Goal: Task Accomplishment & Management: Manage account settings

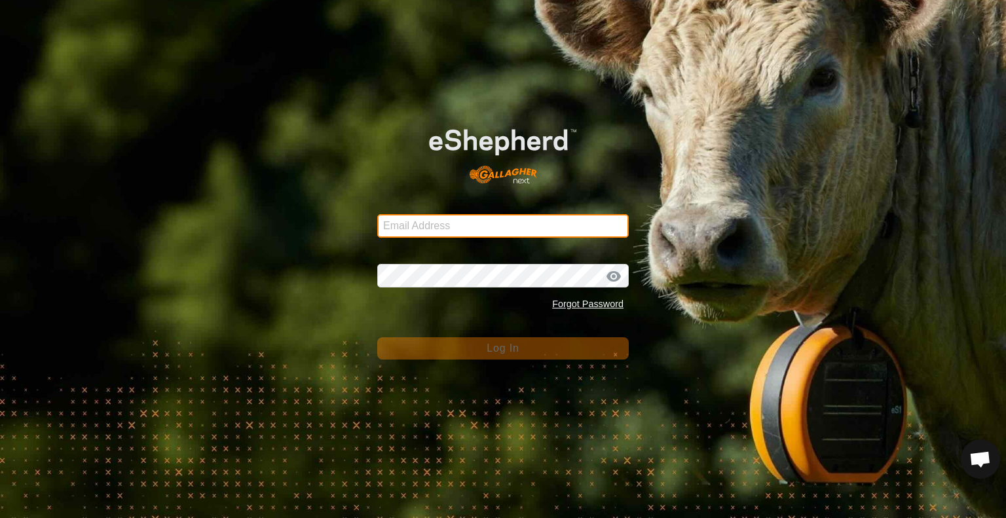
click at [468, 225] on input "Email Address" at bounding box center [503, 226] width 252 height 24
type input "[PERSON_NAME][EMAIL_ADDRESS][DOMAIN_NAME]"
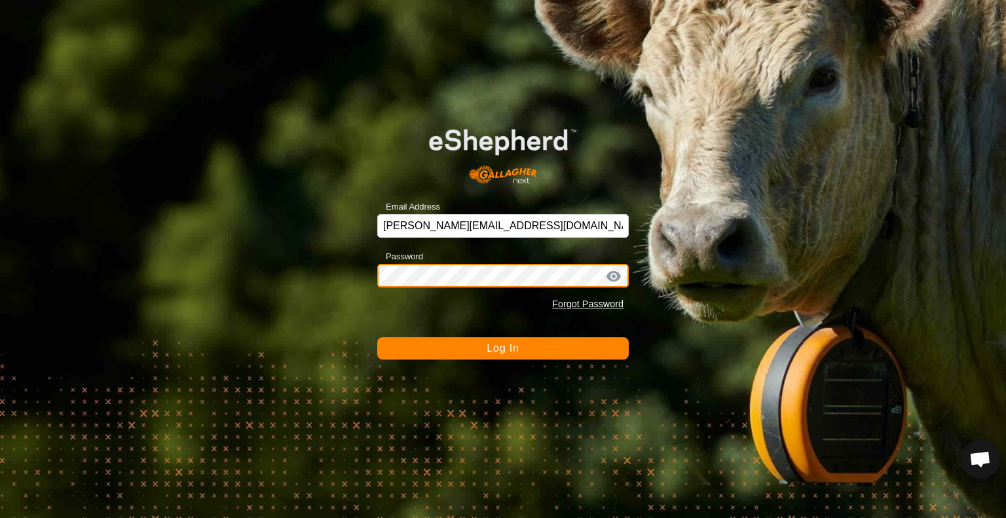
click at [377, 337] on button "Log In" at bounding box center [503, 348] width 252 height 22
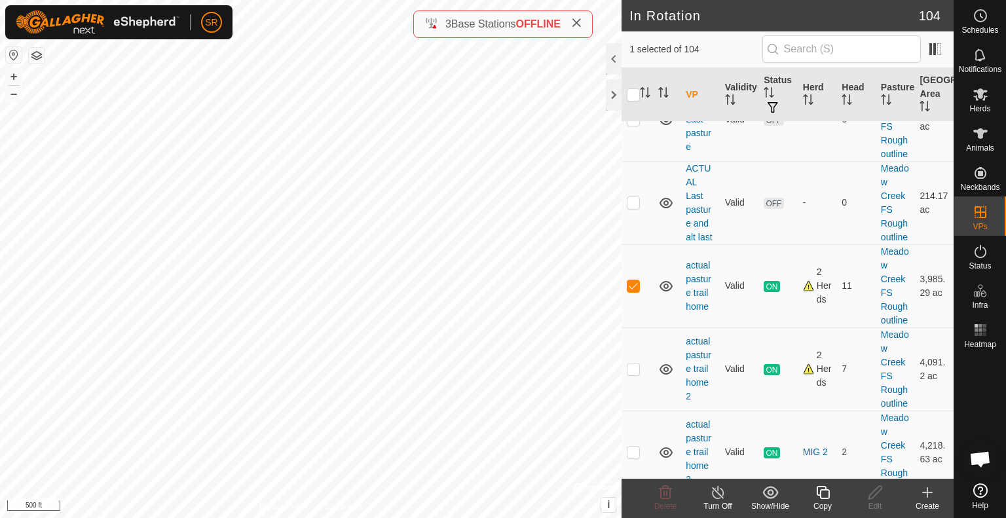
scroll to position [735, 0]
click at [634, 290] on p-checkbox at bounding box center [633, 284] width 13 height 10
checkbox input "true"
click at [983, 151] on span "Animals" at bounding box center [980, 148] width 28 height 8
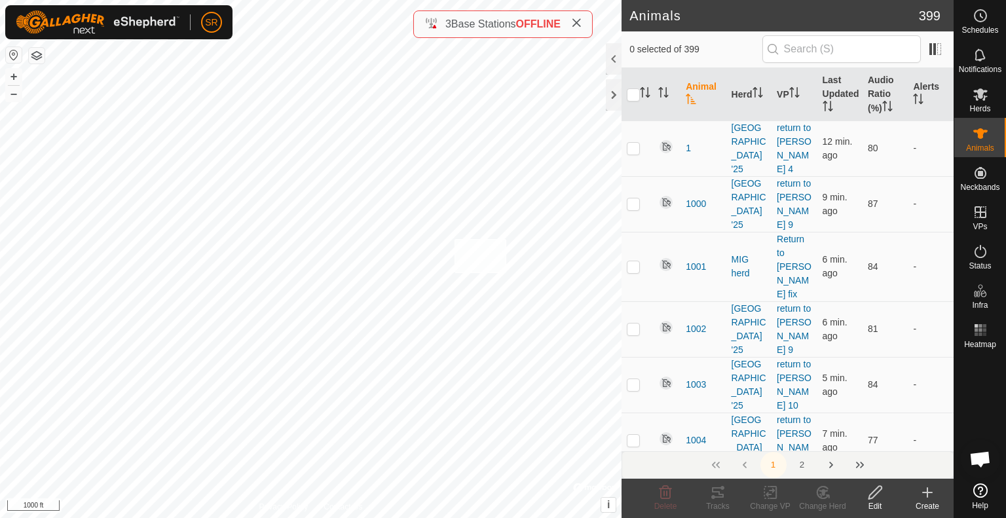
click at [454, 238] on div "6168 0480631271 MIG 2 actual pasture trail home 2 + – ⇧ i © Mapbox , © OpenStre…" at bounding box center [311, 259] width 622 height 518
click at [764, 495] on rect at bounding box center [770, 493] width 12 height 12
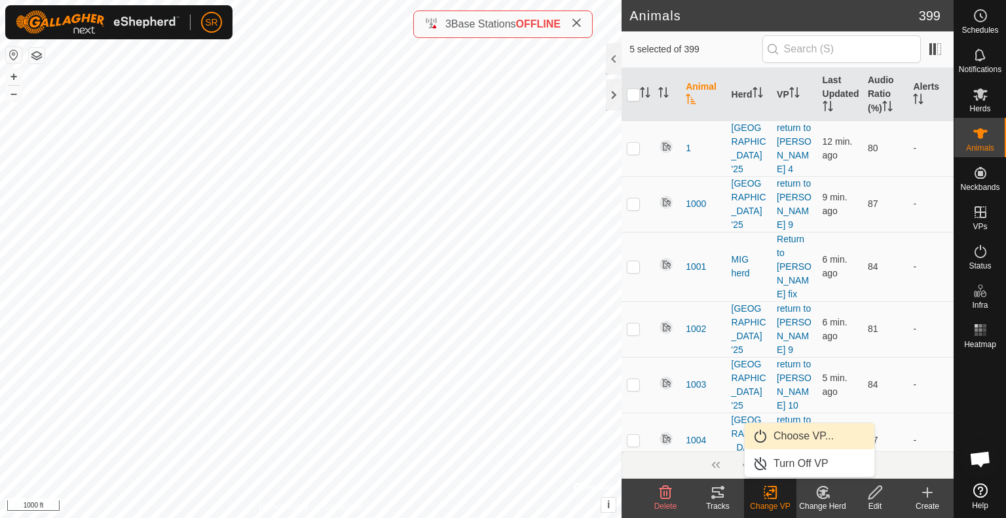
click at [809, 438] on link "Choose VP..." at bounding box center [810, 436] width 130 height 26
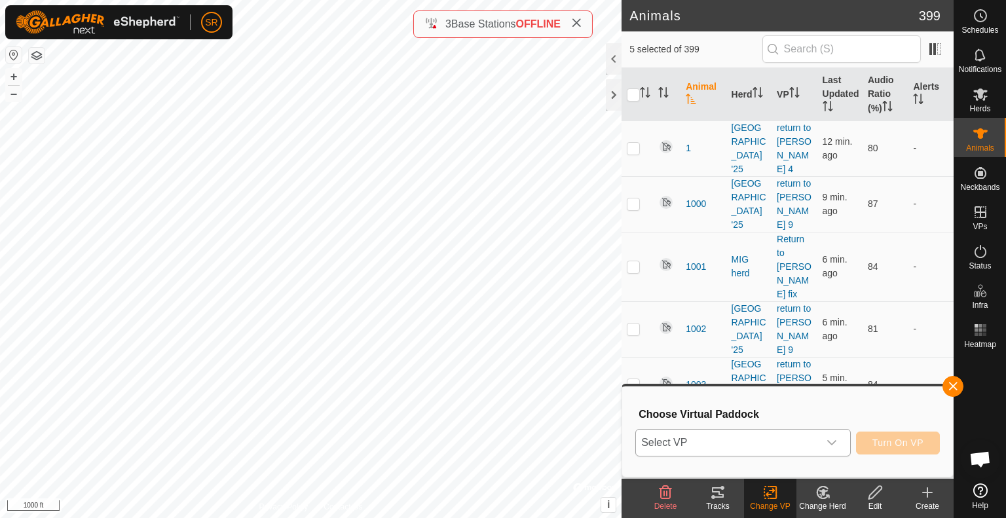
click at [784, 445] on span "Select VP" at bounding box center [727, 443] width 183 height 26
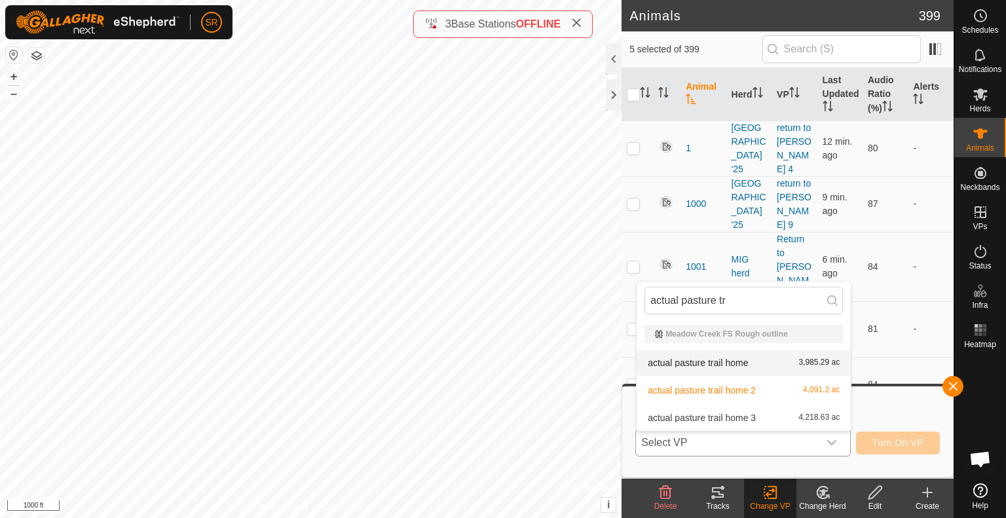
type input "actual pasture tr"
click at [705, 366] on li "actual pasture trail home 3,985.29 ac" at bounding box center [744, 363] width 214 height 26
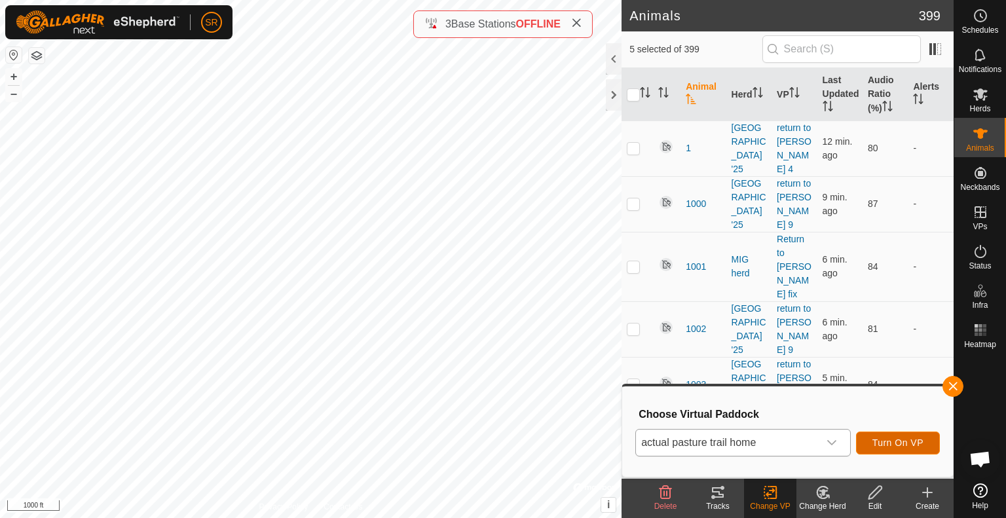
click at [902, 443] on span "Turn On VP" at bounding box center [897, 443] width 51 height 10
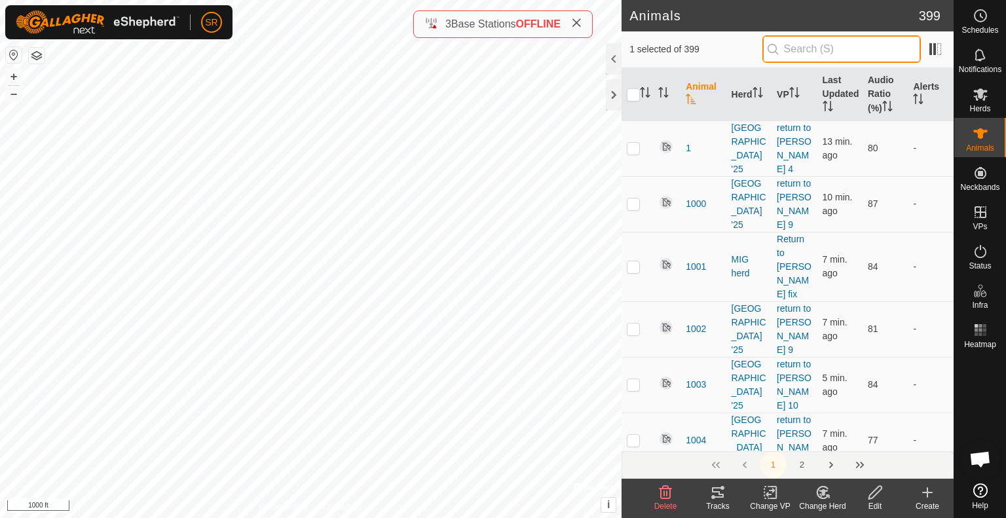
click at [829, 39] on input "text" at bounding box center [841, 49] width 159 height 28
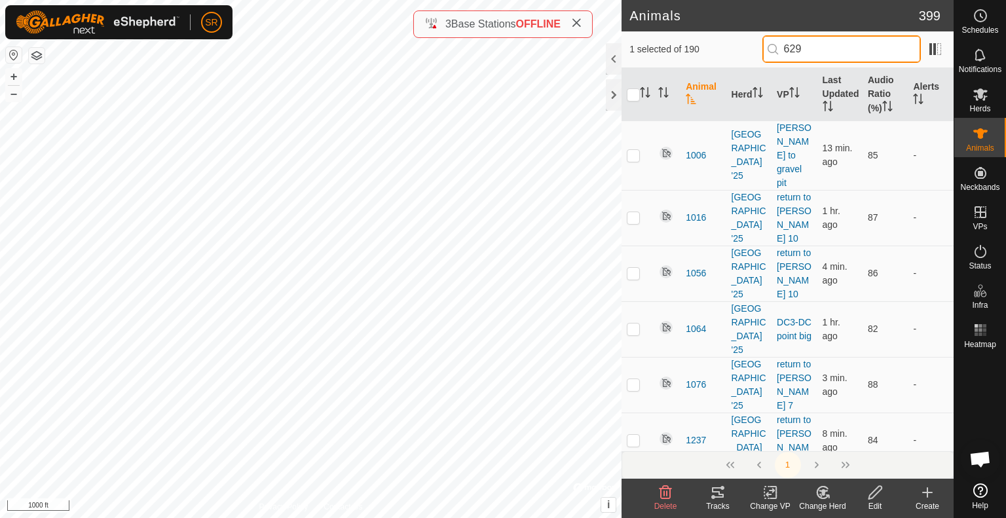
type input "6296"
checkbox input "true"
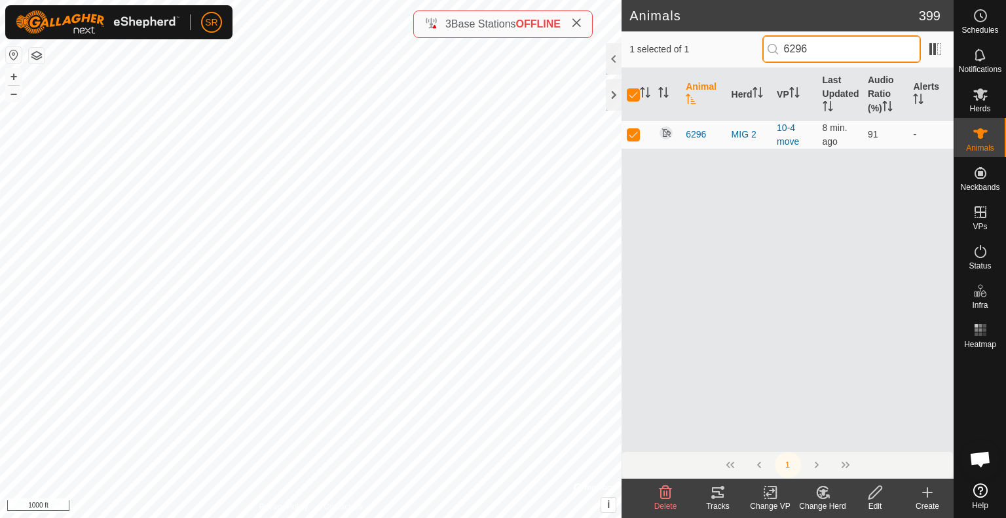
type input "6296"
click at [769, 500] on div "Change VP" at bounding box center [770, 506] width 52 height 12
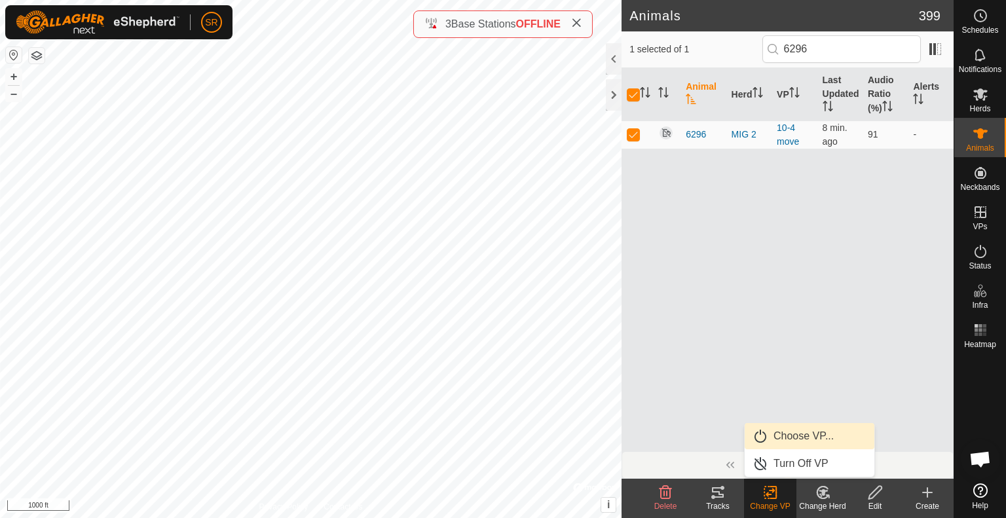
click at [825, 435] on link "Choose VP..." at bounding box center [810, 436] width 130 height 26
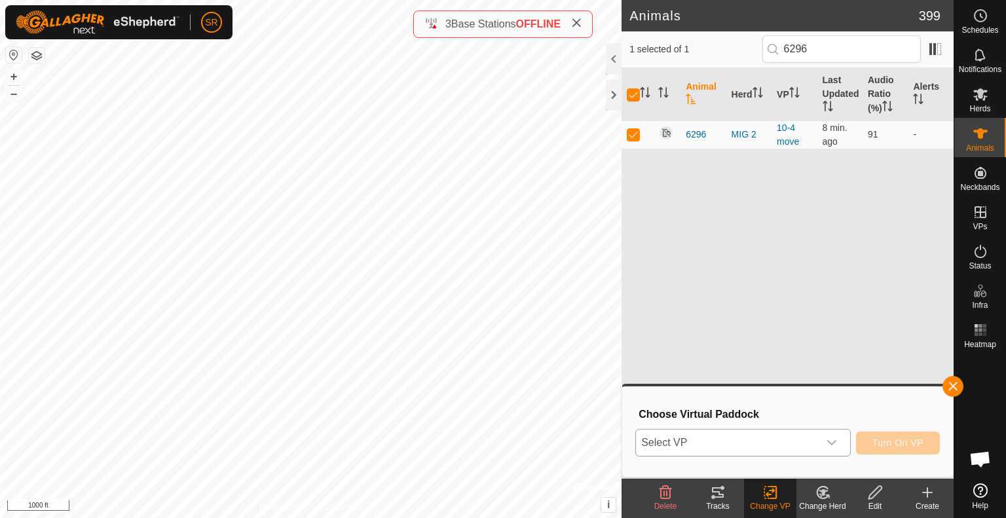
click at [816, 440] on span "Select VP" at bounding box center [727, 443] width 183 height 26
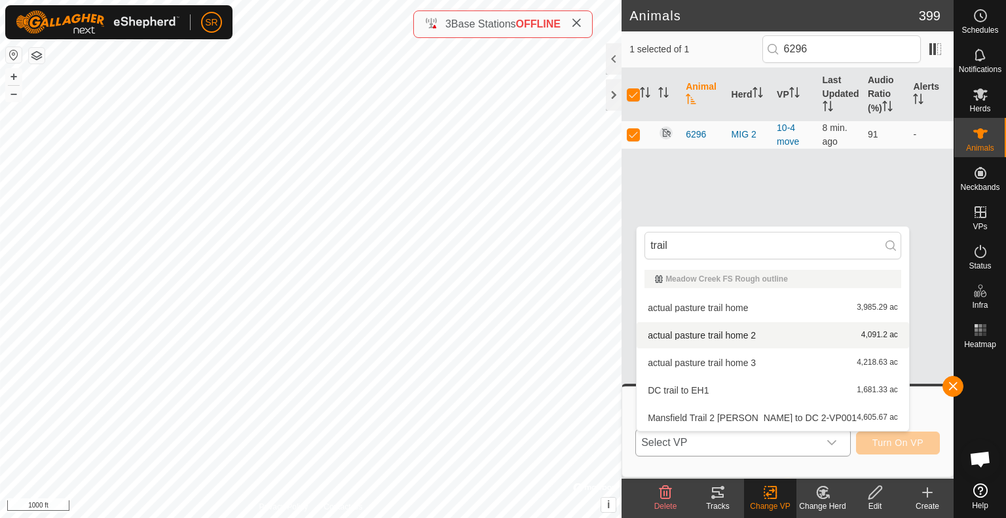
type input "trail"
click at [760, 341] on li "actual pasture trail home 2 4,091.2 ac" at bounding box center [773, 335] width 272 height 26
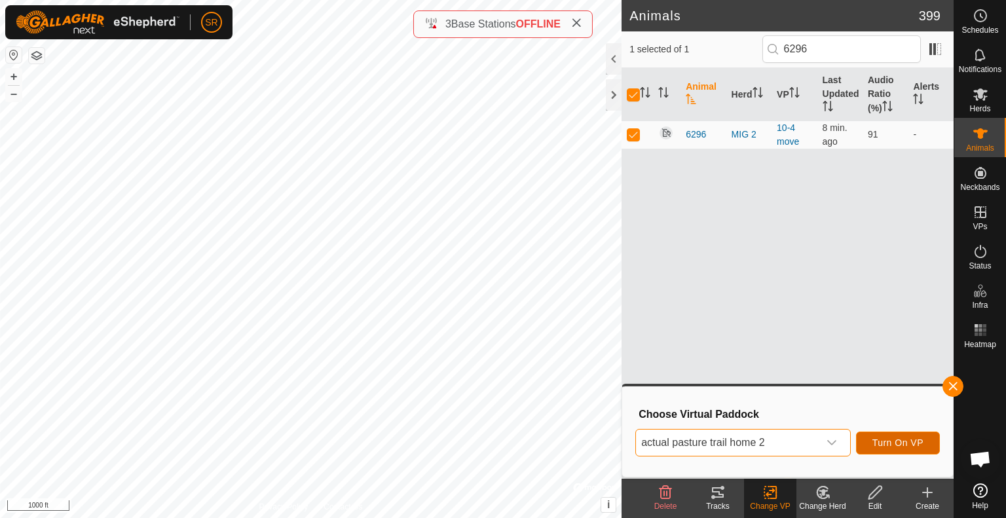
click at [917, 440] on span "Turn On VP" at bounding box center [897, 443] width 51 height 10
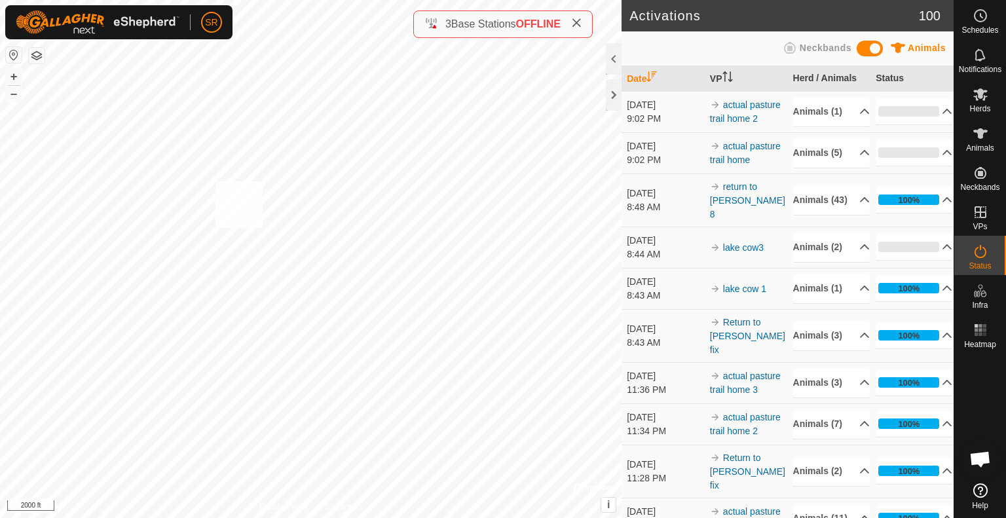
click at [214, 181] on div "6110 4018777246 MIG herd lake cow 1 + – ⇧ i © Mapbox , © OpenStreetMap , Improv…" at bounding box center [311, 259] width 622 height 518
click at [975, 138] on icon at bounding box center [981, 134] width 16 height 16
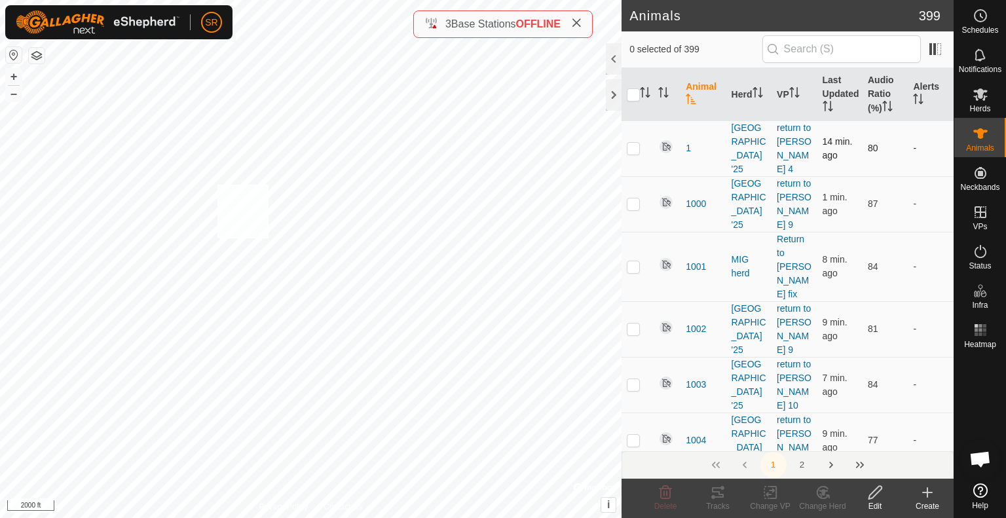
click at [217, 185] on div "6110 4018777246 MIG herd lake cow 1 + – ⇧ i © Mapbox , © OpenStreetMap , Improv…" at bounding box center [311, 259] width 622 height 518
click at [770, 500] on div "Change VP" at bounding box center [770, 506] width 52 height 12
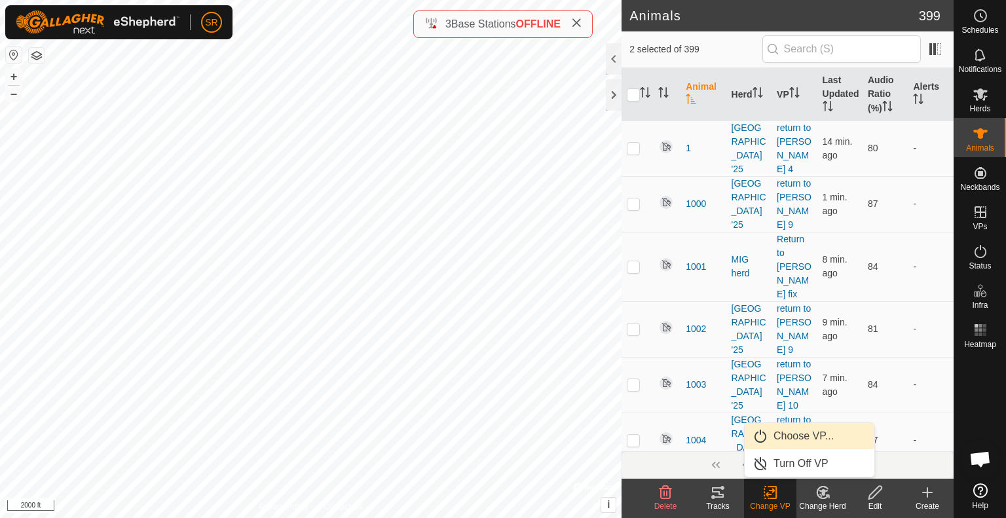
click at [808, 440] on link "Choose VP..." at bounding box center [810, 436] width 130 height 26
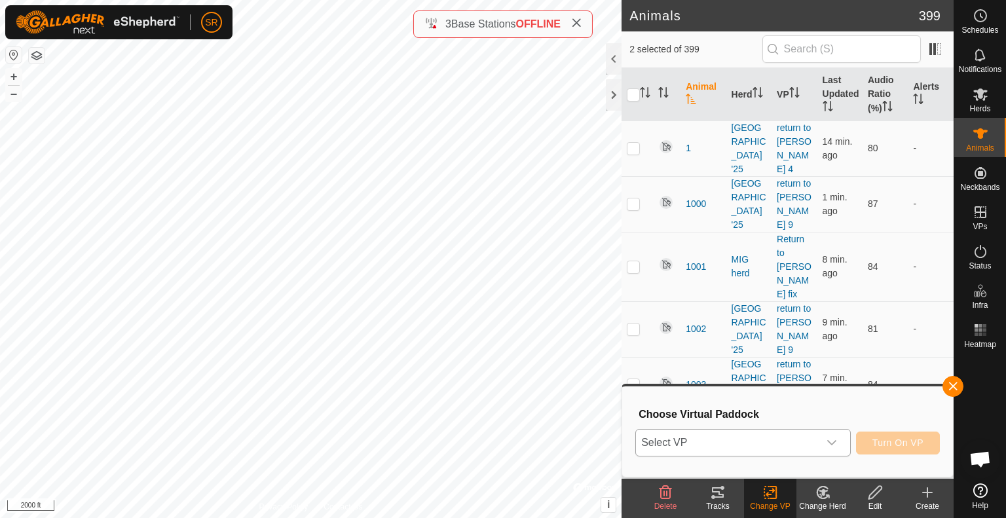
click at [783, 442] on span "Select VP" at bounding box center [727, 443] width 183 height 26
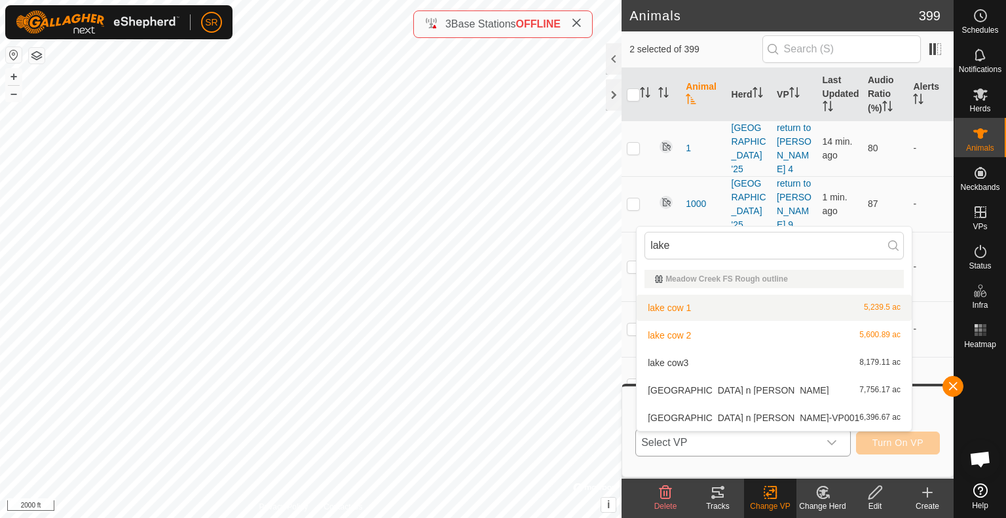
type input "lake"
click at [688, 307] on li "lake cow 1 5,239.5 ac" at bounding box center [774, 308] width 275 height 26
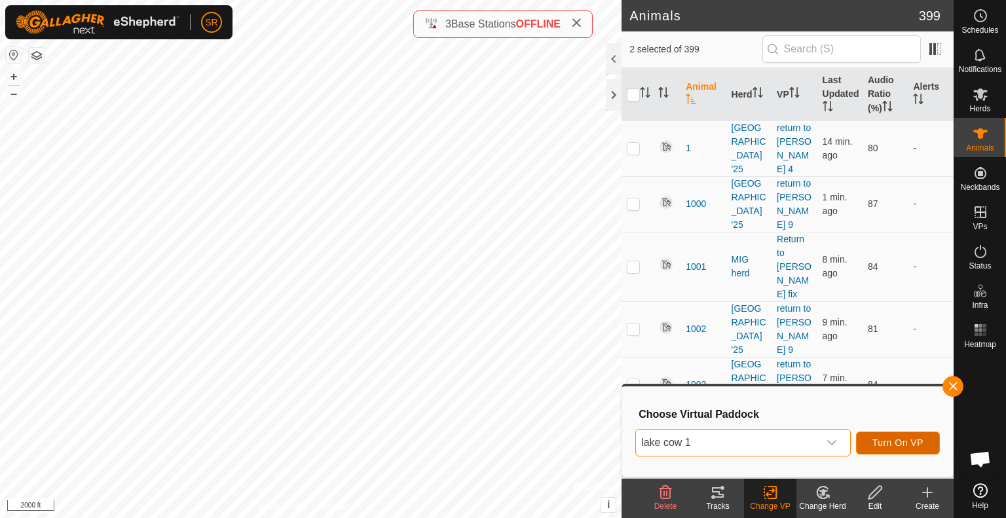
click at [899, 438] on span "Turn On VP" at bounding box center [897, 443] width 51 height 10
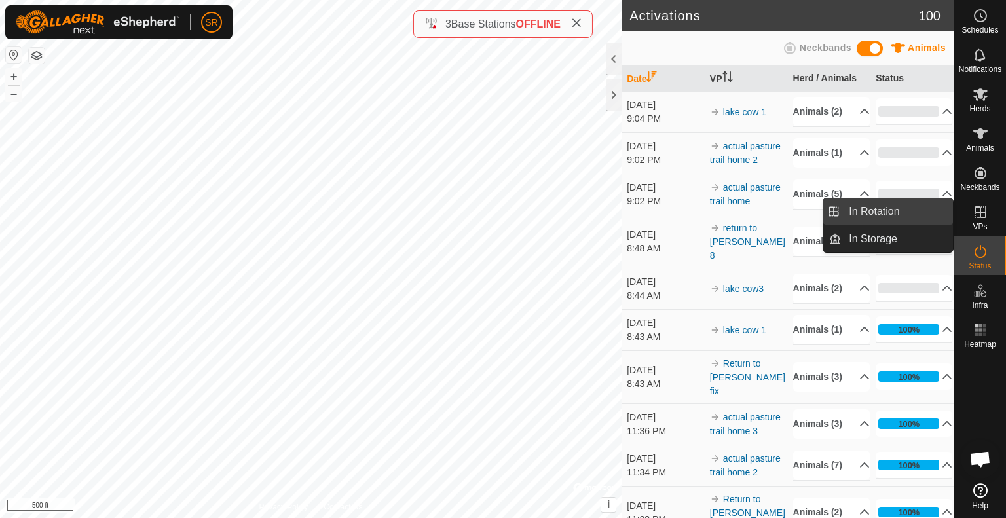
click at [933, 209] on link "In Rotation" at bounding box center [897, 211] width 112 height 26
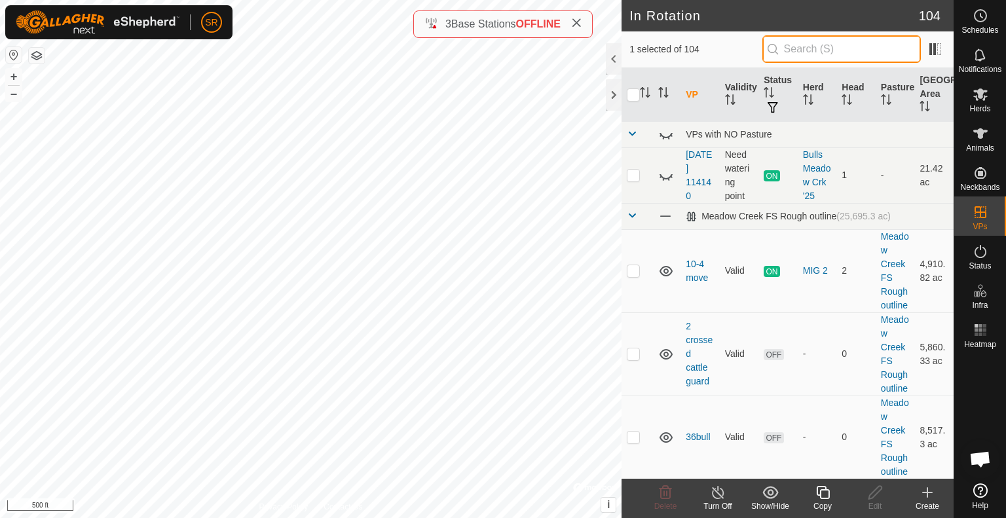
click at [867, 54] on input "text" at bounding box center [841, 49] width 159 height 28
click at [631, 94] on input "checkbox" at bounding box center [633, 94] width 13 height 13
checkbox input "true"
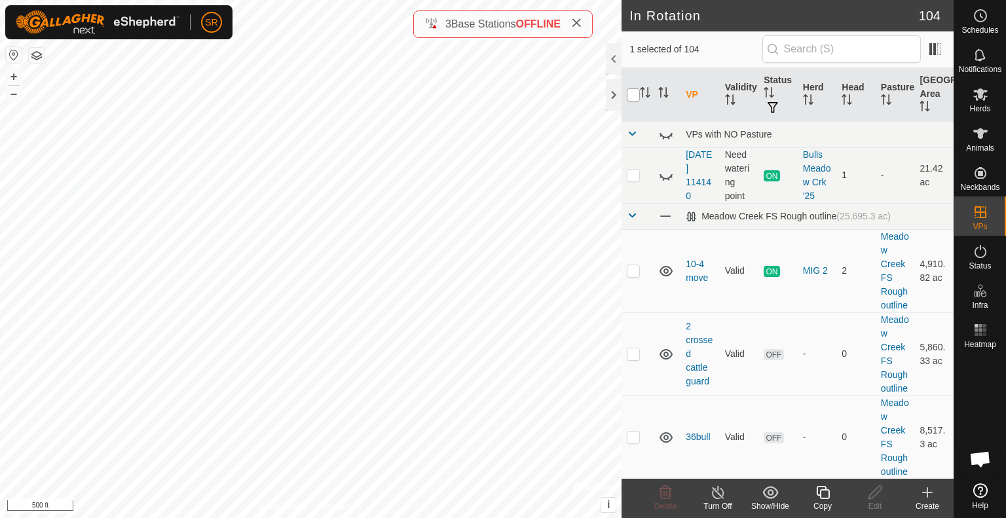
checkbox input "true"
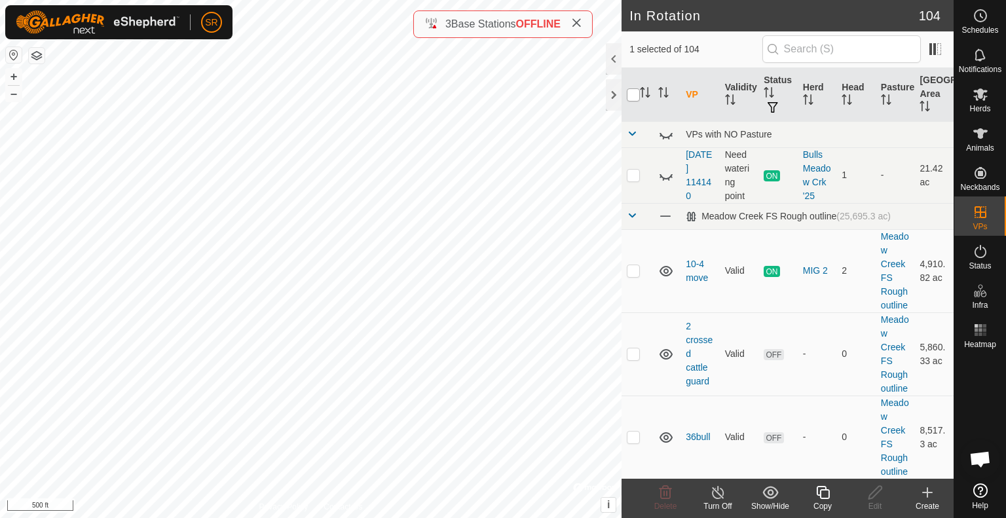
checkbox input "true"
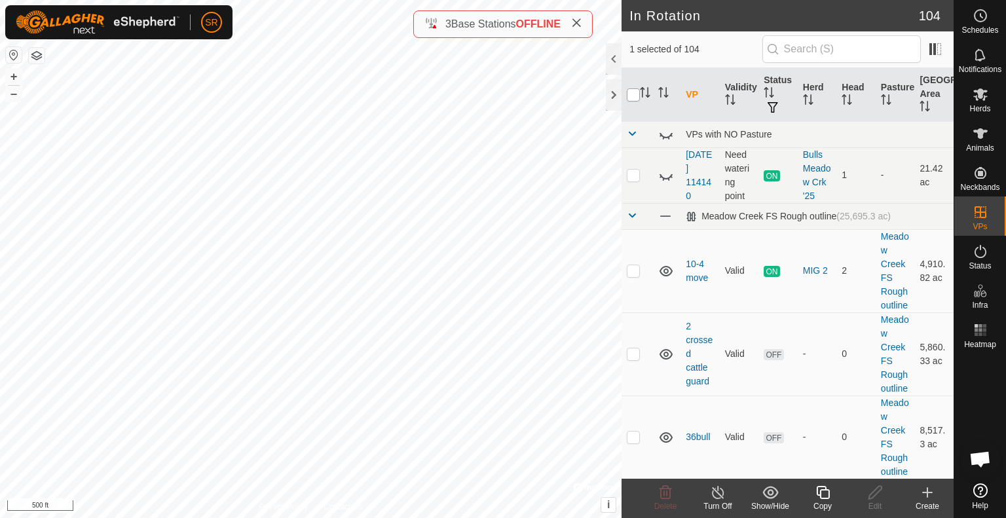
checkbox input "true"
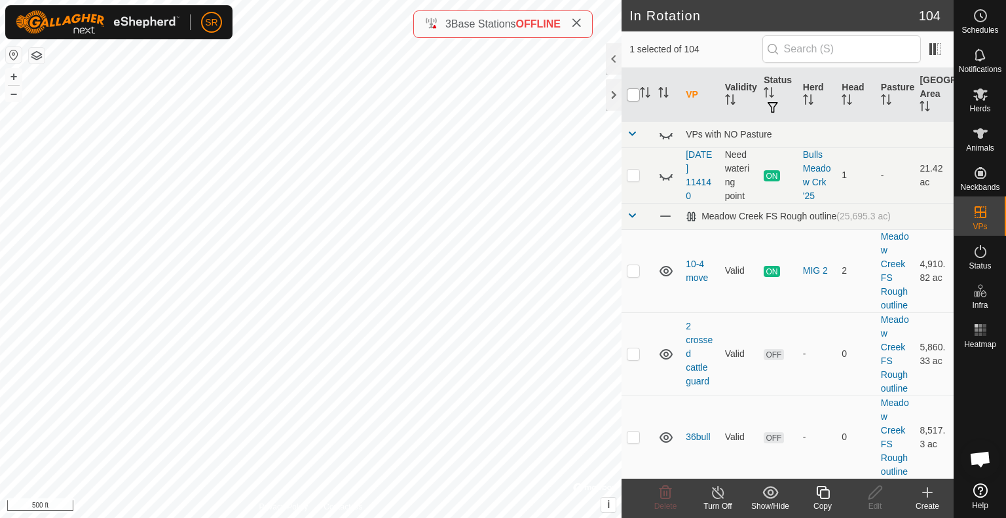
checkbox input "true"
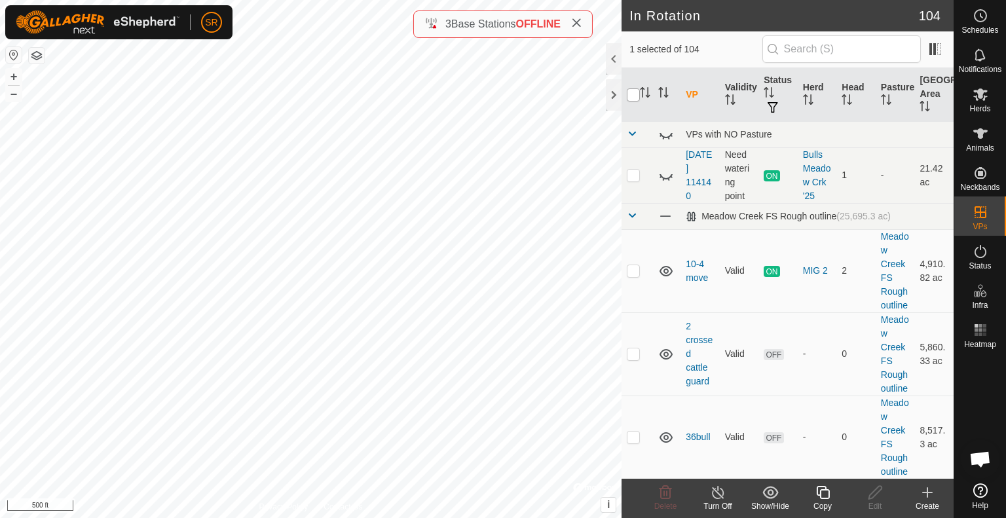
checkbox input "true"
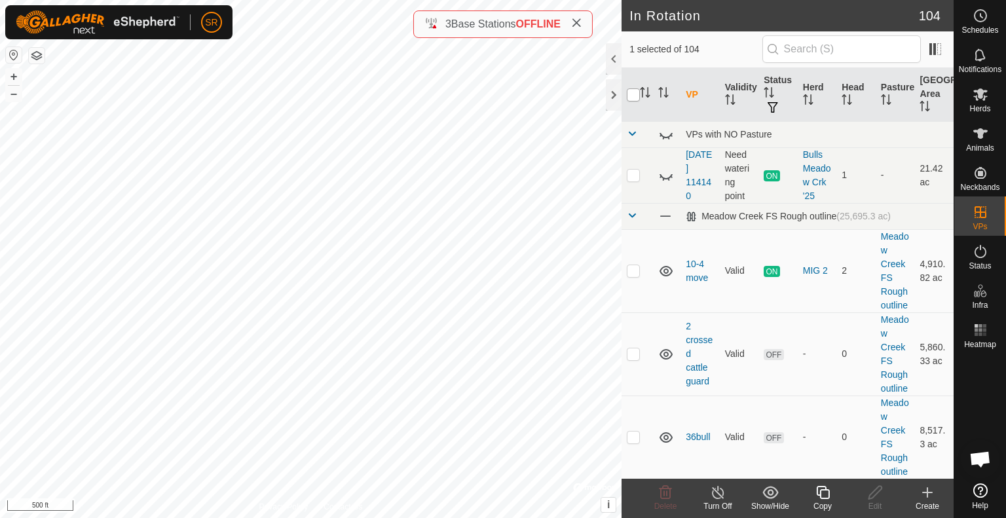
checkbox input "true"
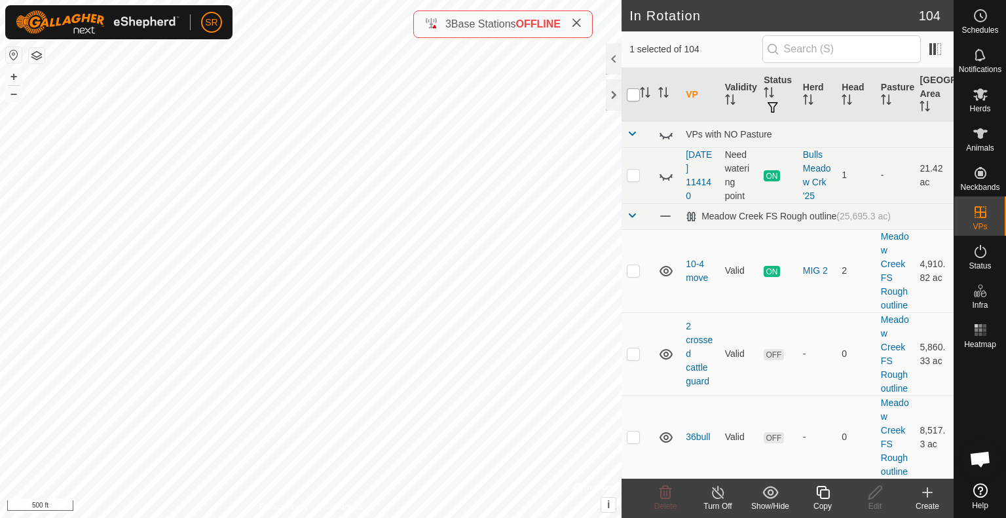
checkbox input "true"
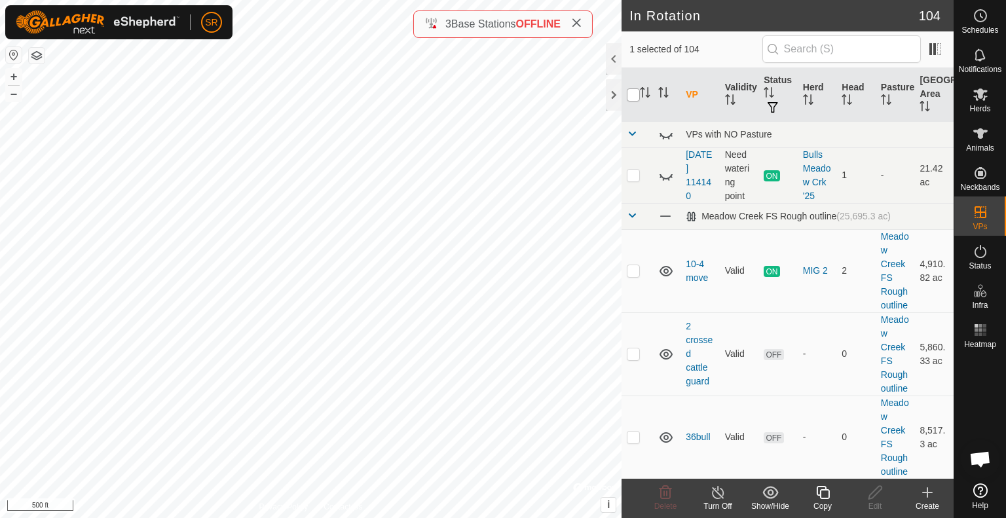
checkbox input "true"
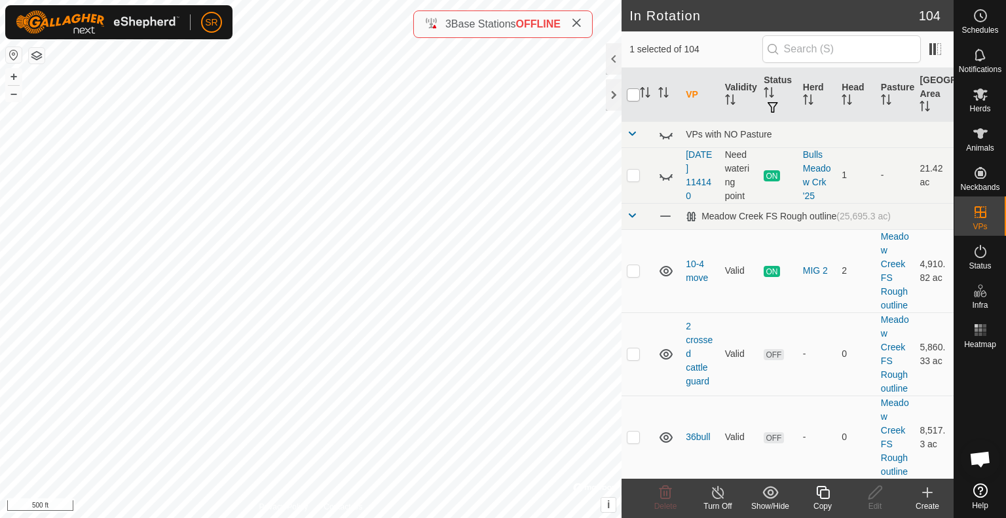
checkbox input "true"
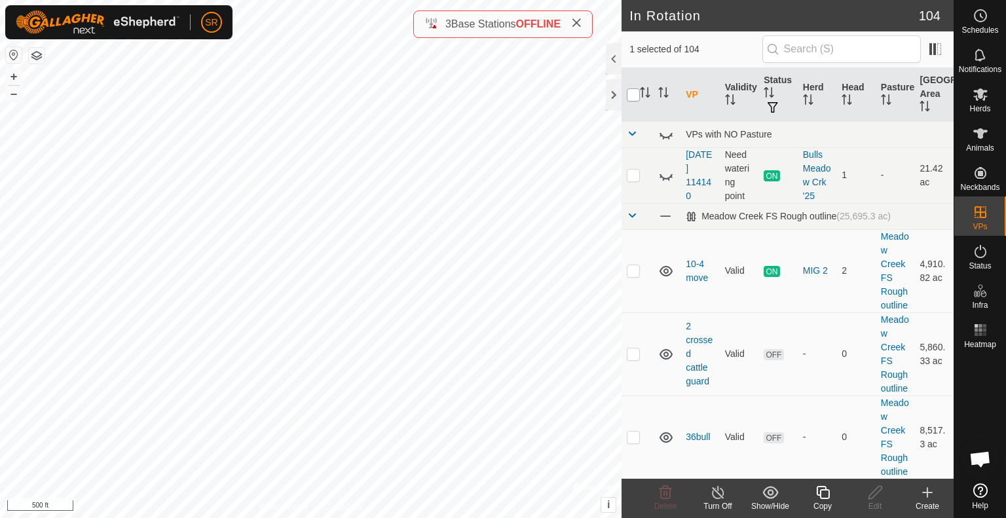
checkbox input "true"
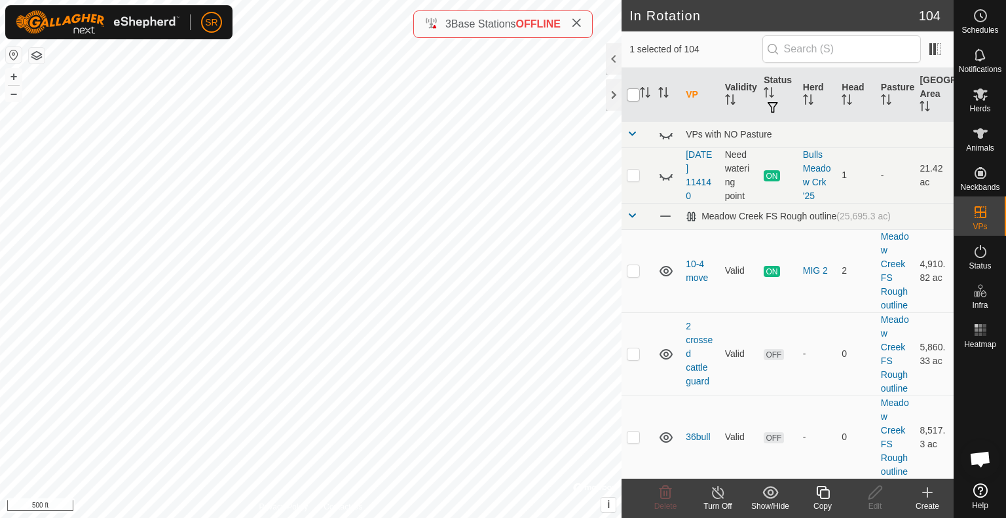
checkbox input "true"
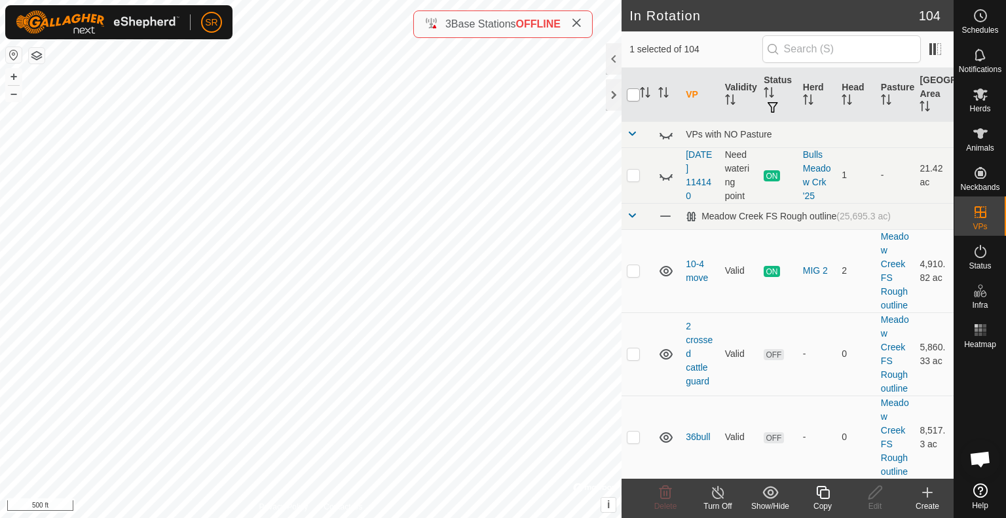
checkbox input "true"
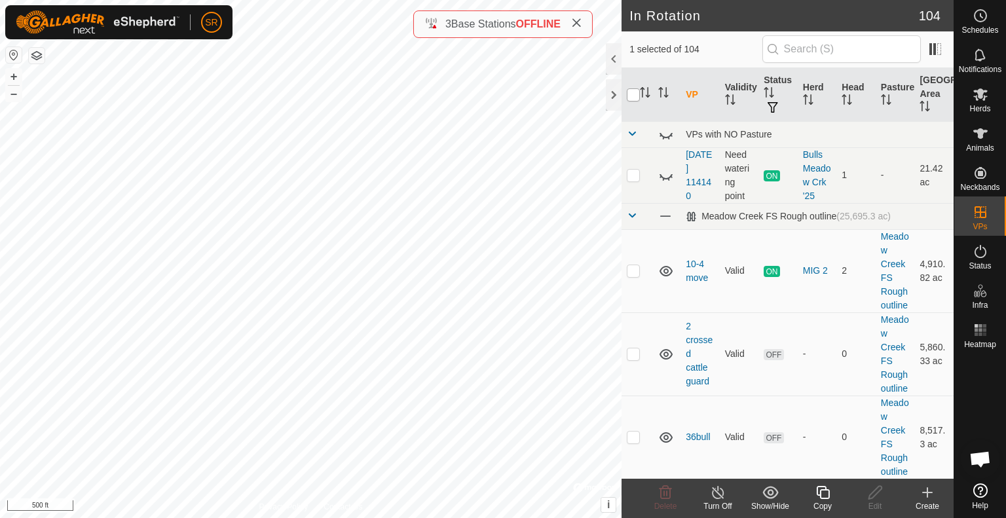
checkbox input "true"
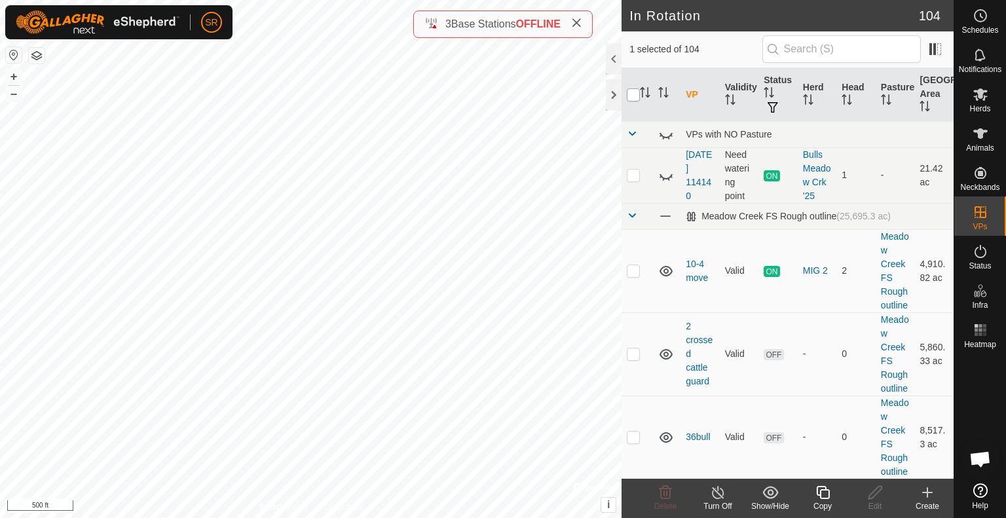
checkbox input "true"
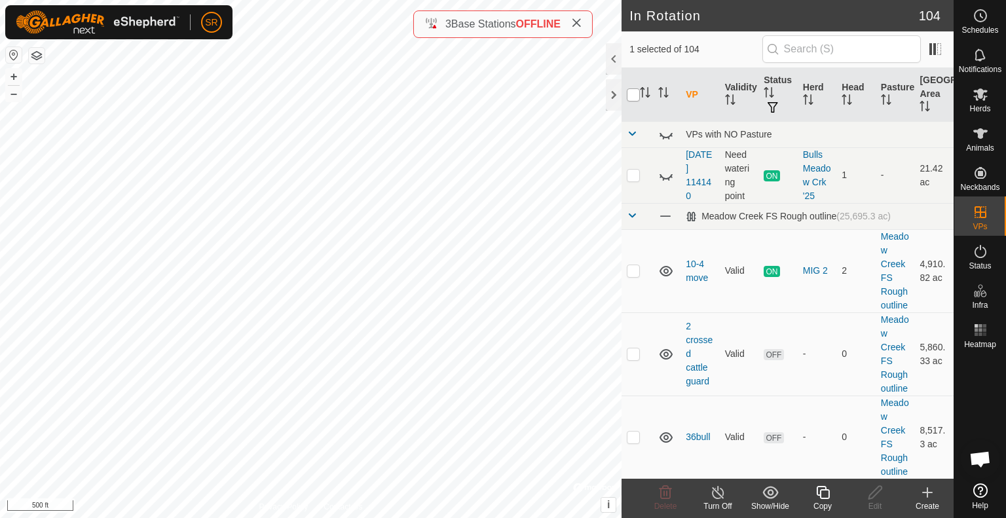
checkbox input "true"
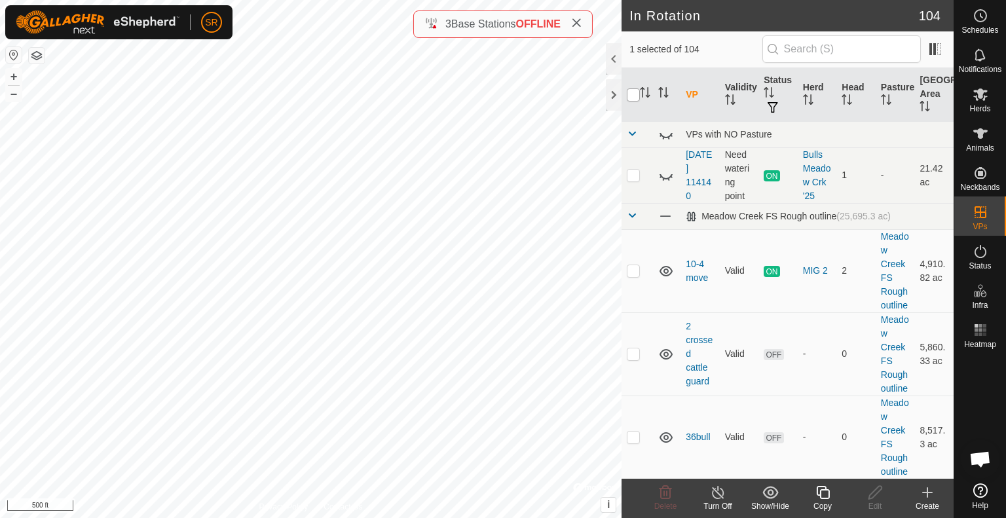
checkbox input "true"
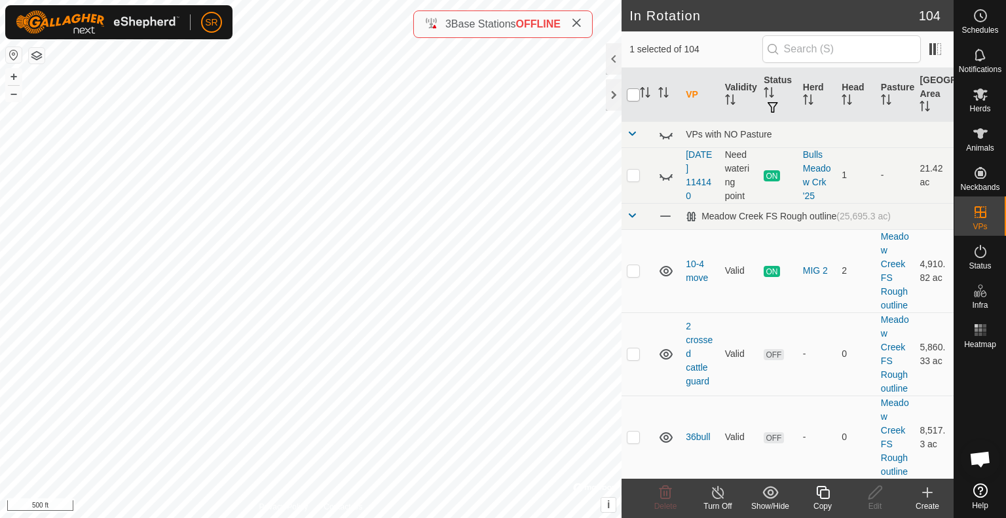
checkbox input "true"
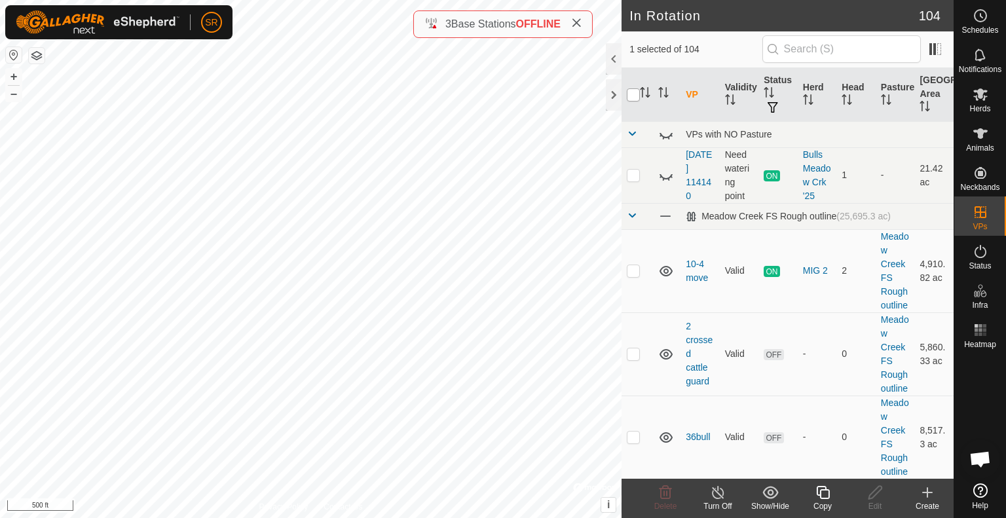
checkbox input "true"
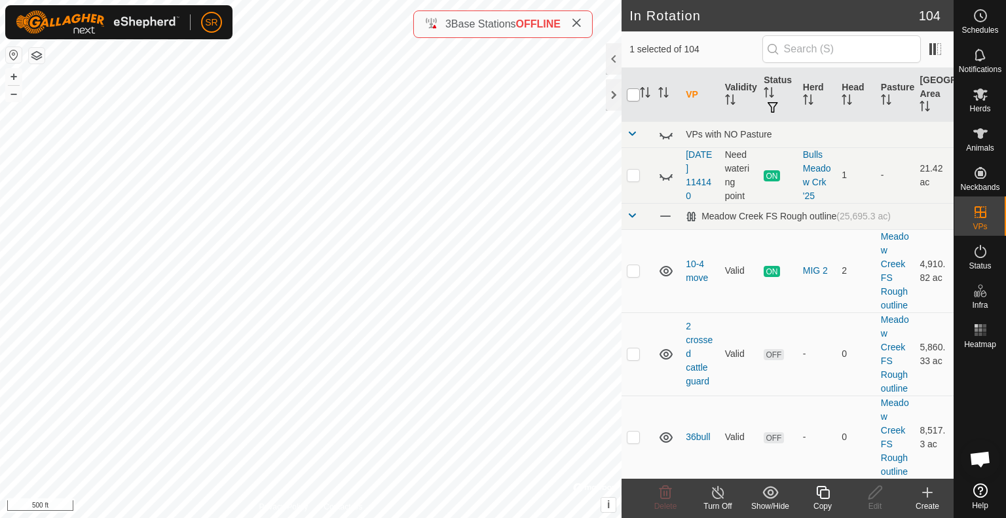
checkbox input "true"
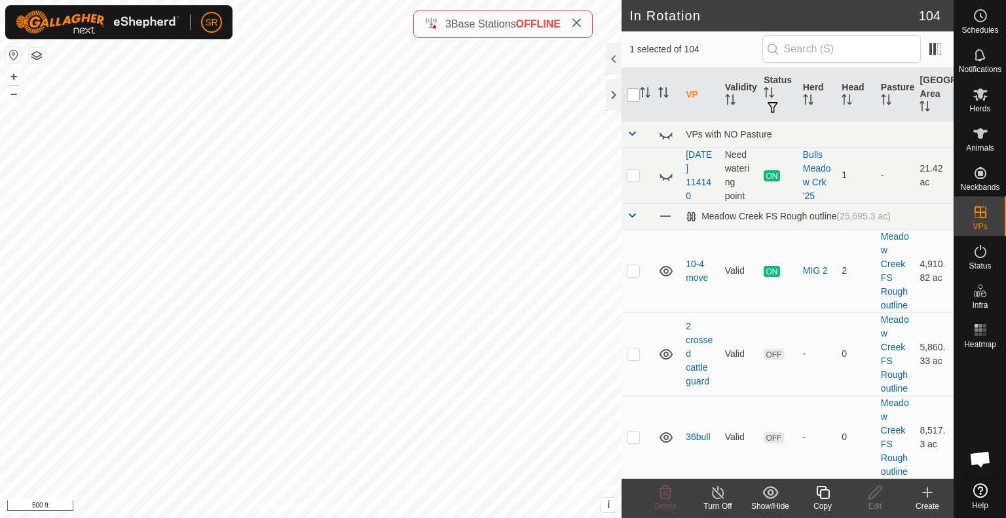
checkbox input "true"
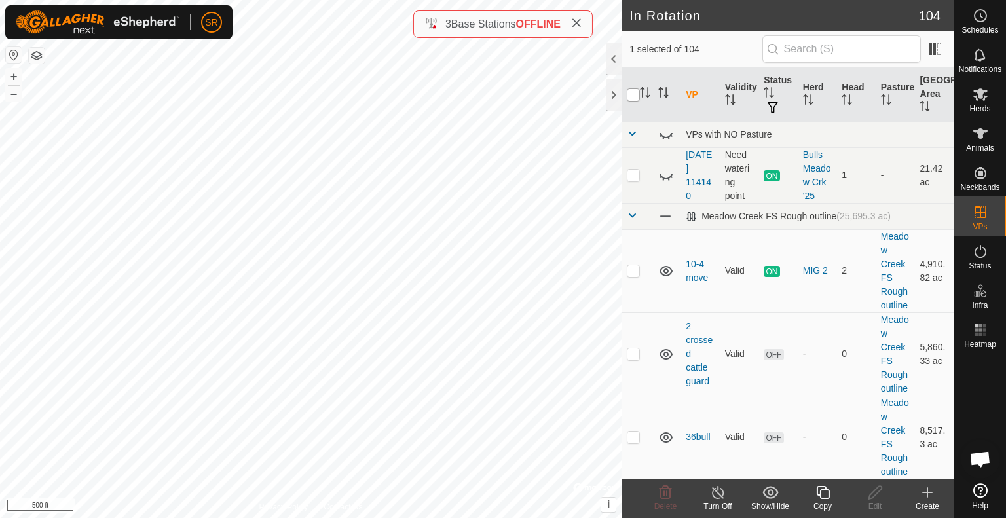
checkbox input "true"
click at [631, 94] on input "checkbox" at bounding box center [633, 94] width 13 height 13
checkbox input "false"
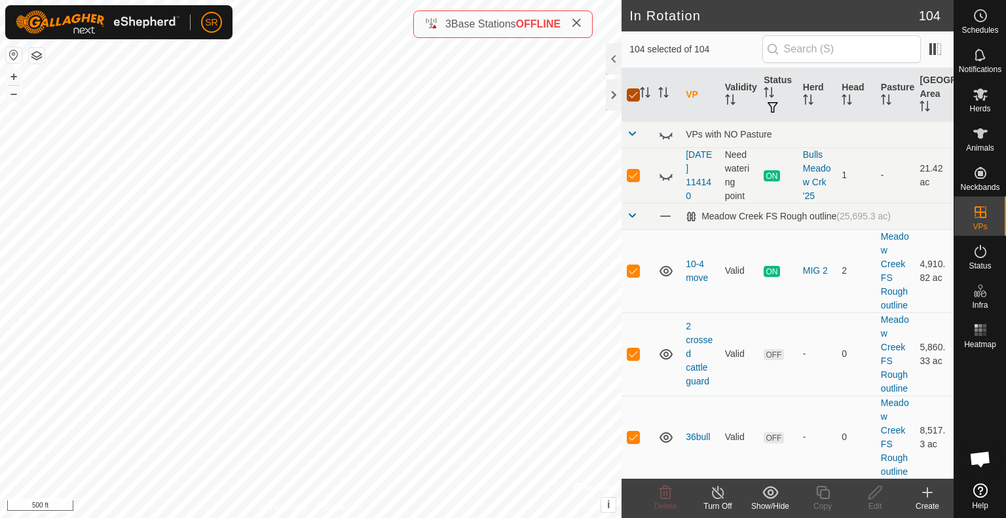
checkbox input "false"
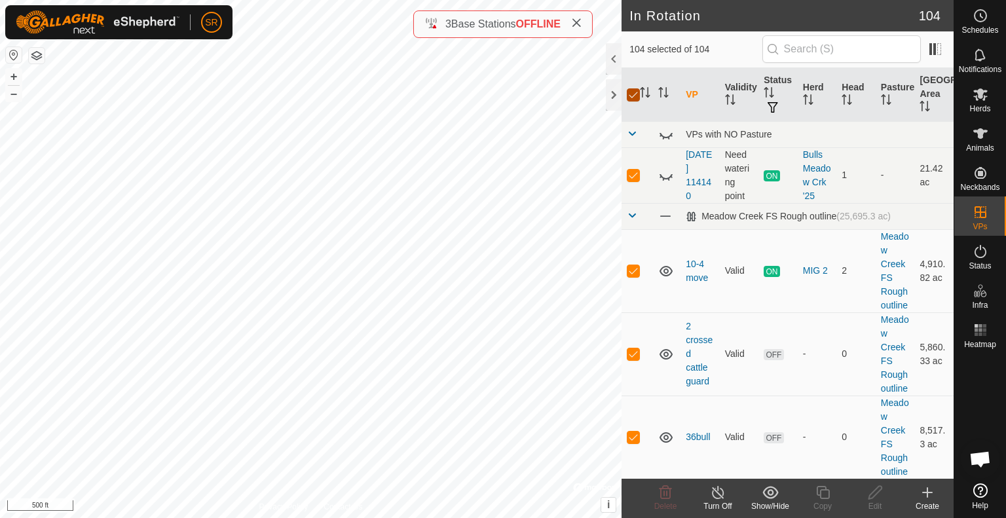
checkbox input "false"
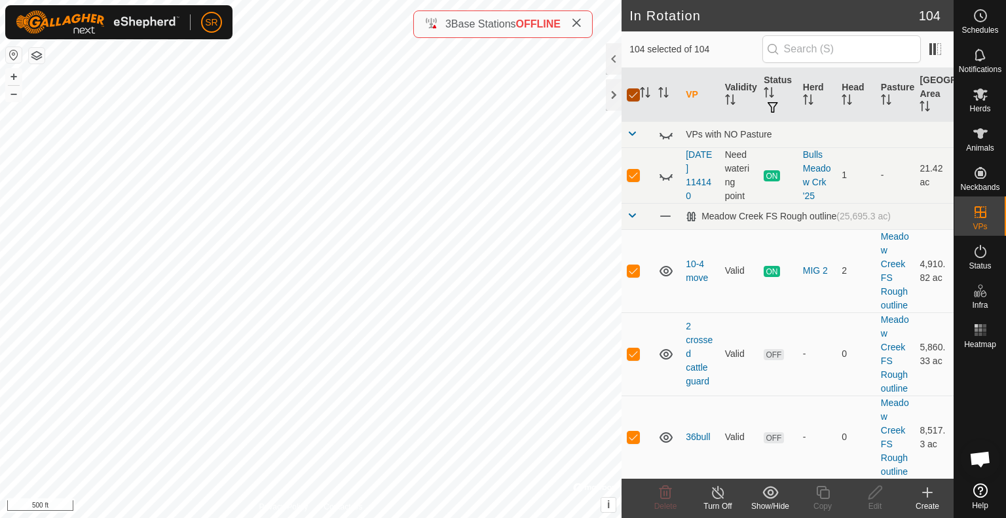
checkbox input "false"
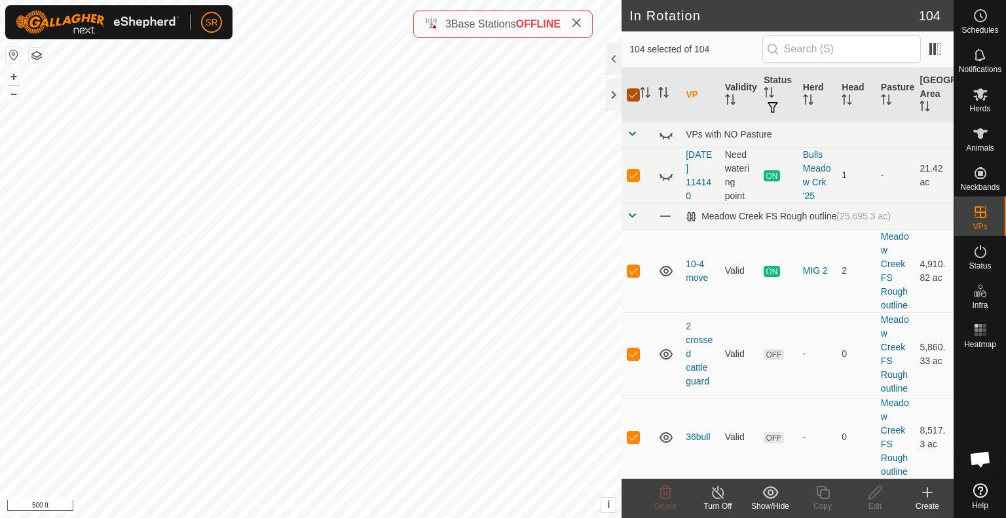
checkbox input "false"
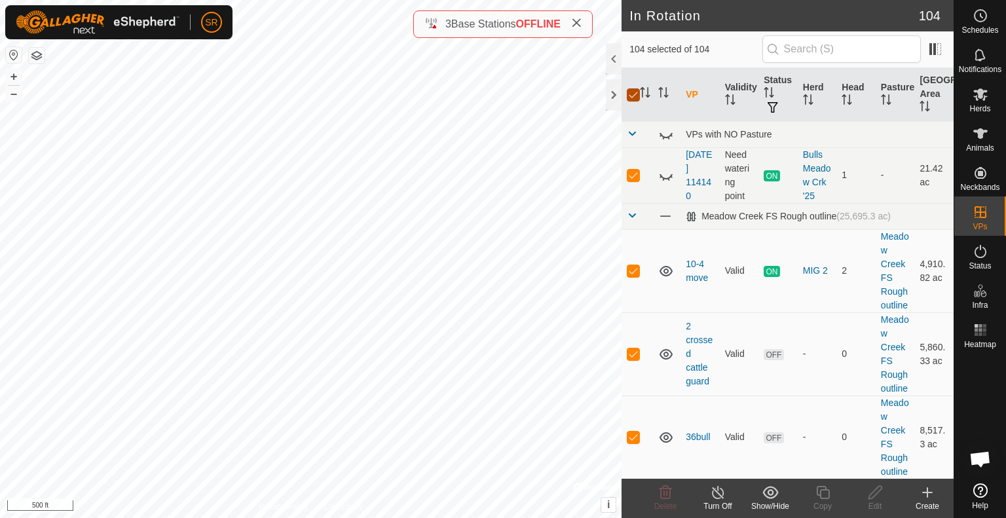
checkbox input "false"
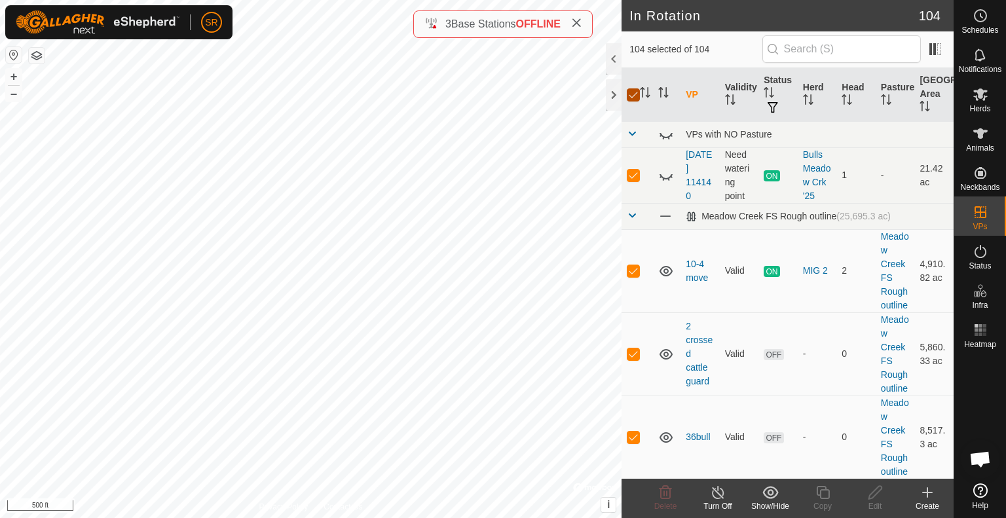
checkbox input "false"
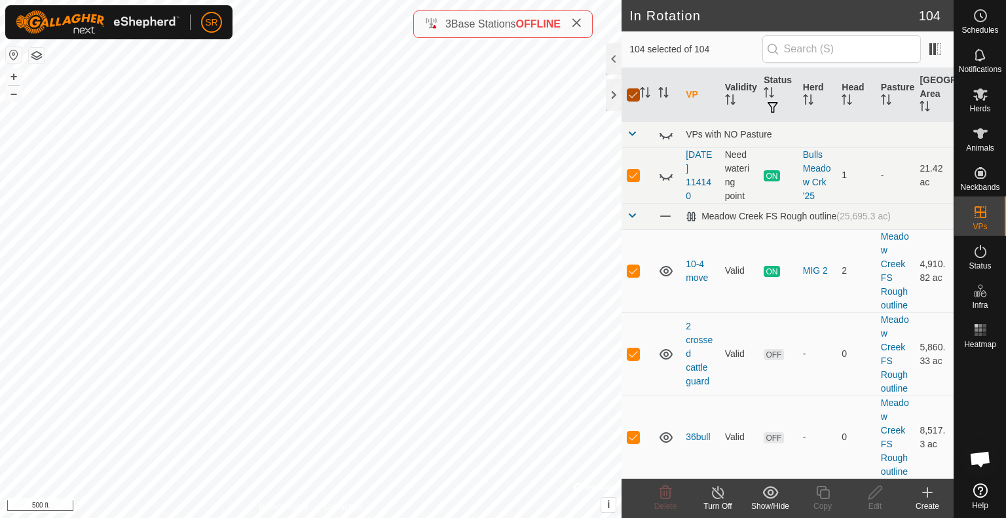
checkbox input "false"
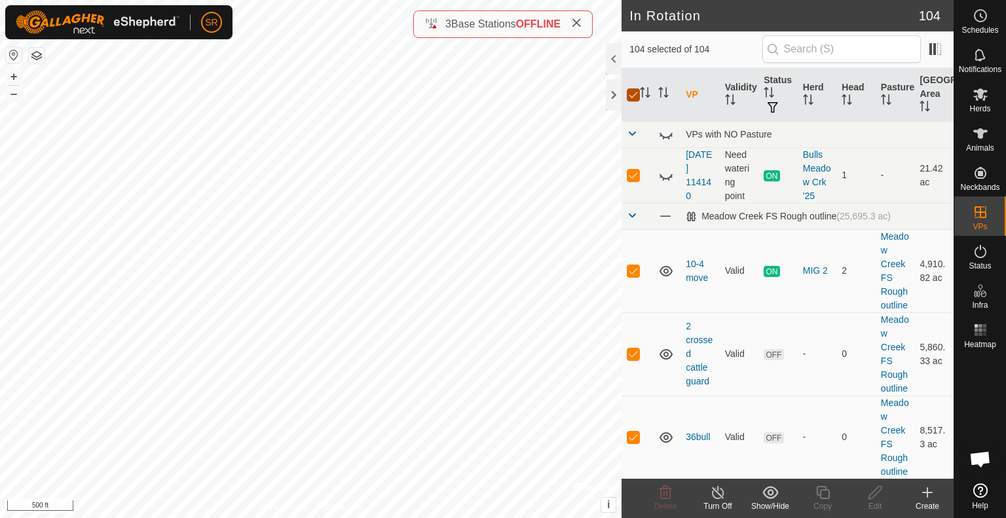
checkbox input "false"
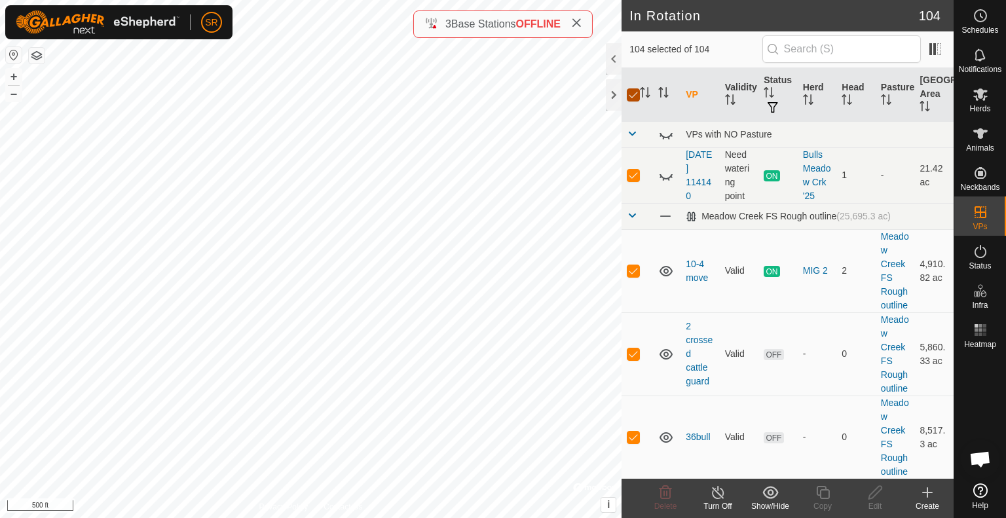
checkbox input "false"
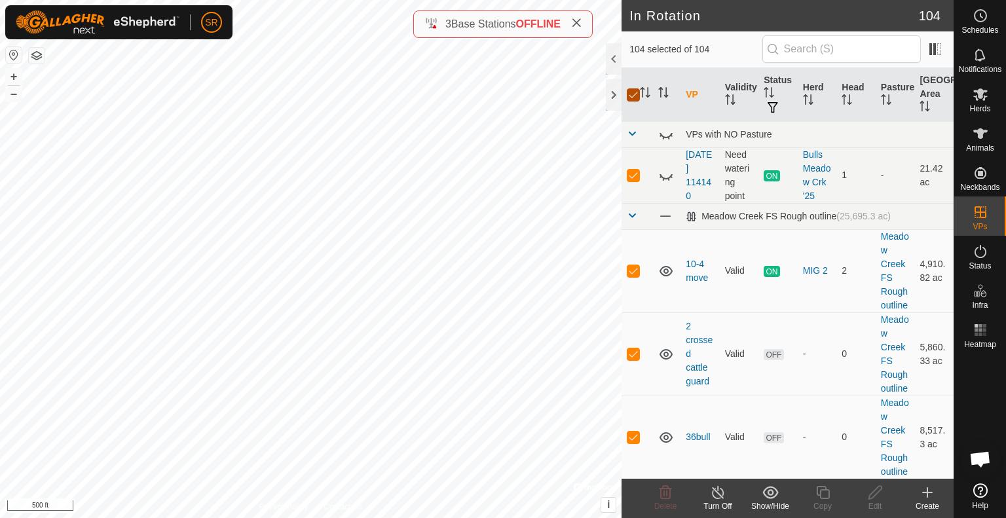
checkbox input "false"
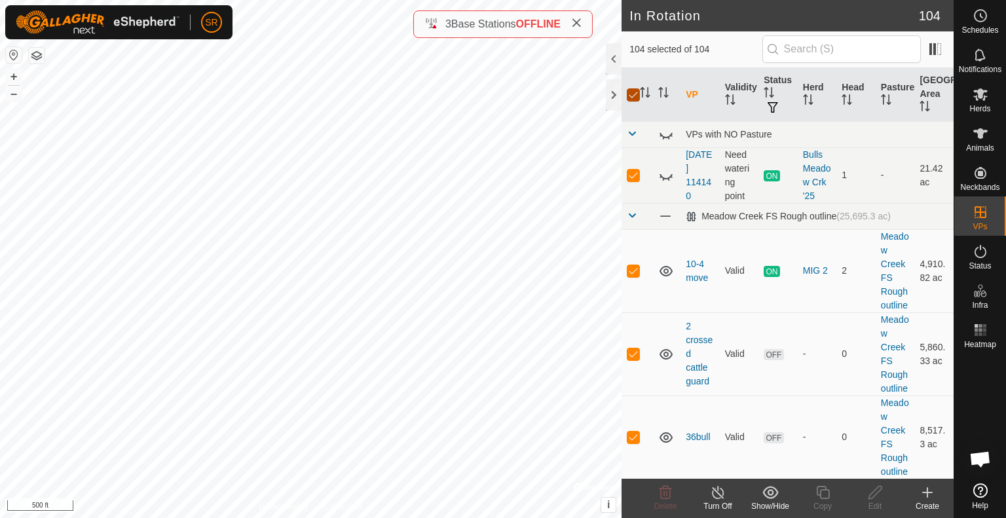
checkbox input "false"
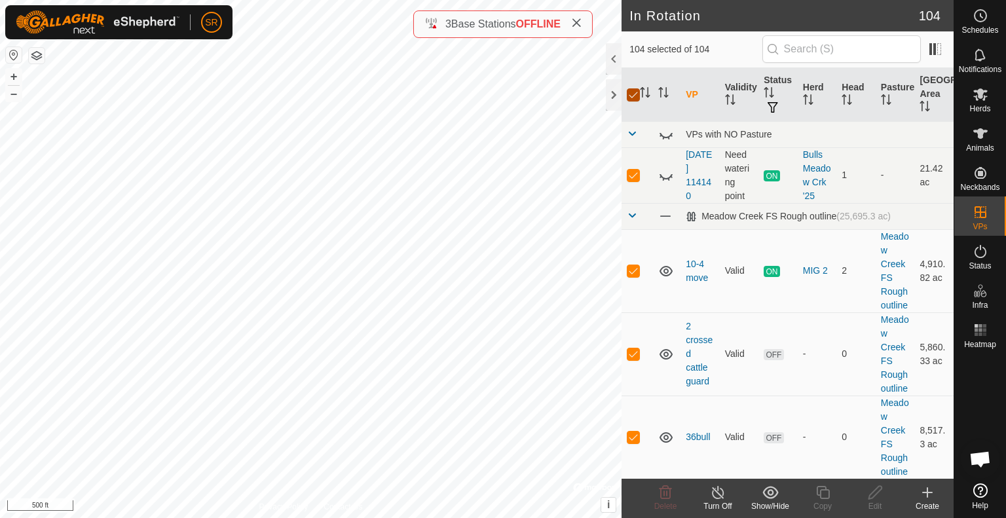
checkbox input "false"
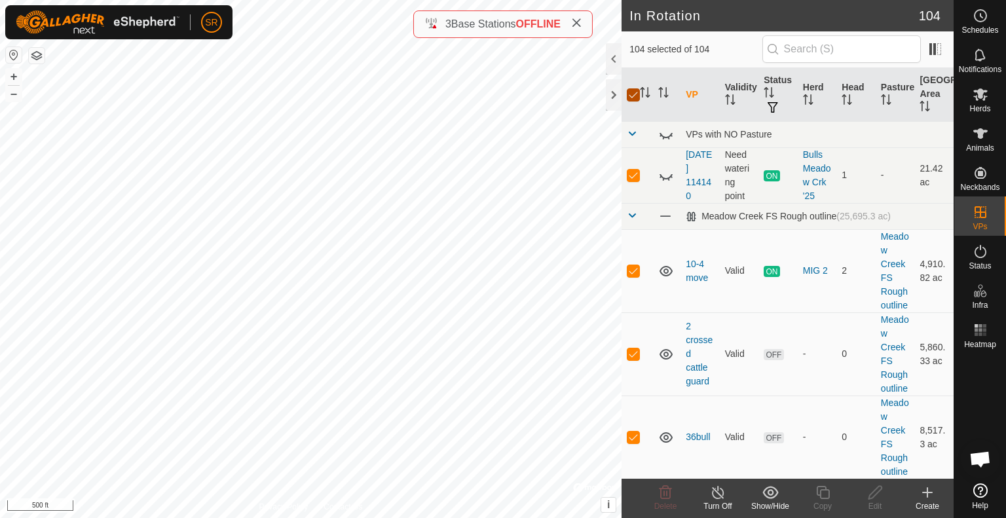
checkbox input "false"
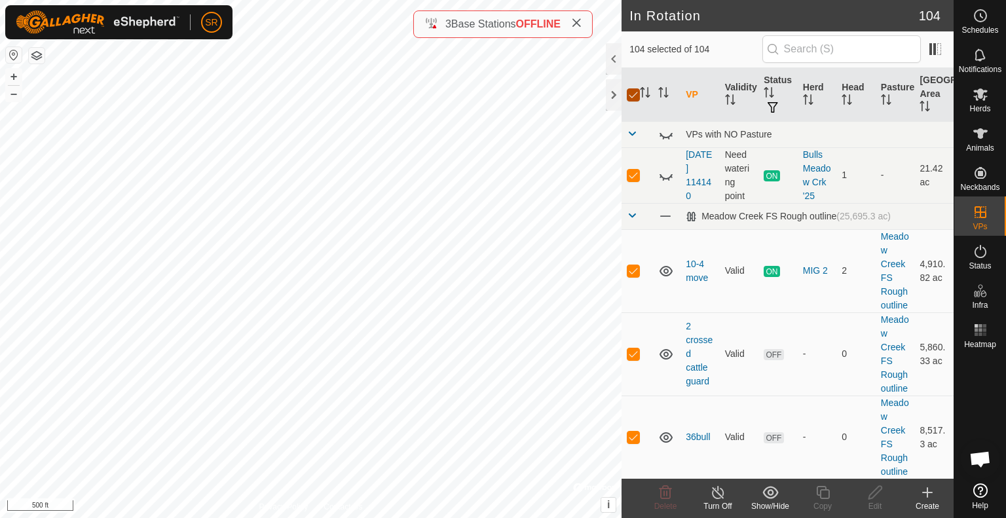
checkbox input "false"
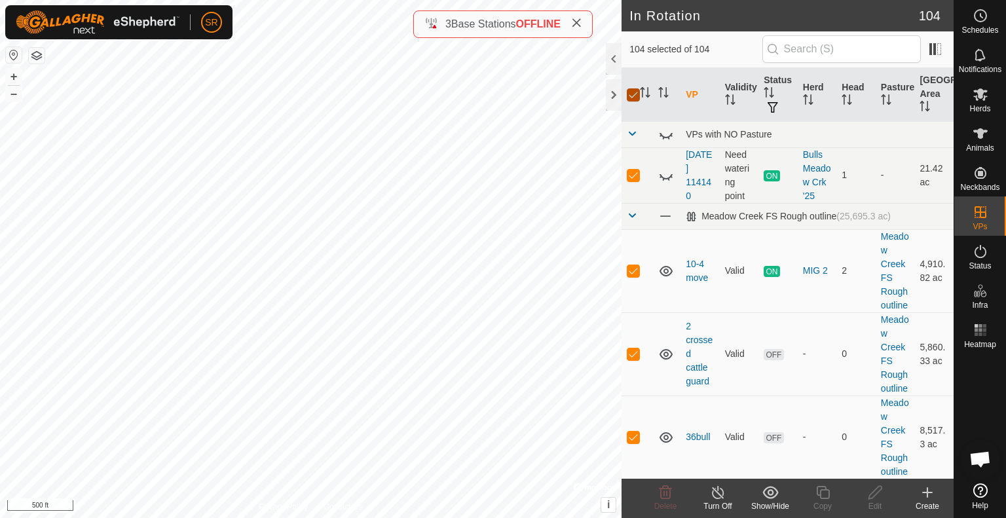
checkbox input "false"
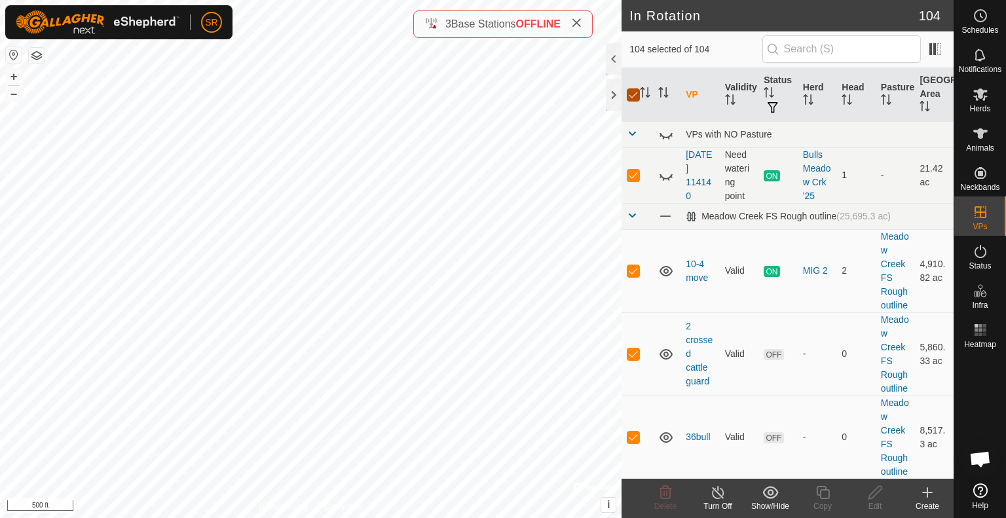
checkbox input "false"
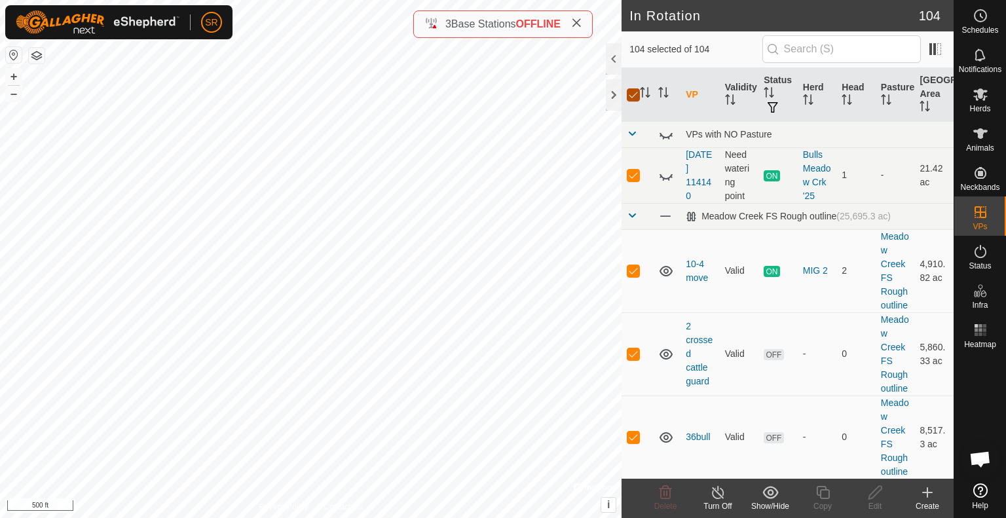
checkbox input "false"
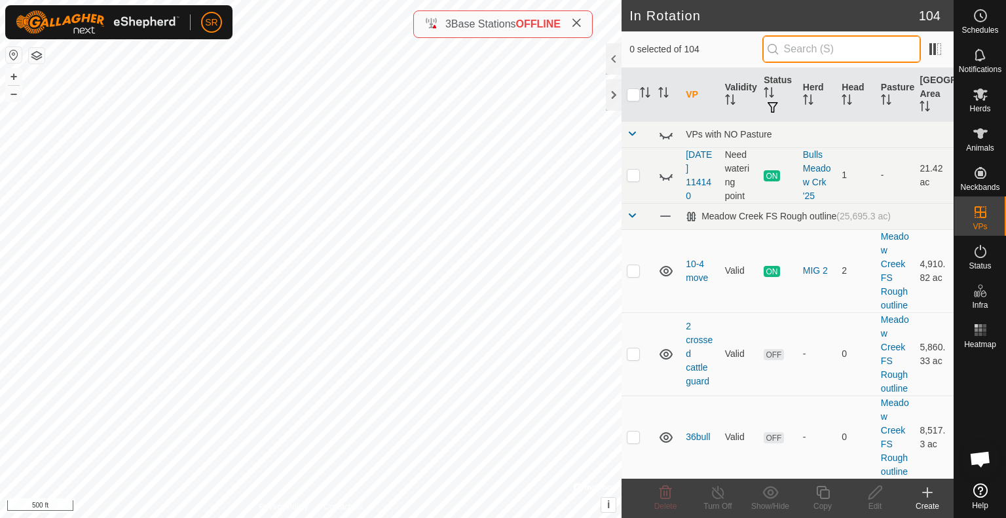
click at [849, 50] on input "text" at bounding box center [841, 49] width 159 height 28
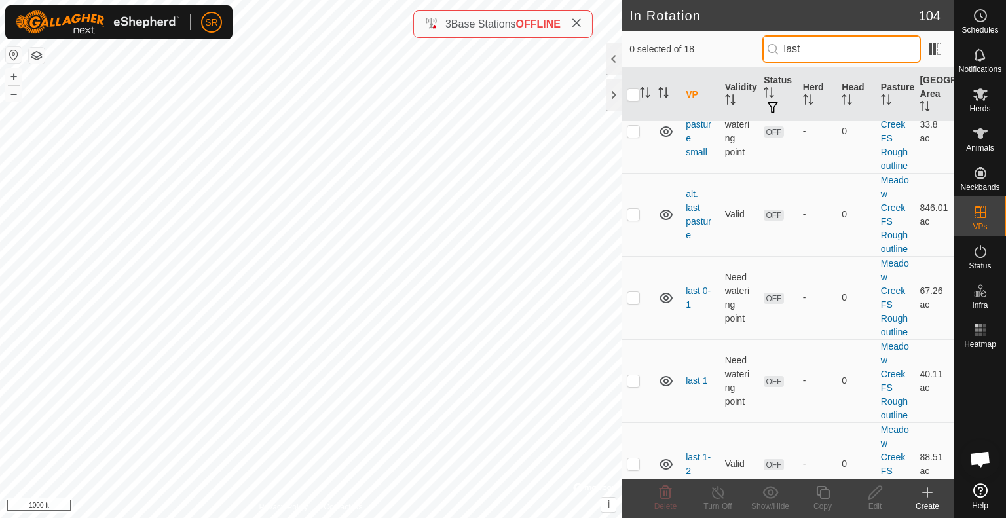
scroll to position [267, 0]
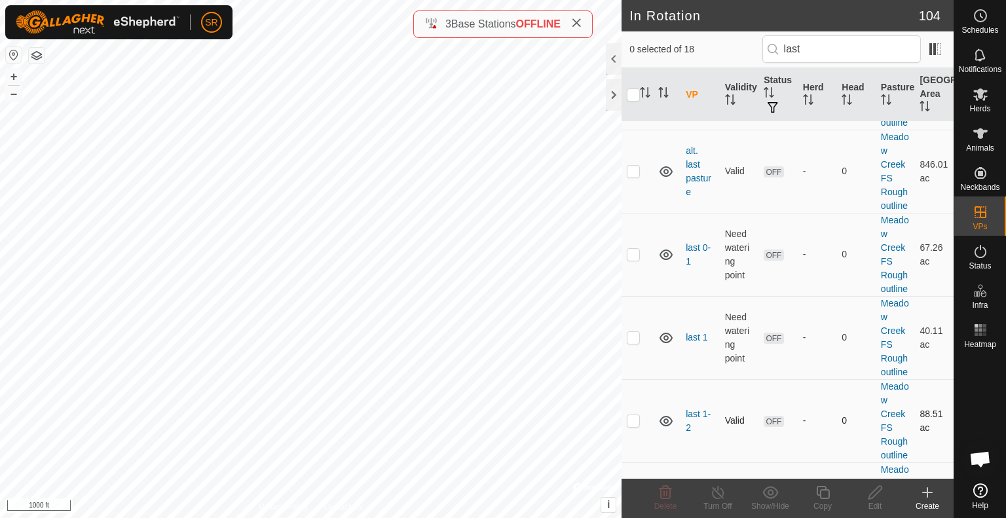
click at [634, 334] on p-checkbox at bounding box center [633, 336] width 13 height 10
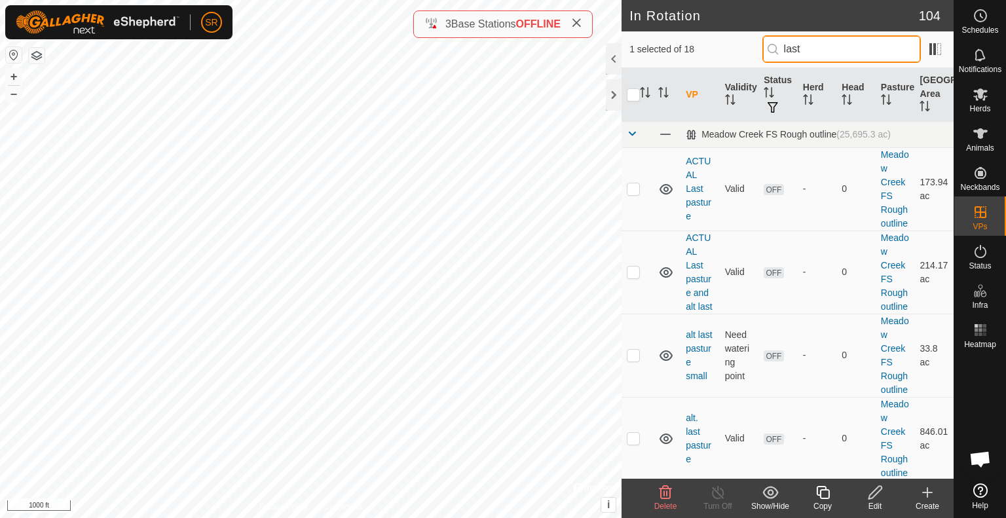
drag, startPoint x: 821, startPoint y: 47, endPoint x: 647, endPoint y: 73, distance: 175.5
click at [647, 73] on div "1 selected of 18 last VP Validity Status Herd Head Pasture Grazing Area [GEOGRA…" at bounding box center [788, 254] width 332 height 447
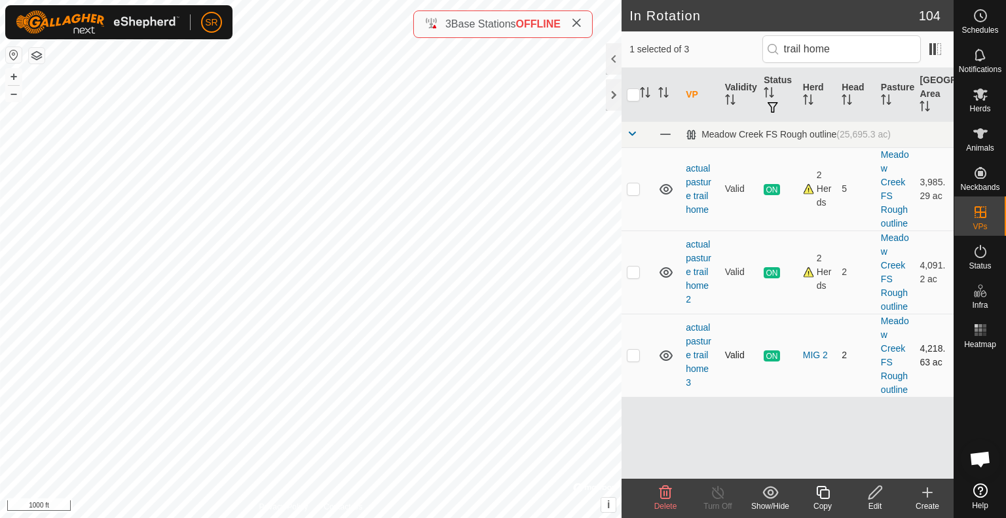
click at [632, 355] on p-checkbox at bounding box center [633, 355] width 13 height 10
click at [631, 362] on td at bounding box center [637, 355] width 31 height 83
click at [636, 191] on p-checkbox at bounding box center [633, 188] width 13 height 10
click at [629, 93] on input "checkbox" at bounding box center [633, 94] width 13 height 13
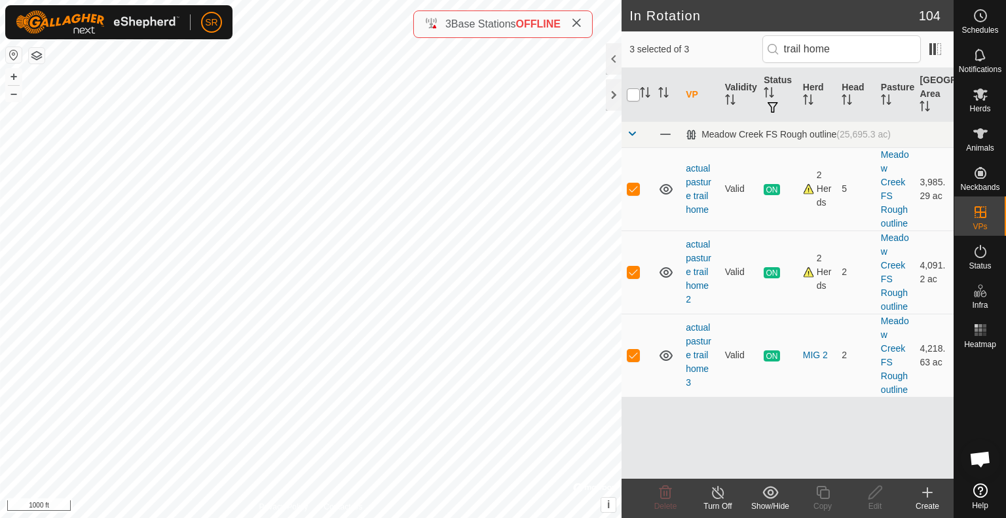
click at [634, 99] on input "checkbox" at bounding box center [633, 94] width 13 height 13
click at [842, 47] on input "trail home" at bounding box center [841, 49] width 159 height 28
click at [634, 275] on p-checkbox at bounding box center [633, 272] width 13 height 10
click at [634, 356] on p-checkbox at bounding box center [633, 355] width 13 height 10
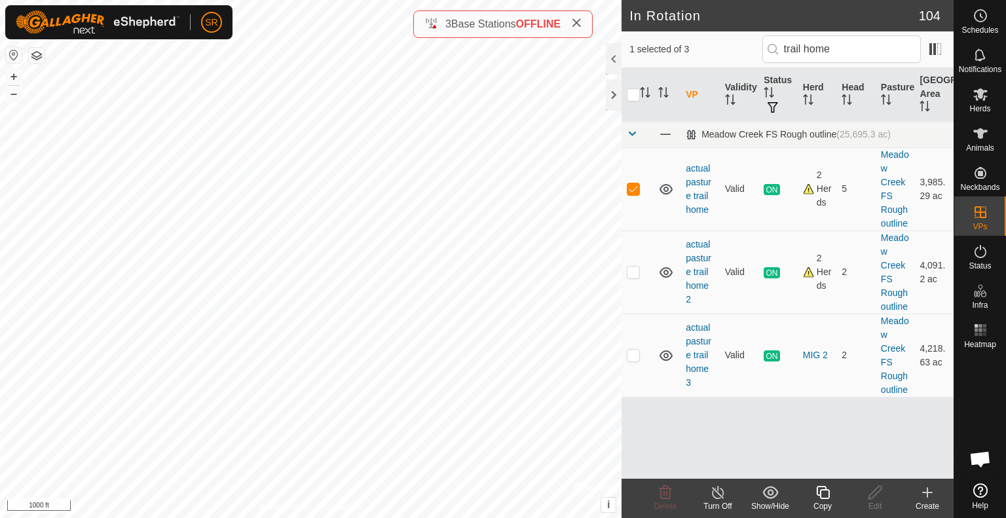
click at [833, 493] on copy-svg-icon at bounding box center [822, 493] width 52 height 16
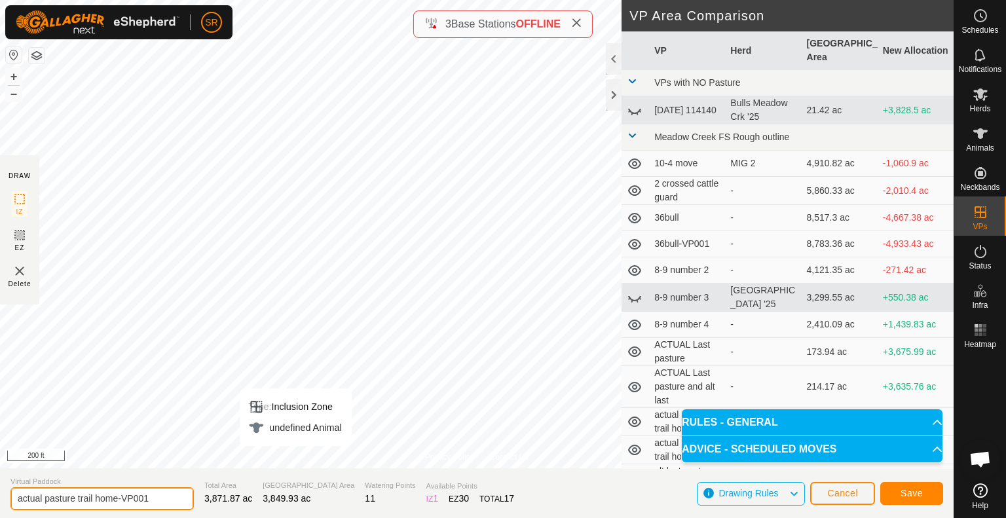
drag, startPoint x: 161, startPoint y: 498, endPoint x: 117, endPoint y: 505, distance: 44.4
click at [117, 505] on input "actual pasture trail home-VP001" at bounding box center [101, 498] width 183 height 23
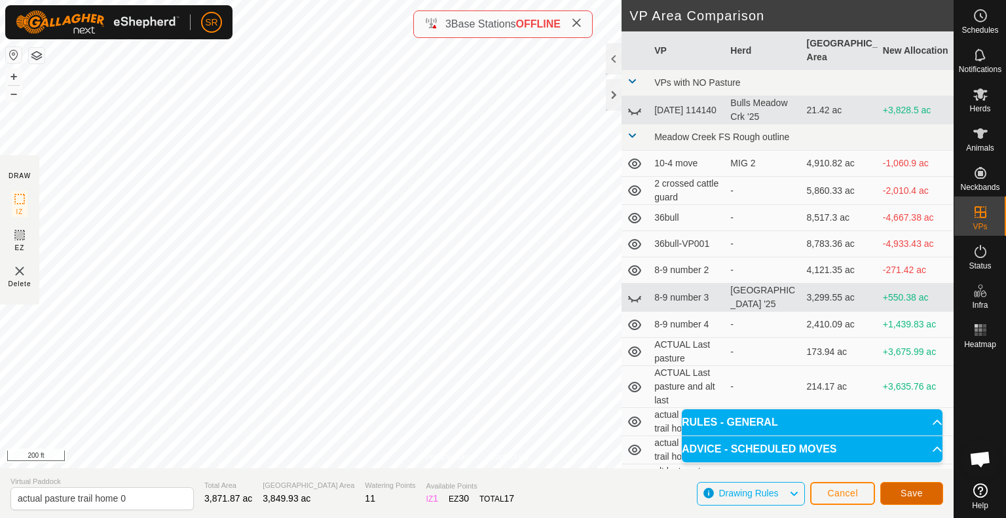
click at [912, 492] on span "Save" at bounding box center [912, 493] width 22 height 10
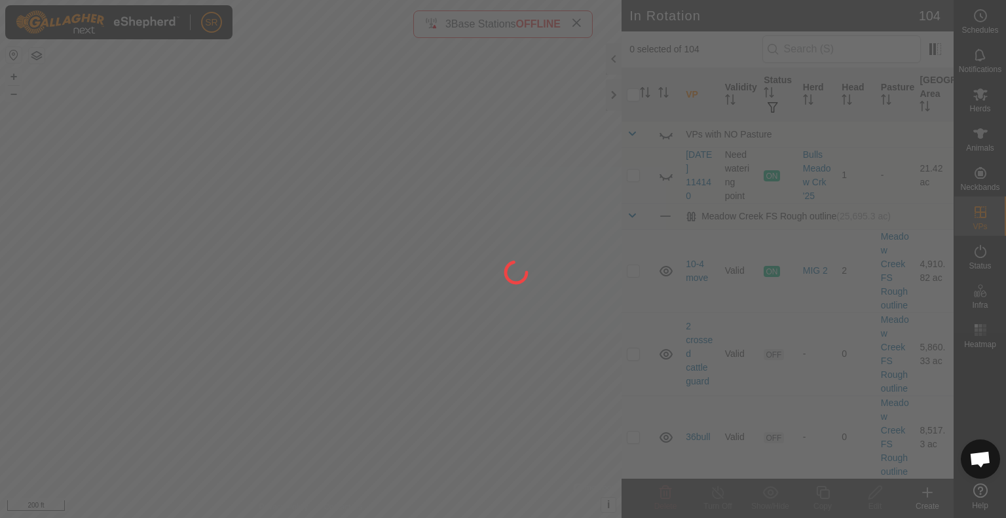
drag, startPoint x: 125, startPoint y: 135, endPoint x: 254, endPoint y: 72, distance: 143.5
click at [254, 72] on div at bounding box center [503, 259] width 1006 height 518
drag, startPoint x: 43, startPoint y: 187, endPoint x: 217, endPoint y: 102, distance: 194.2
click at [217, 102] on div at bounding box center [503, 259] width 1006 height 518
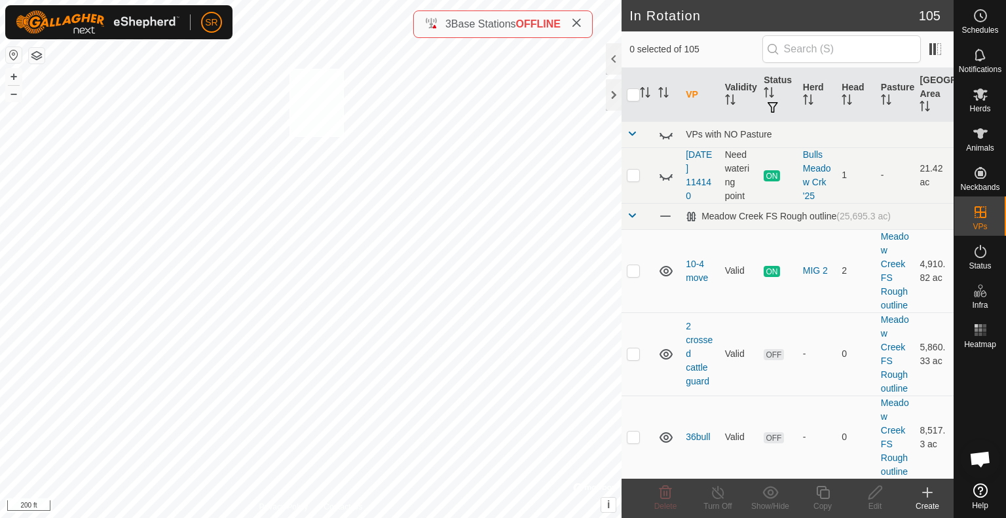
click at [289, 68] on div "6023 2799405482 MIG 2 actual pasture trail home + – ⇧ i © Mapbox , © OpenStreet…" at bounding box center [311, 259] width 622 height 518
click at [630, 97] on input "checkbox" at bounding box center [633, 94] width 13 height 13
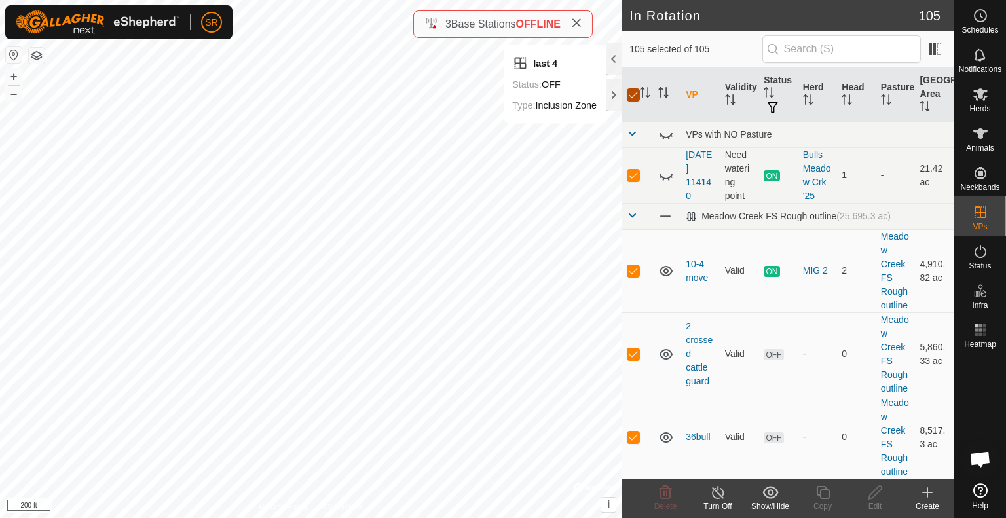
click at [630, 97] on input "checkbox" at bounding box center [633, 94] width 13 height 13
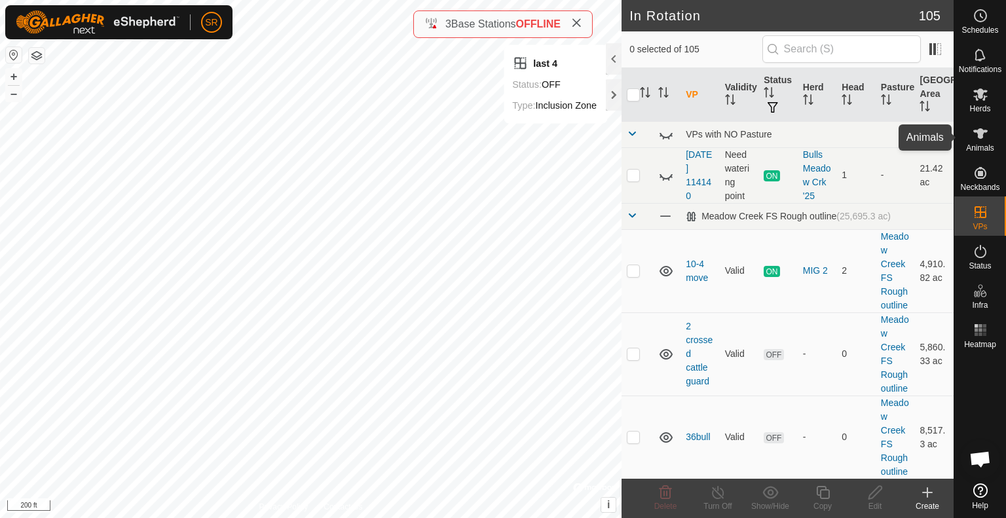
click at [985, 141] on es-animals-svg-icon at bounding box center [981, 133] width 24 height 21
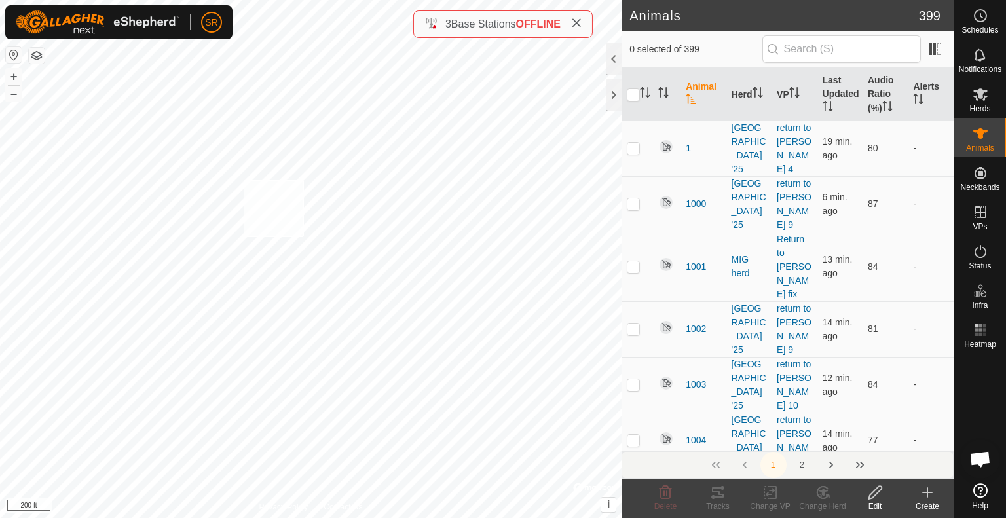
click at [244, 179] on div "last 4 Status: OFF Type: Inclusion Zone + – ⇧ i © Mapbox , © OpenStreetMap , Im…" at bounding box center [311, 259] width 622 height 518
click at [286, 80] on div "6023 2799405482 MIG 2 actual pasture trail home + – ⇧ i © Mapbox , © OpenStreet…" at bounding box center [311, 259] width 622 height 518
click at [765, 493] on icon at bounding box center [770, 493] width 16 height 16
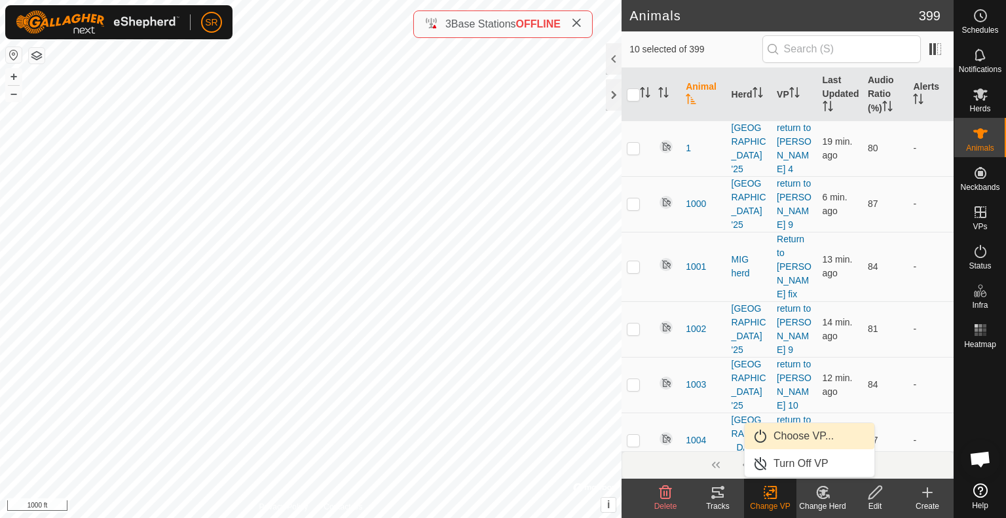
click at [804, 432] on link "Choose VP..." at bounding box center [810, 436] width 130 height 26
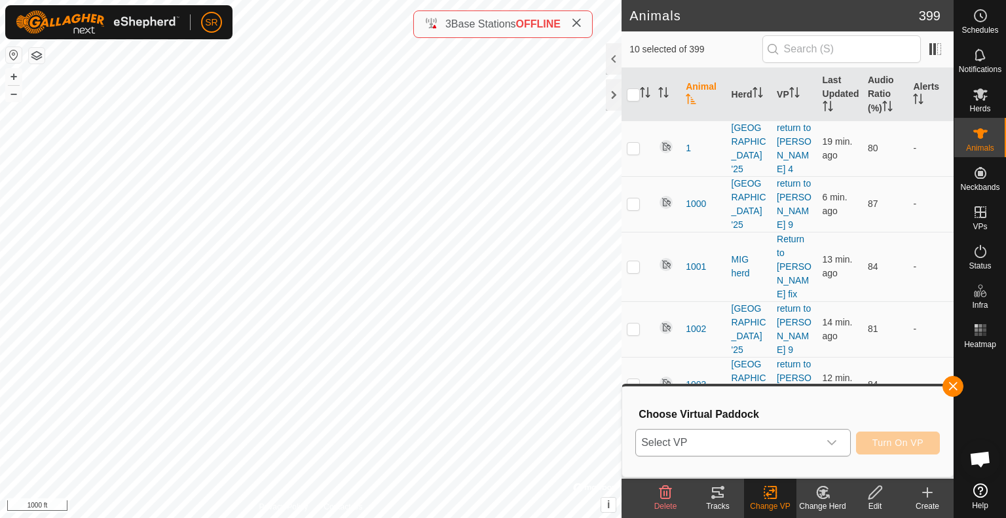
click at [765, 449] on span "Select VP" at bounding box center [727, 443] width 183 height 26
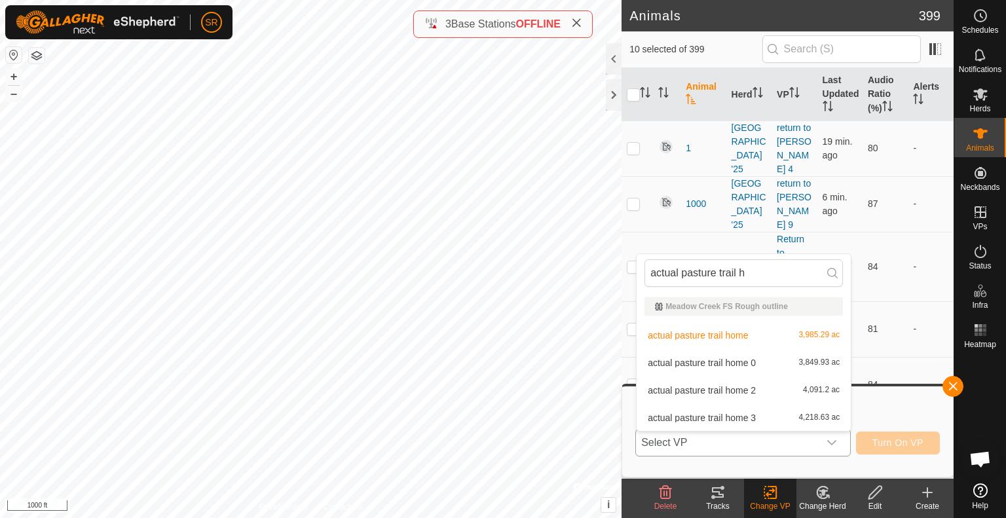
click at [730, 370] on li "actual pasture trail home 0 3,849.93 ac" at bounding box center [744, 363] width 214 height 26
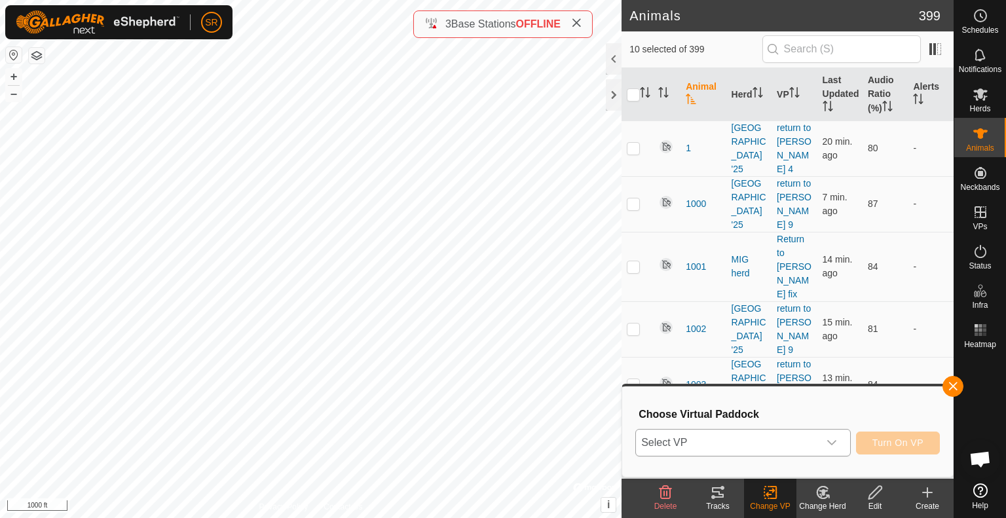
click at [749, 451] on span "Select VP" at bounding box center [727, 443] width 183 height 26
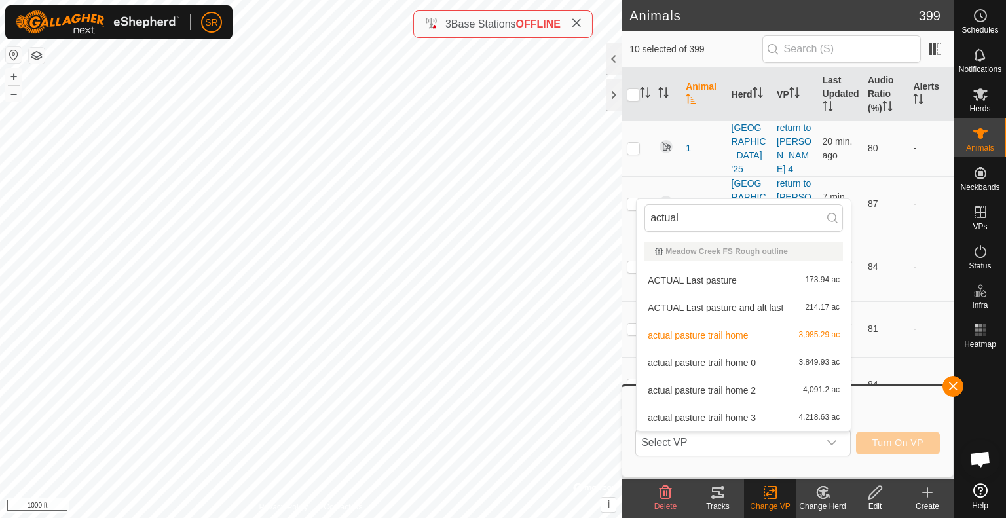
click at [713, 374] on li "actual pasture trail home 0 3,849.93 ac" at bounding box center [744, 363] width 214 height 26
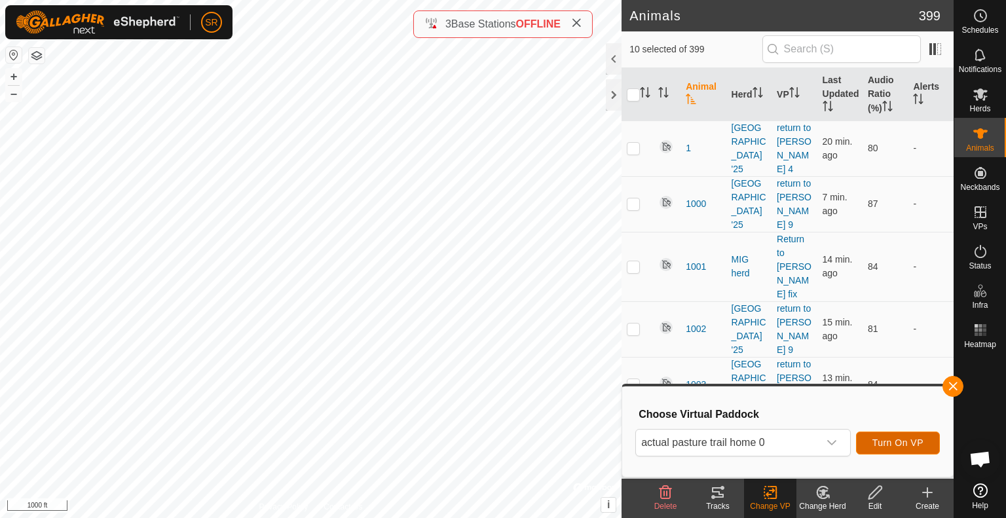
click at [875, 438] on span "Turn On VP" at bounding box center [897, 443] width 51 height 10
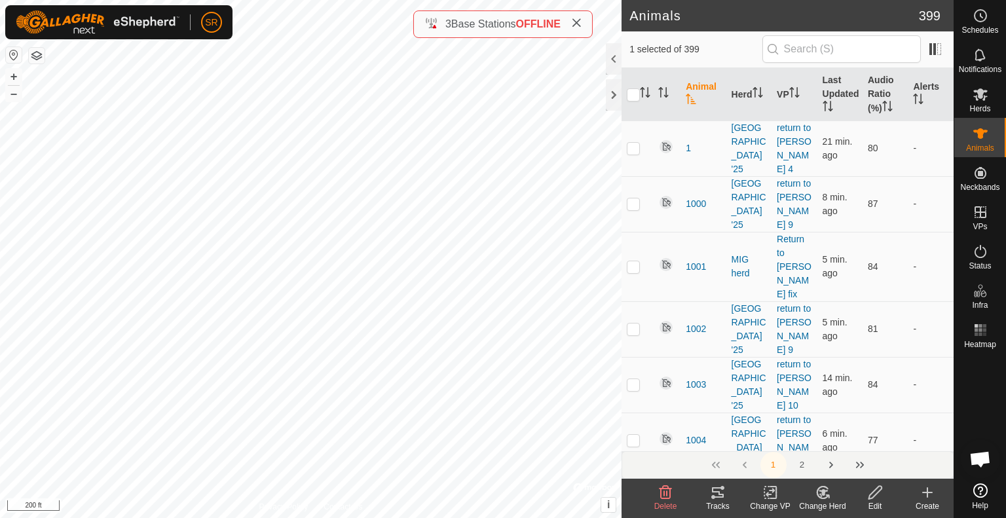
click at [717, 497] on icon at bounding box center [718, 492] width 12 height 10
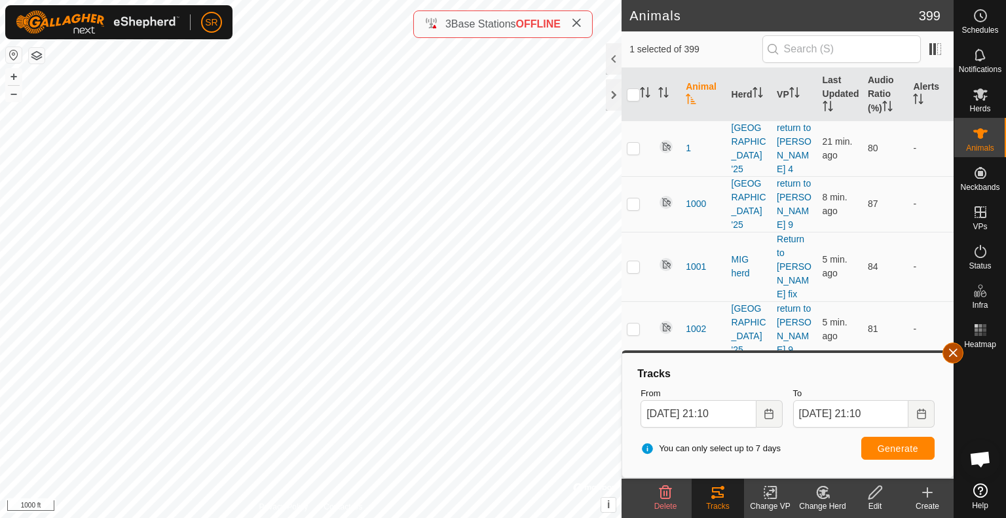
click at [949, 353] on button "button" at bounding box center [953, 353] width 21 height 21
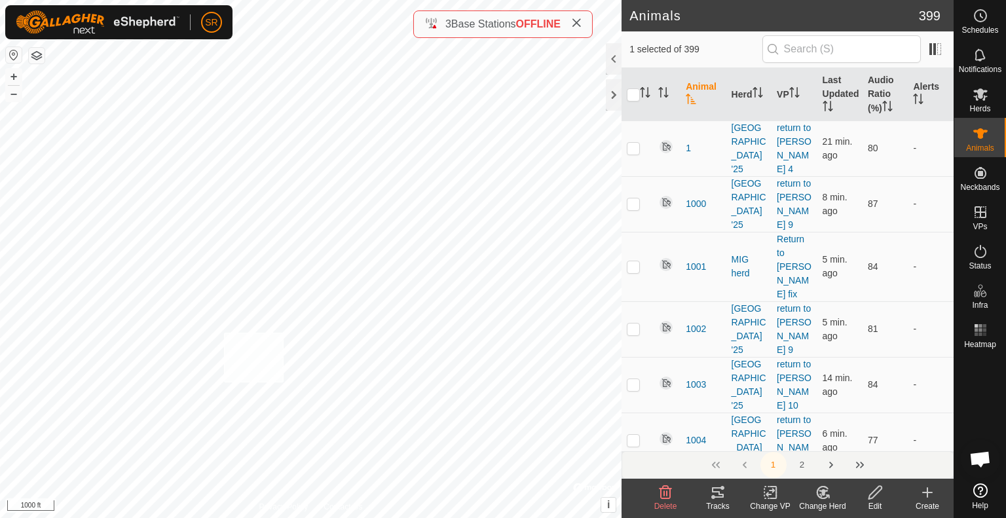
click at [224, 333] on div "[GEOGRAPHIC_DATA] 3 Type: dam Capacity: 100L Water Level: 100% Drinkable: Yes +…" at bounding box center [311, 259] width 622 height 518
click at [775, 498] on icon at bounding box center [773, 493] width 6 height 12
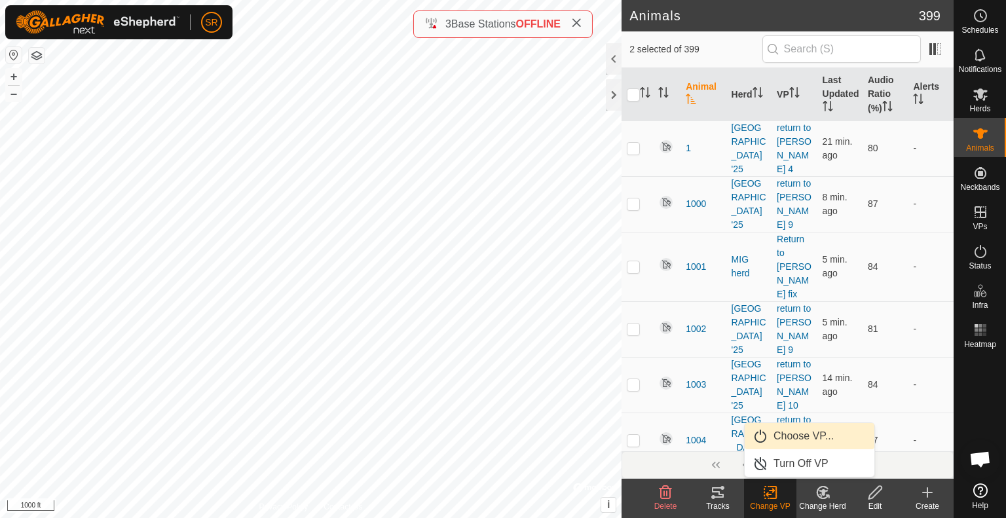
click at [781, 432] on link "Choose VP..." at bounding box center [810, 436] width 130 height 26
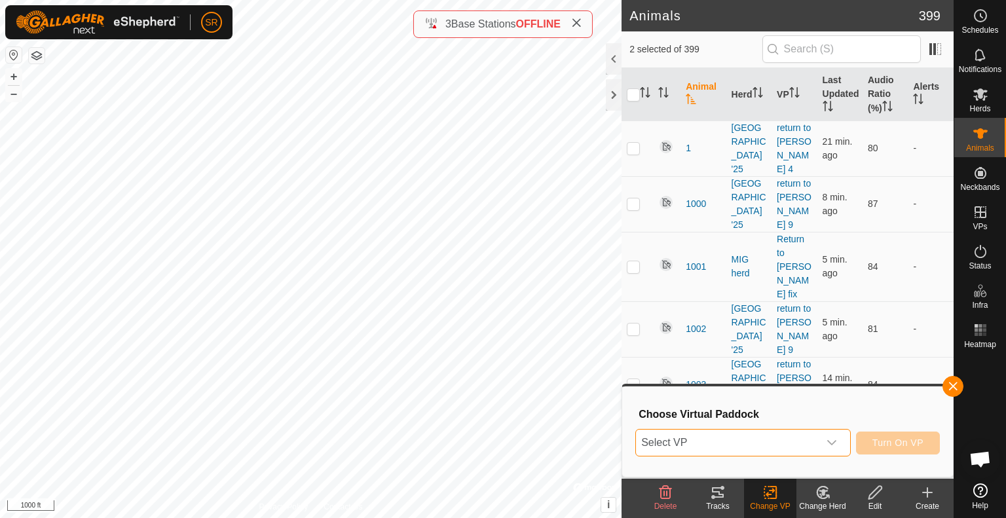
click at [772, 439] on span "Select VP" at bounding box center [727, 443] width 183 height 26
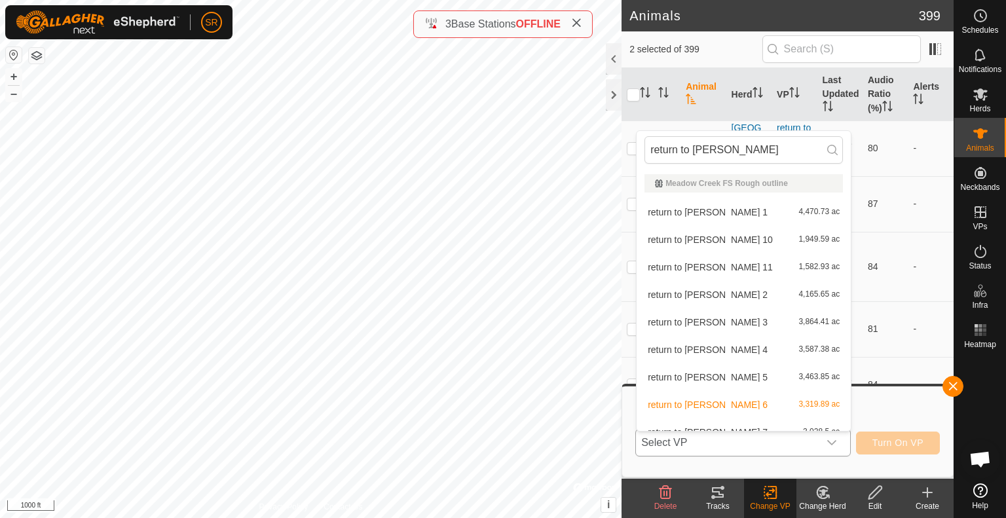
scroll to position [14, 0]
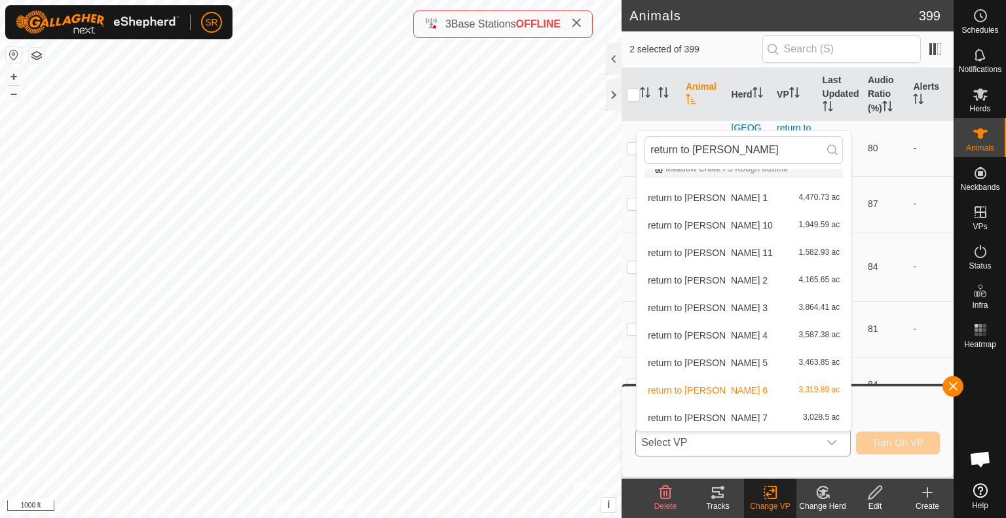
click at [741, 398] on li "return to [PERSON_NAME] 6 3,319.89 ac" at bounding box center [744, 390] width 214 height 26
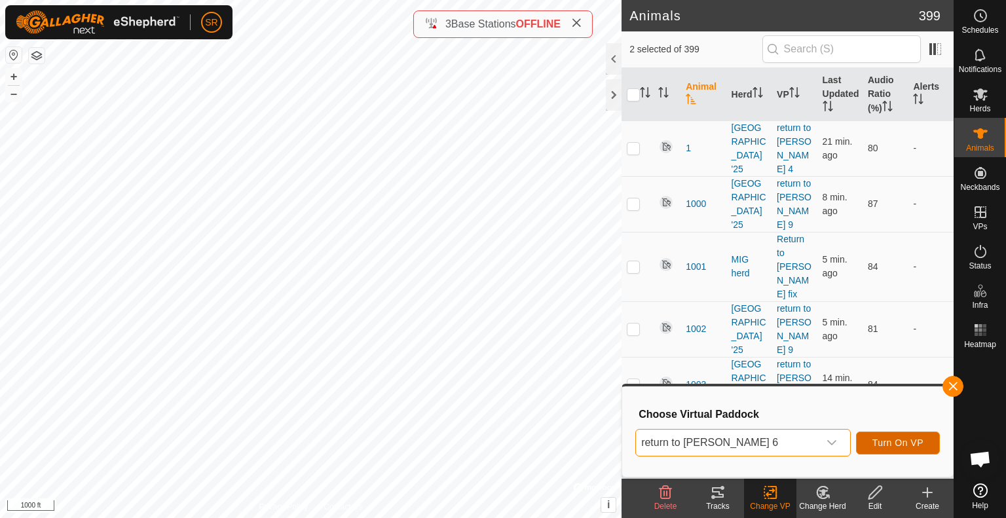
click at [880, 446] on span "Turn On VP" at bounding box center [897, 443] width 51 height 10
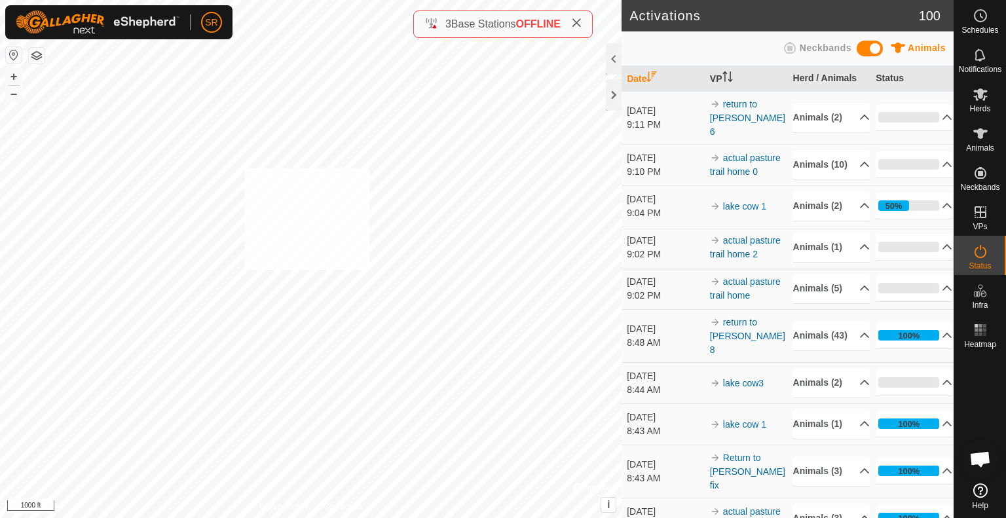
click at [244, 168] on div "6081 3916037322 experiment herd return to [PERSON_NAME] 7 + – ⇧ i © Mapbox , © …" at bounding box center [311, 259] width 622 height 518
click at [981, 147] on span "Animals" at bounding box center [980, 148] width 28 height 8
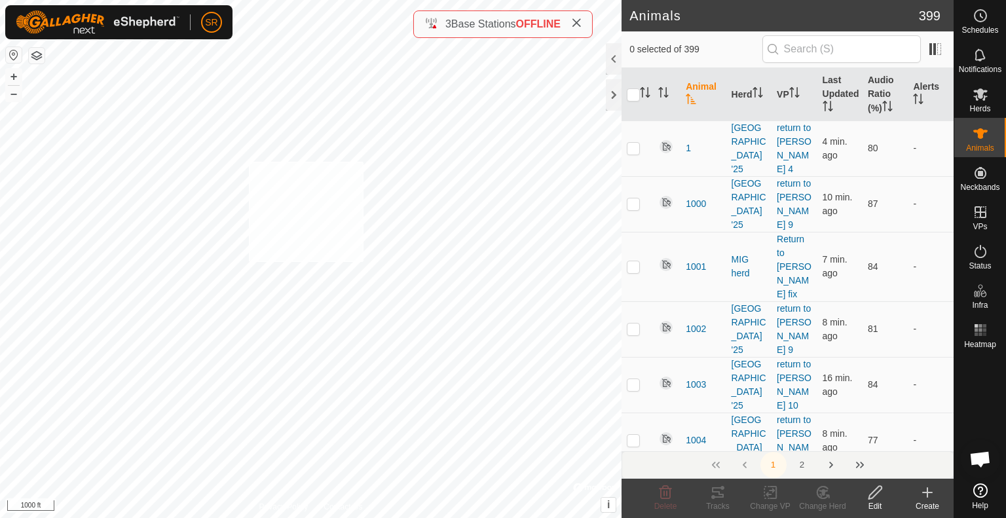
click at [249, 162] on div "6045 3850998629 [GEOGRAPHIC_DATA] '25 return to [PERSON_NAME] 7 + – ⇧ i © Mapbo…" at bounding box center [311, 259] width 622 height 518
click at [199, 215] on div "3251 3777099938 [GEOGRAPHIC_DATA] '25 return to [PERSON_NAME] 7 + – ⇧ i © Mapbo…" at bounding box center [311, 259] width 622 height 518
click at [774, 495] on icon at bounding box center [770, 493] width 16 height 16
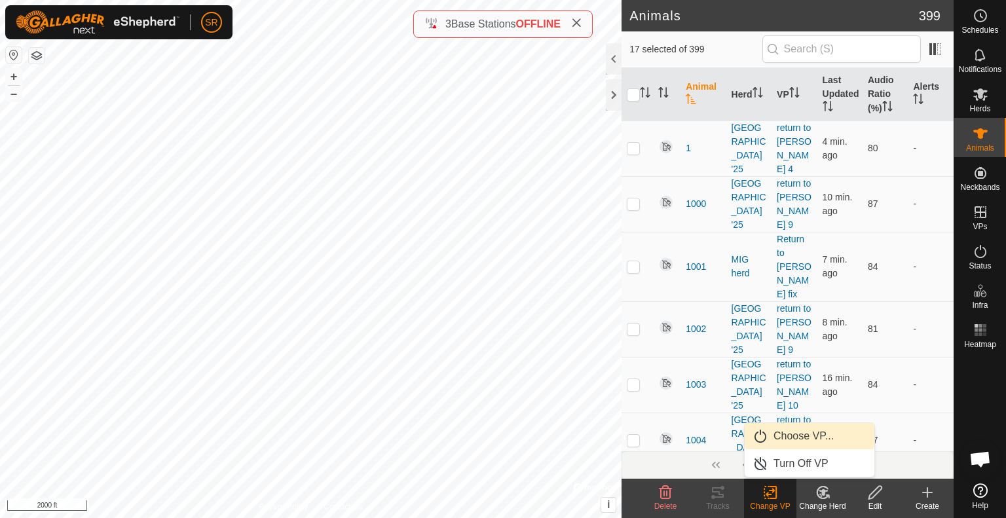
click at [786, 443] on link "Choose VP..." at bounding box center [810, 436] width 130 height 26
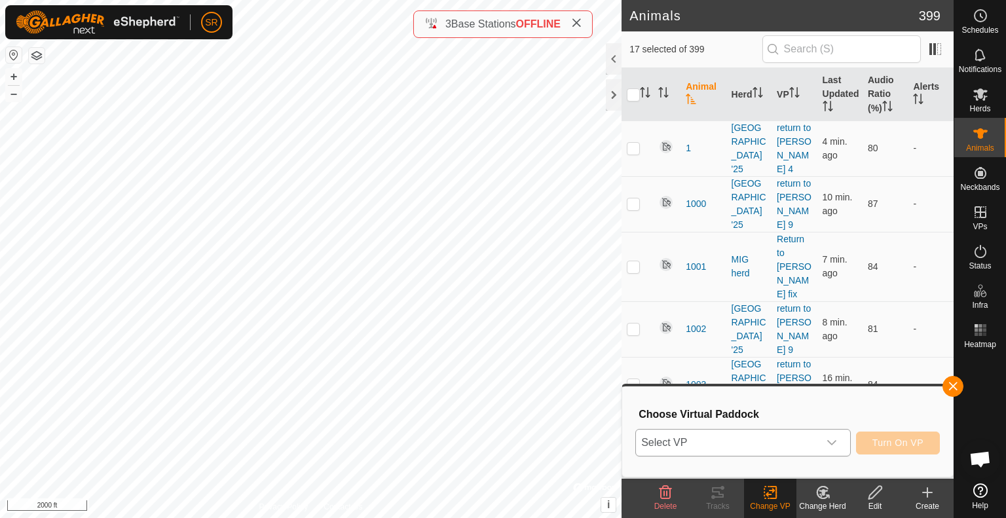
click at [677, 438] on span "Select VP" at bounding box center [727, 443] width 183 height 26
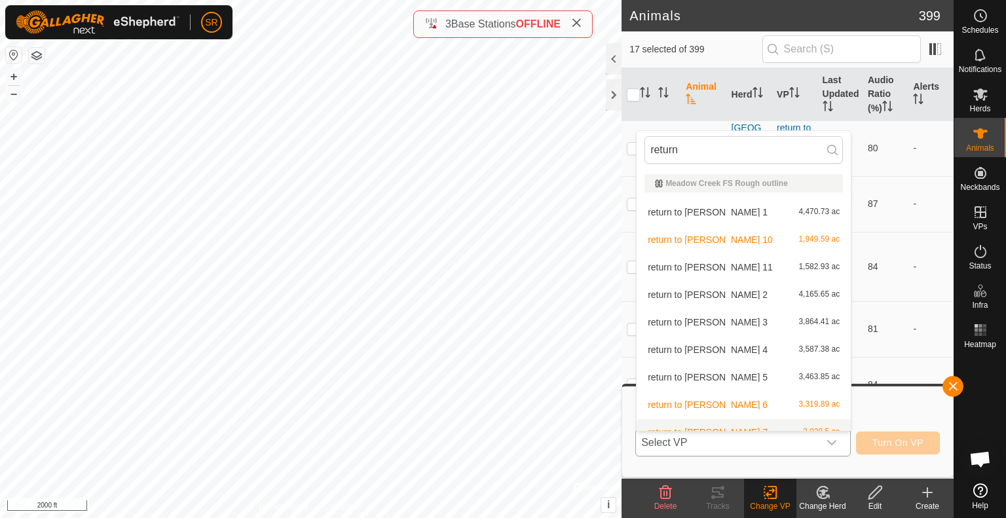
scroll to position [14, 0]
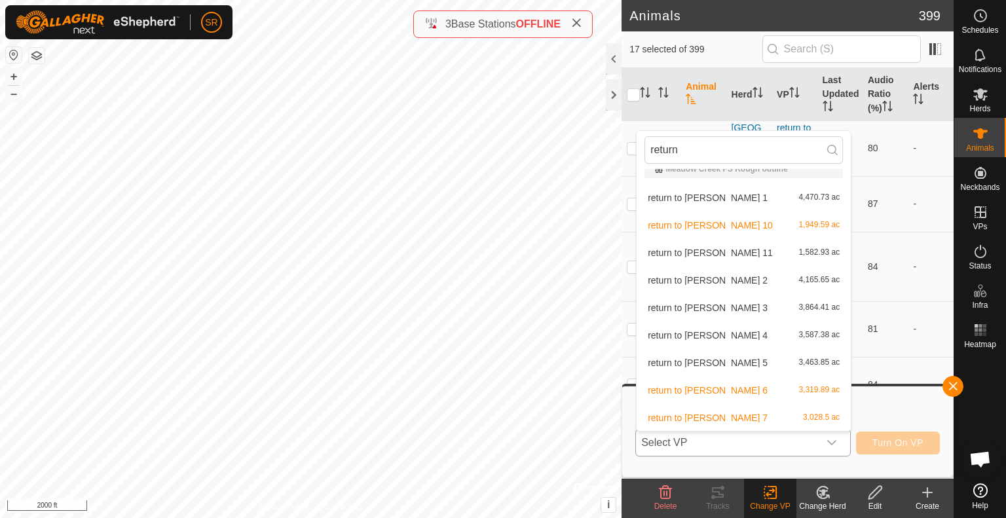
click at [706, 415] on li "return to [PERSON_NAME] 7 3,028.5 ac" at bounding box center [744, 418] width 214 height 26
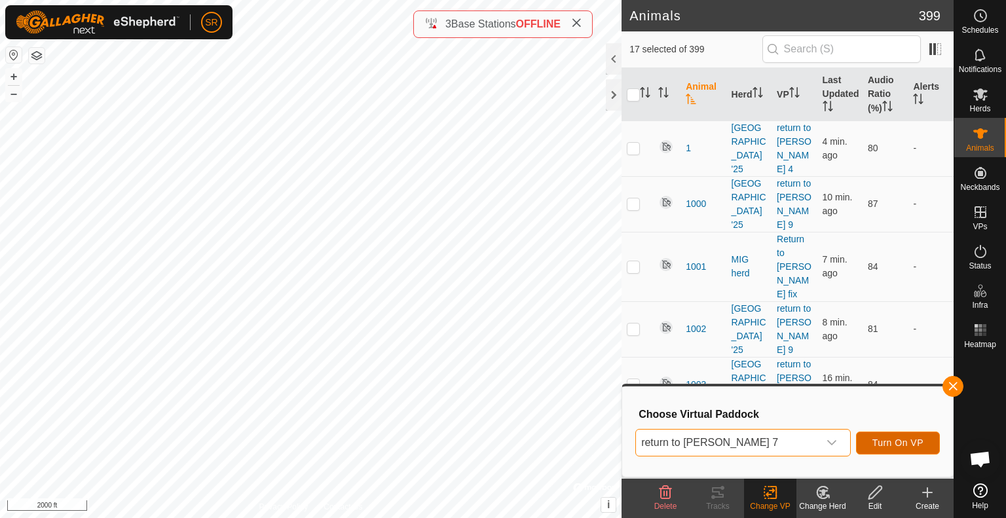
click at [908, 445] on span "Turn On VP" at bounding box center [897, 443] width 51 height 10
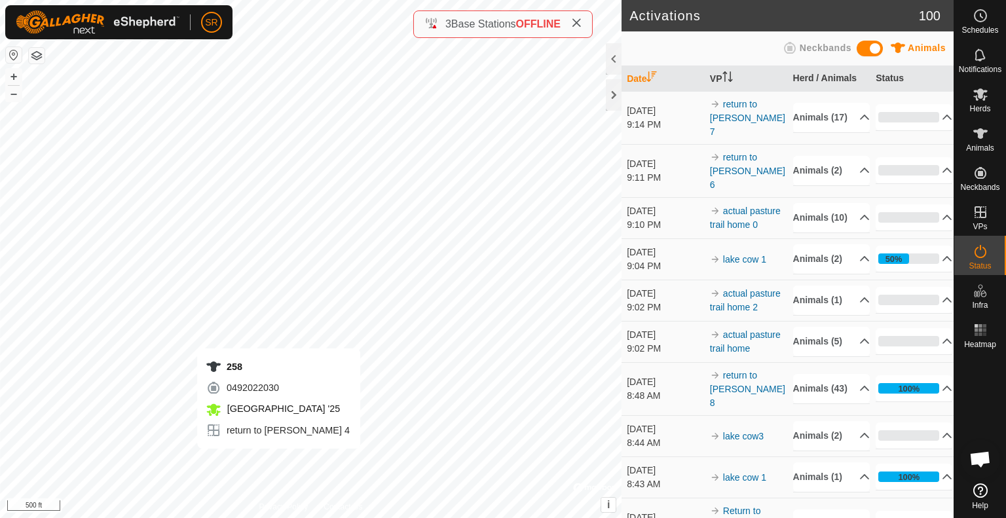
click at [278, 462] on div "258 0492022030 [GEOGRAPHIC_DATA] '25 return to [PERSON_NAME] 4 + – ⇧ i © Mapbox…" at bounding box center [311, 259] width 622 height 518
click at [245, 462] on div "130 2863681554 experiment herd return to [PERSON_NAME] 9 + – ⇧ i © Mapbox , © O…" at bounding box center [311, 259] width 622 height 518
click at [977, 147] on span "Animals" at bounding box center [980, 148] width 28 height 8
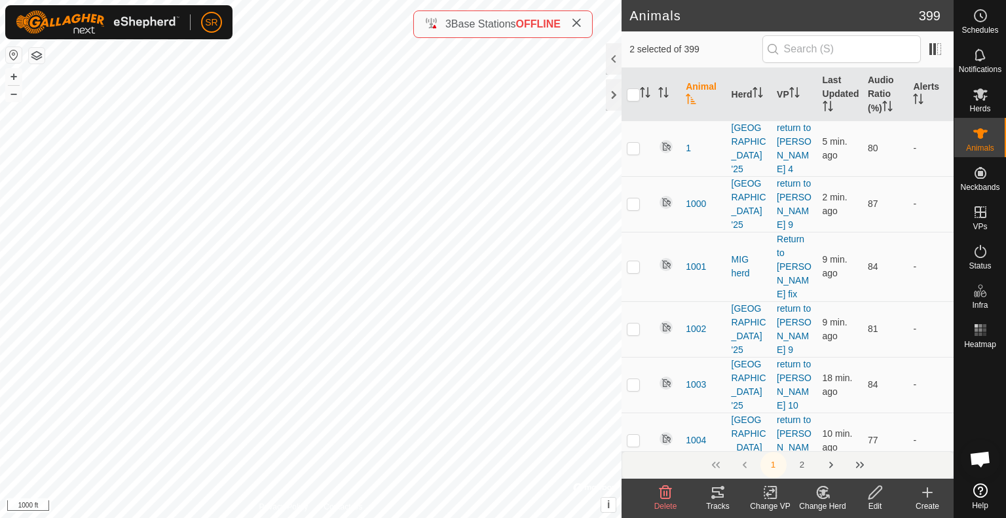
click at [772, 503] on div "Change VP" at bounding box center [770, 506] width 52 height 12
click at [776, 441] on link "Choose VP..." at bounding box center [810, 436] width 130 height 26
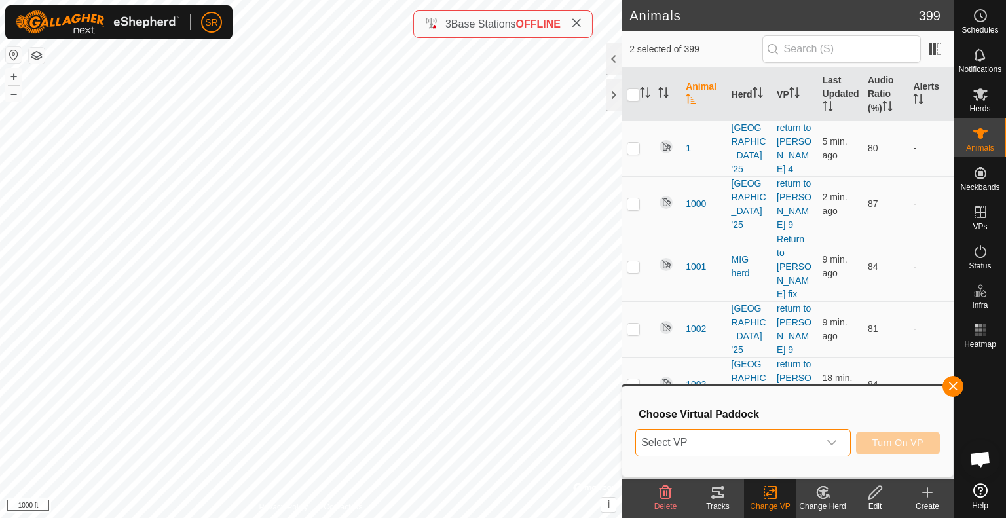
click at [776, 441] on span "Select VP" at bounding box center [727, 443] width 183 height 26
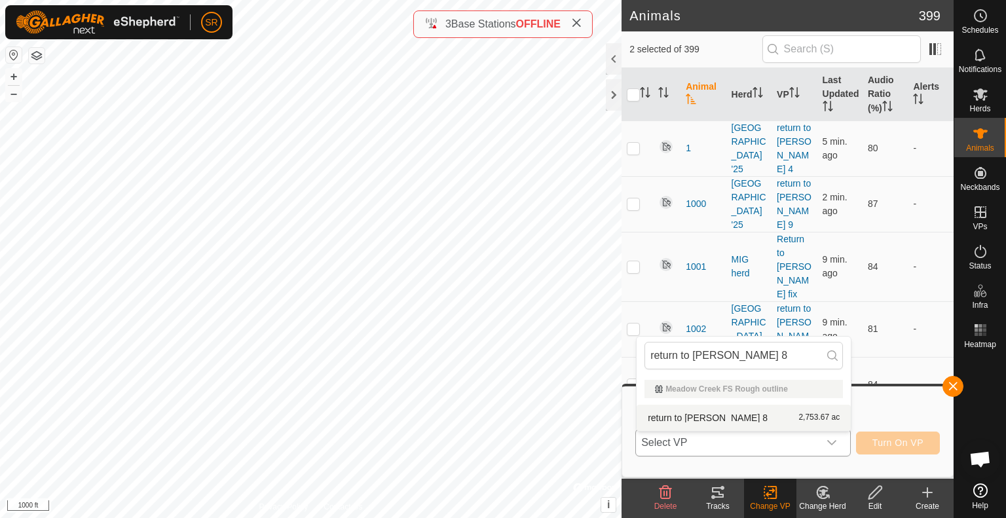
click at [709, 419] on li "return to [PERSON_NAME] 8 2,753.67 ac" at bounding box center [744, 418] width 214 height 26
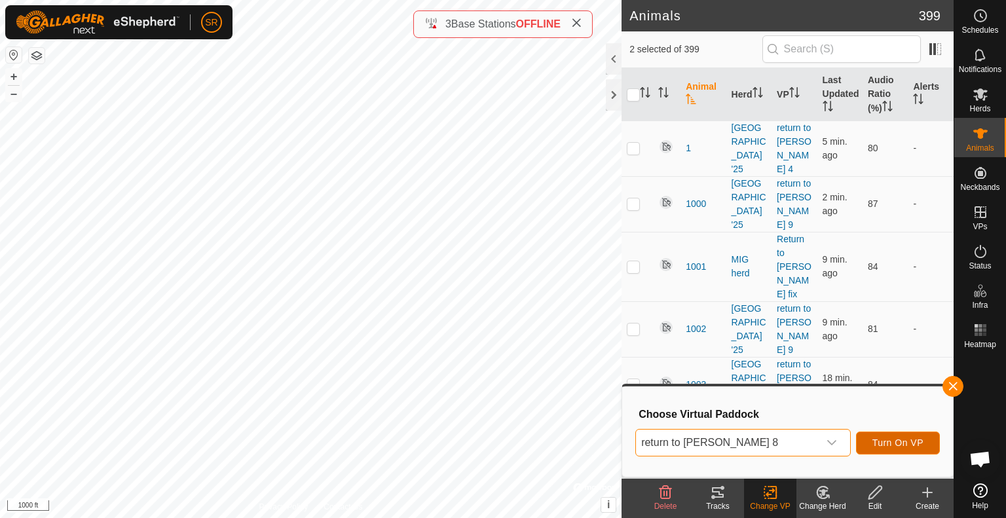
click at [916, 444] on span "Turn On VP" at bounding box center [897, 443] width 51 height 10
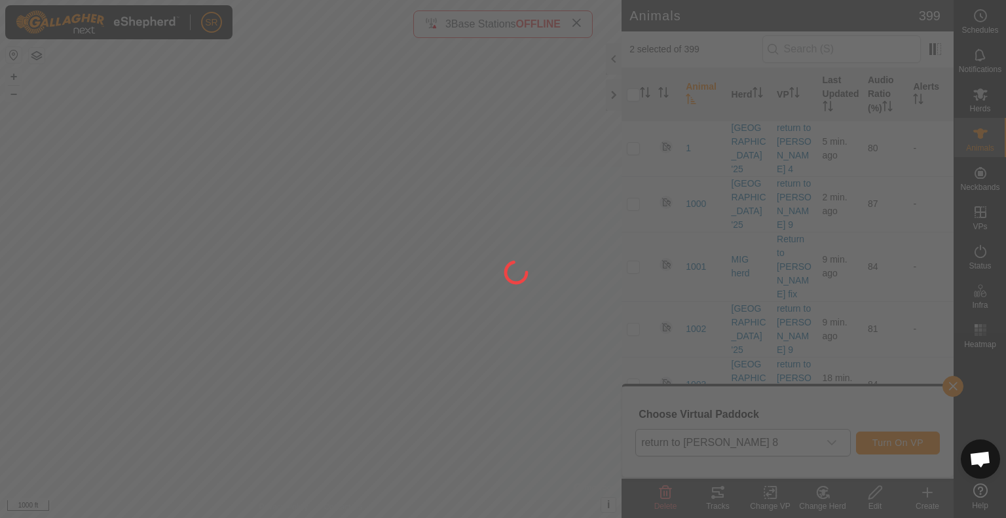
click at [585, 290] on div at bounding box center [503, 259] width 1006 height 518
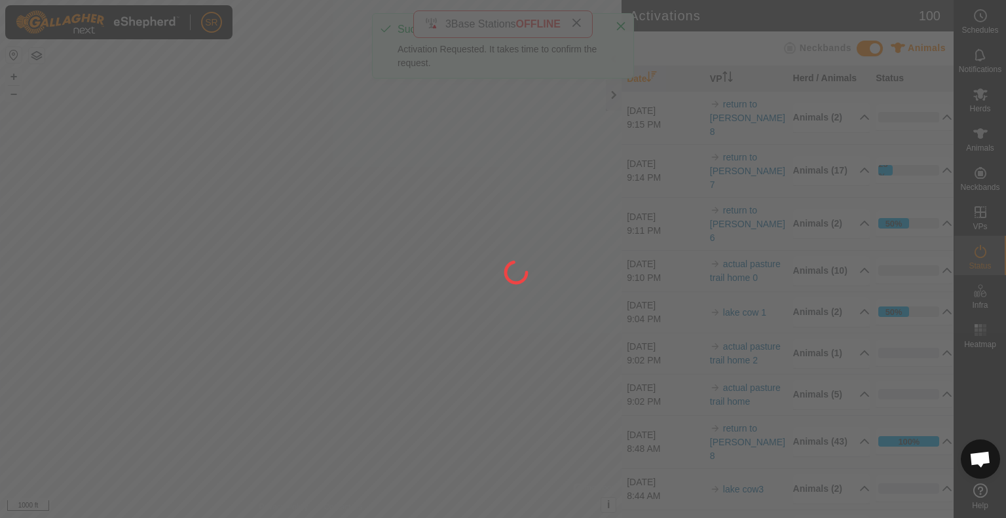
drag, startPoint x: 575, startPoint y: 185, endPoint x: 576, endPoint y: 373, distance: 188.0
click at [576, 373] on div at bounding box center [503, 259] width 1006 height 518
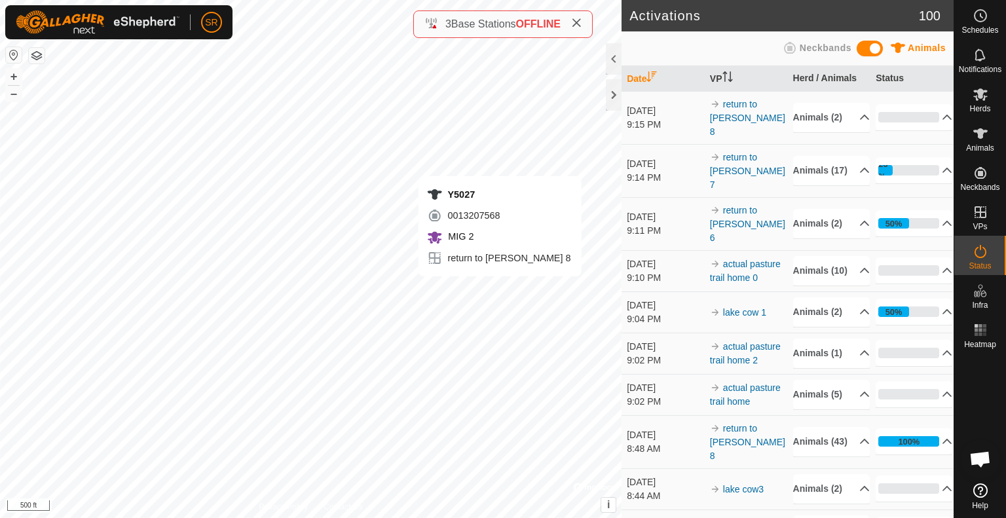
click at [500, 290] on div "Y5027 0013207568 MIG 2 return to [PERSON_NAME] 8 + – ⇧ i © Mapbox , © OpenStree…" at bounding box center [311, 259] width 622 height 518
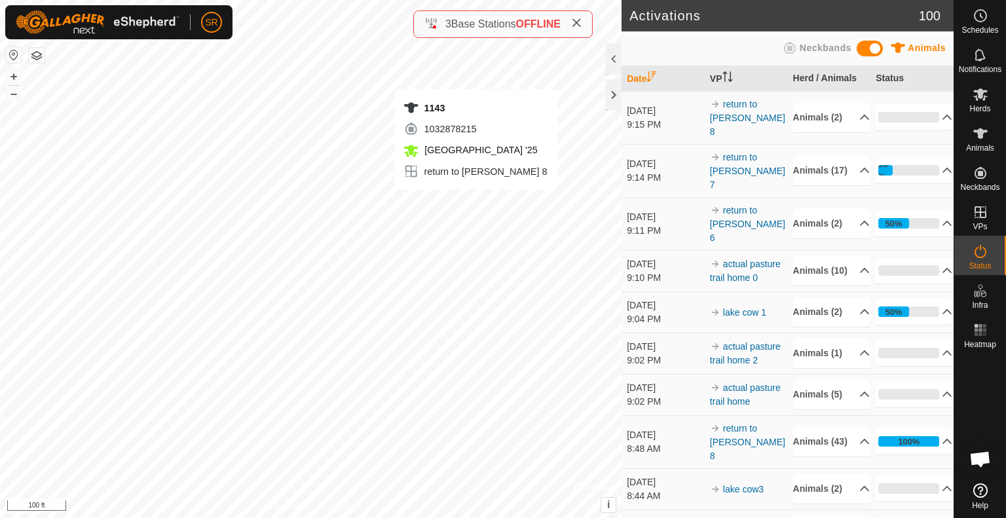
click at [476, 76] on div "1143 1032878215 [GEOGRAPHIC_DATA] '25 return to [PERSON_NAME] 8 + – ⇧ i © Mapbo…" at bounding box center [311, 259] width 622 height 518
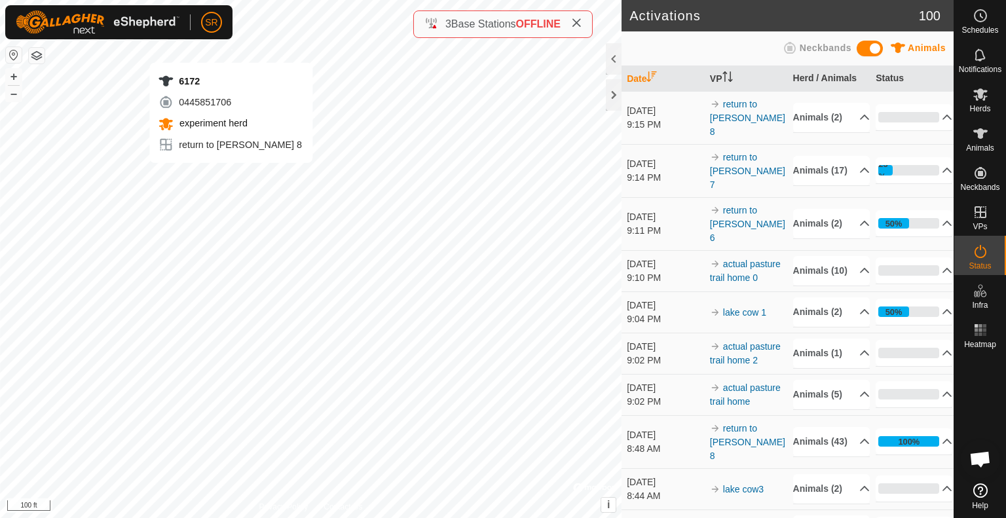
click at [231, 49] on div "6172 0445851706 experiment herd return to [PERSON_NAME] 8 + – ⇧ i © Mapbox , © …" at bounding box center [311, 259] width 622 height 518
click at [218, 157] on div "6119 3445182511 MIG herd return to [PERSON_NAME] 8 + – ⇧ i © Mapbox , © OpenStr…" at bounding box center [311, 259] width 622 height 518
click at [134, 94] on div "6119 3445182511 MIG herd return to [PERSON_NAME] 8 + – ⇧ i © Mapbox , © OpenStr…" at bounding box center [311, 259] width 622 height 518
click at [396, 140] on div "6276 1338367808 experiment herd return to [PERSON_NAME] 9 + – ⇧ i © Mapbox , © …" at bounding box center [311, 259] width 622 height 518
click at [985, 134] on icon at bounding box center [981, 134] width 16 height 16
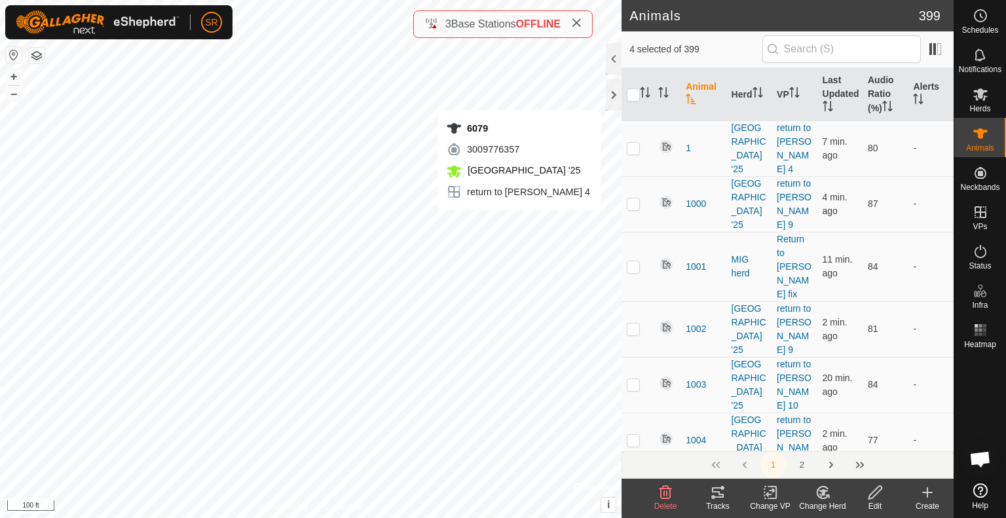
click at [519, 223] on div "6079 3009776357 [GEOGRAPHIC_DATA] '25 return to [PERSON_NAME] 4 + – ⇧ i © Mapbo…" at bounding box center [311, 259] width 622 height 518
click at [772, 496] on icon at bounding box center [770, 493] width 16 height 16
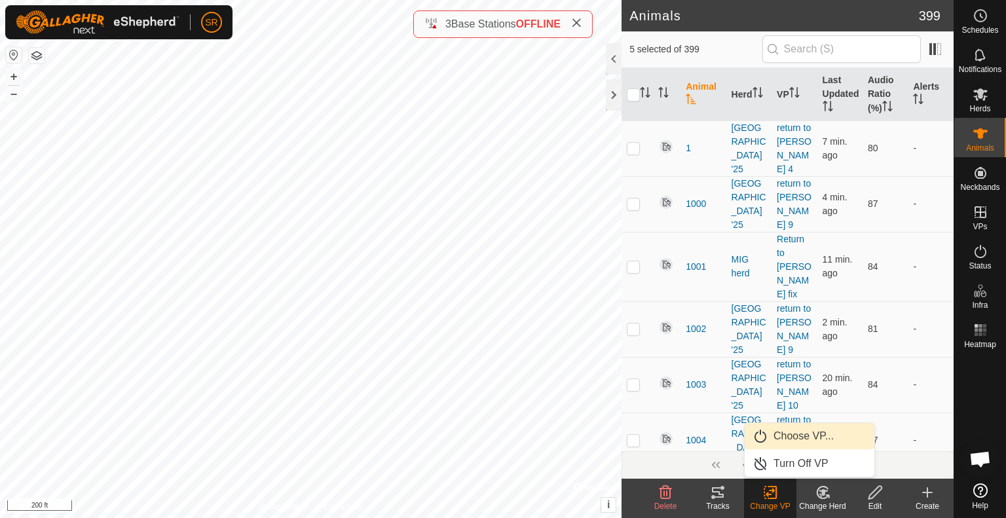
click at [798, 431] on link "Choose VP..." at bounding box center [810, 436] width 130 height 26
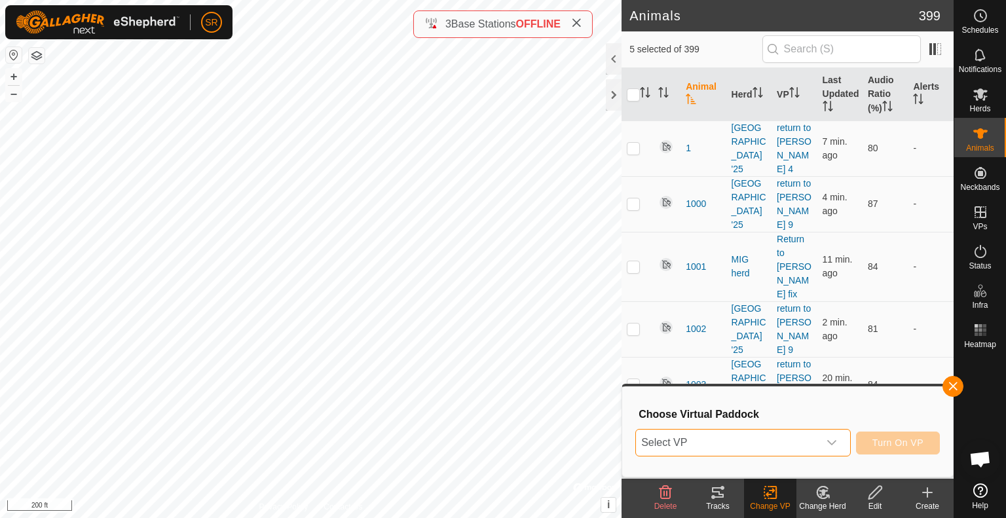
click at [798, 431] on span "Select VP" at bounding box center [727, 443] width 183 height 26
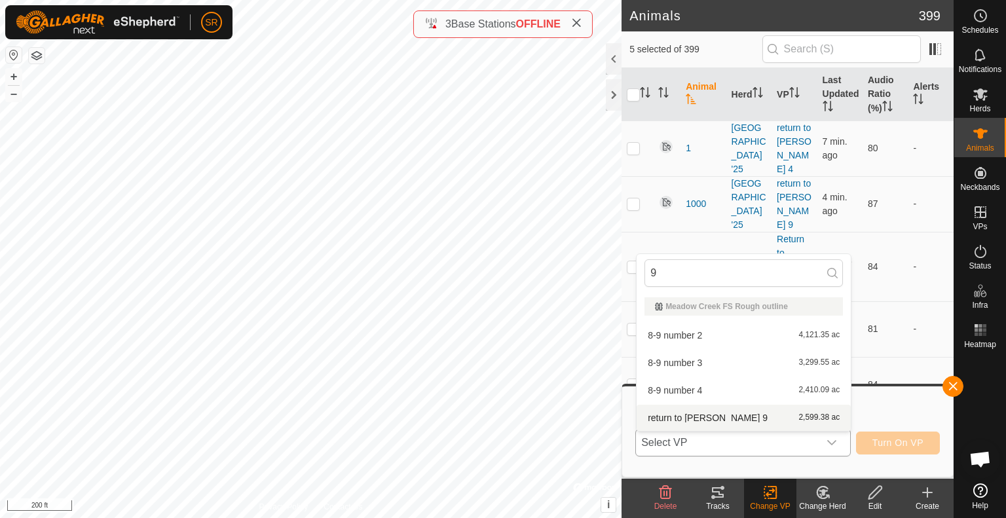
click at [742, 417] on li "return to [PERSON_NAME] 9 2,599.38 ac" at bounding box center [744, 418] width 214 height 26
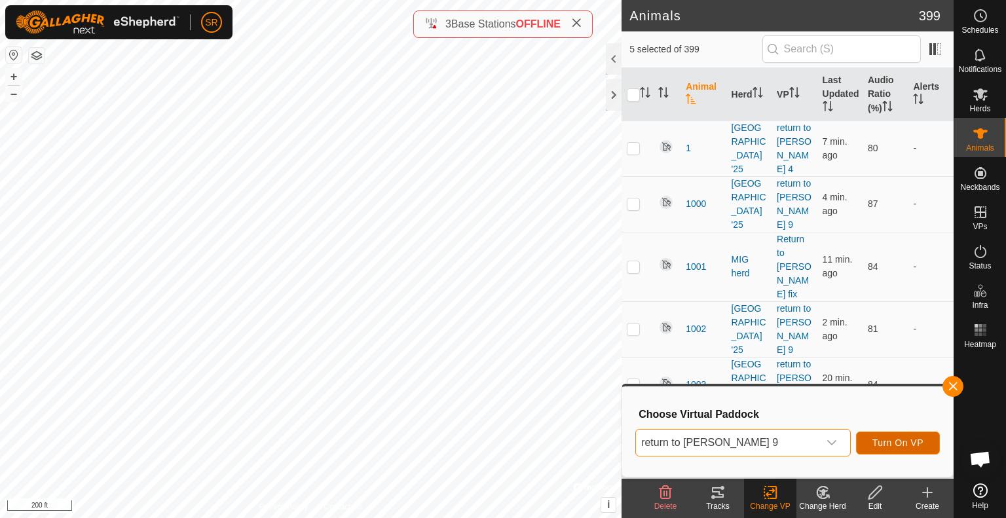
click at [924, 446] on button "Turn On VP" at bounding box center [898, 443] width 84 height 23
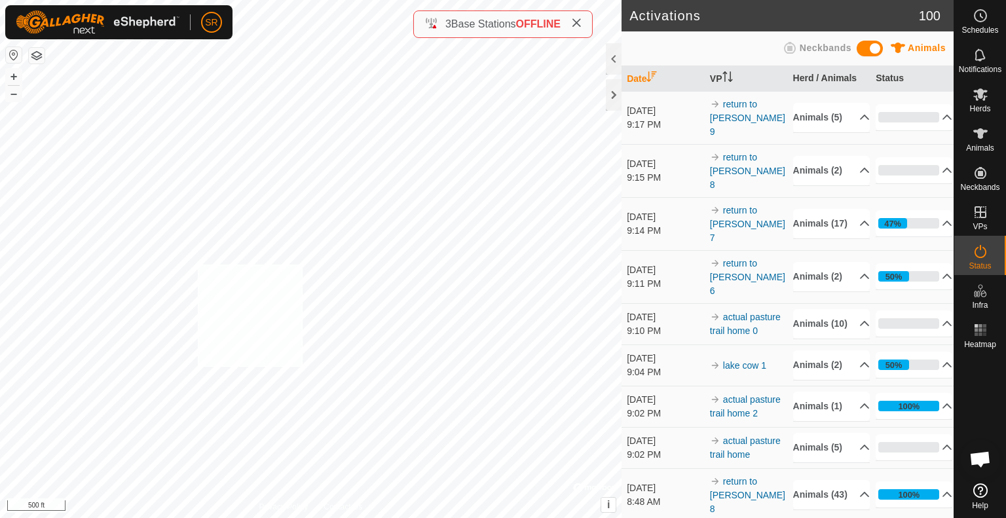
click at [197, 265] on div "1131 0909649418 [GEOGRAPHIC_DATA] '25 return to [PERSON_NAME] 10 + – ⇧ i © Mapb…" at bounding box center [311, 259] width 622 height 518
click at [984, 139] on icon at bounding box center [981, 134] width 16 height 16
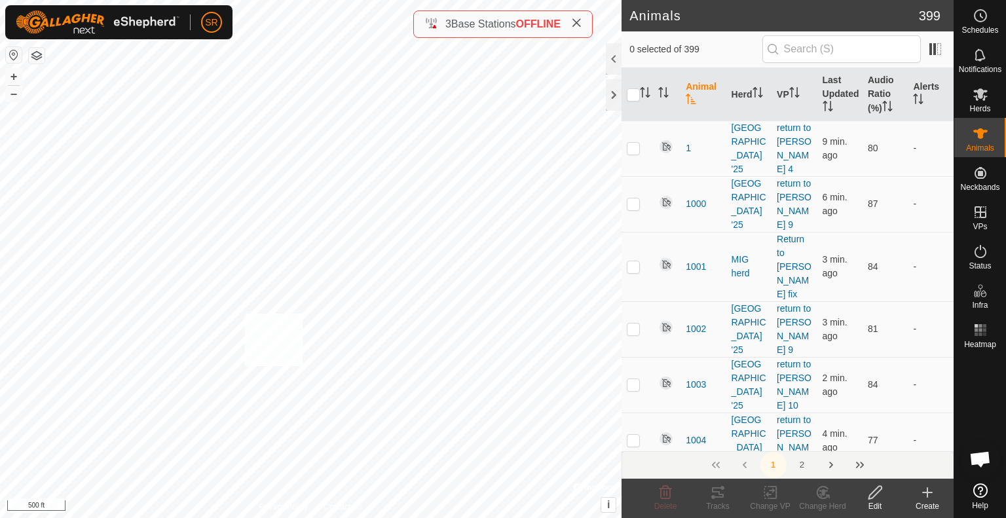
click at [244, 313] on div "1414 4031858248 experiment herd return to [PERSON_NAME] 10 + – ⇧ i © Mapbox , ©…" at bounding box center [311, 259] width 622 height 518
click at [162, 287] on div "6281 1889438007 MIG 2 return to [PERSON_NAME] 9 + – ⇧ i © Mapbox , © OpenStreet…" at bounding box center [311, 259] width 622 height 518
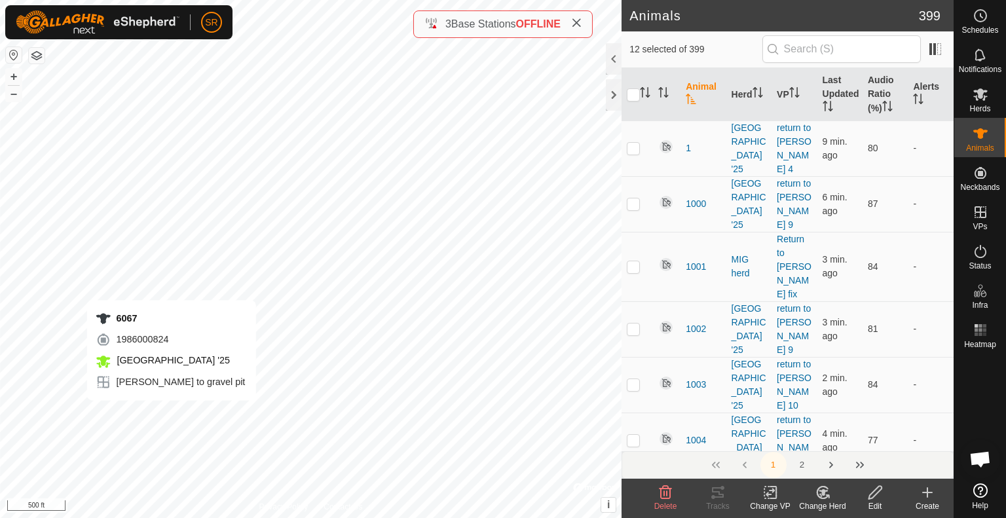
click at [171, 413] on div "6067 1986000824 [GEOGRAPHIC_DATA] '25 [PERSON_NAME] to gravel pit + – ⇧ i © Map…" at bounding box center [311, 259] width 622 height 518
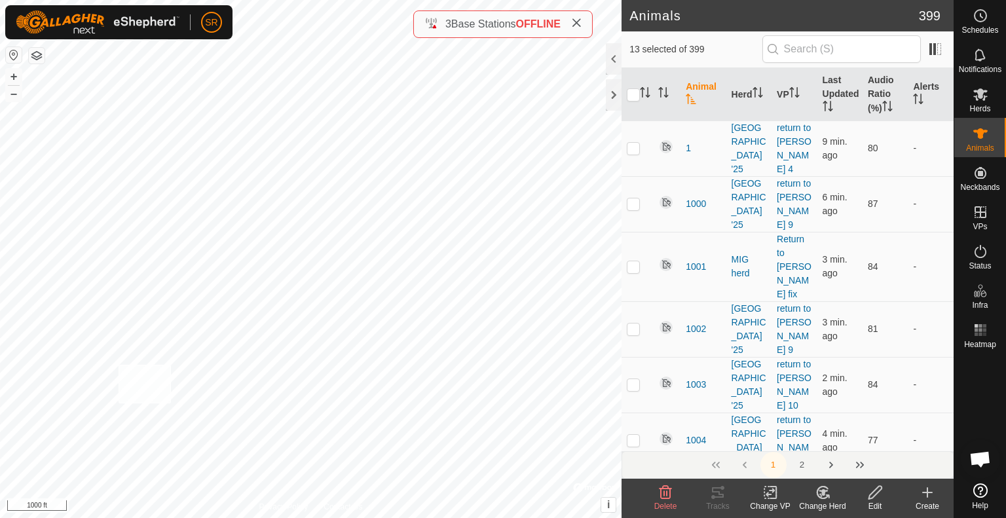
click at [118, 364] on div "6134 1581774495 [GEOGRAPHIC_DATA] '25 return to [PERSON_NAME] 9 + – ⇧ i © Mapbo…" at bounding box center [311, 259] width 622 height 518
click at [221, 382] on div "6169 3715667213 [GEOGRAPHIC_DATA] '25 return to [PERSON_NAME] 9 + – ⇧ i © Mapbo…" at bounding box center [311, 259] width 622 height 518
click at [157, 379] on div "4134 3904937230 [GEOGRAPHIC_DATA] '25 return to [PERSON_NAME] 10 + – ⇧ i © Mapb…" at bounding box center [311, 259] width 622 height 518
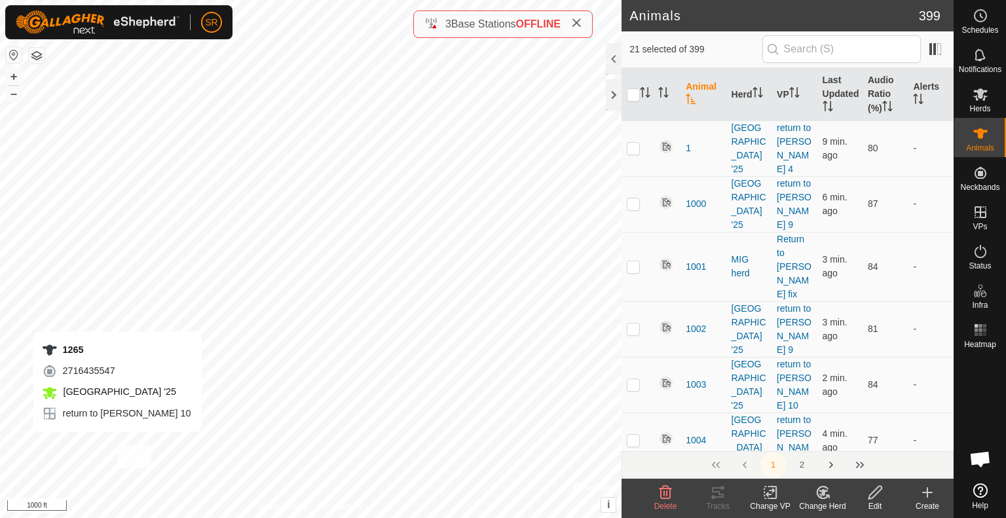
click at [117, 445] on div "1265 2716435547 [GEOGRAPHIC_DATA] '25 return to [PERSON_NAME] 10 + – ⇧ i © Mapb…" at bounding box center [311, 259] width 622 height 518
click at [775, 498] on icon at bounding box center [773, 493] width 6 height 12
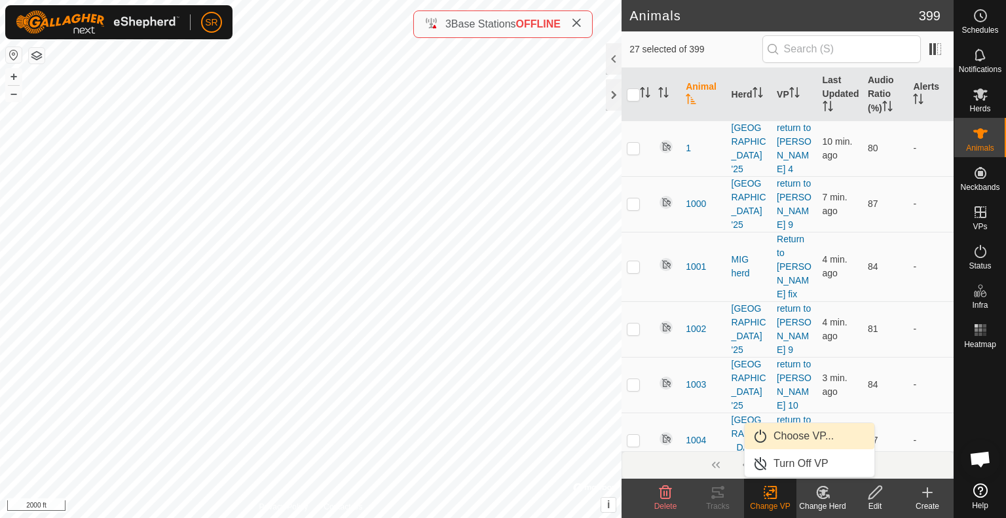
click at [787, 437] on link "Choose VP..." at bounding box center [810, 436] width 130 height 26
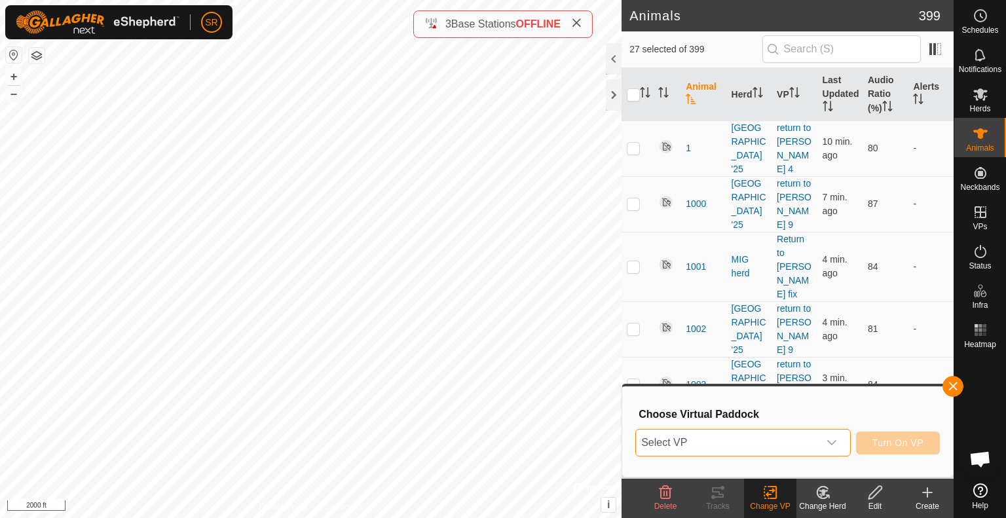
click at [744, 439] on span "Select VP" at bounding box center [727, 443] width 183 height 26
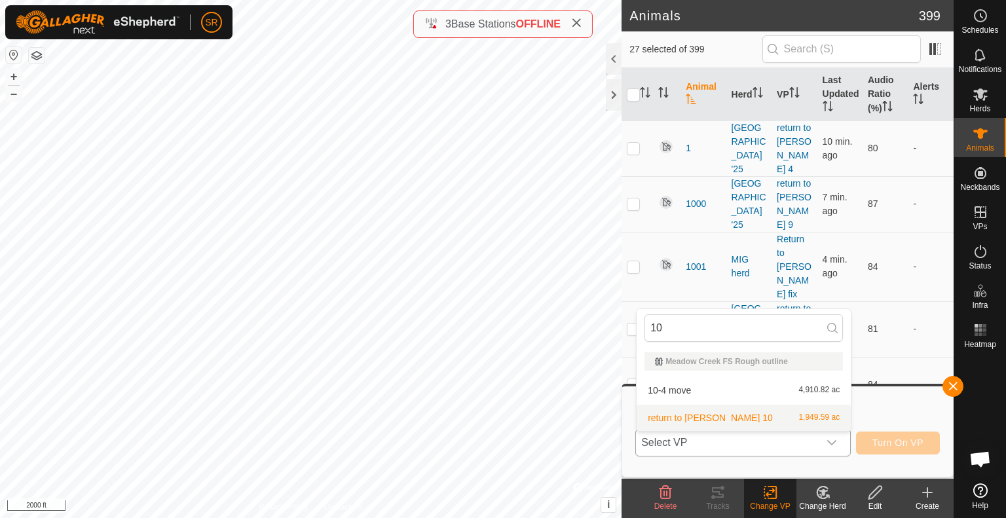
click at [713, 423] on li "return to [PERSON_NAME] 10 1,949.59 ac" at bounding box center [744, 418] width 214 height 26
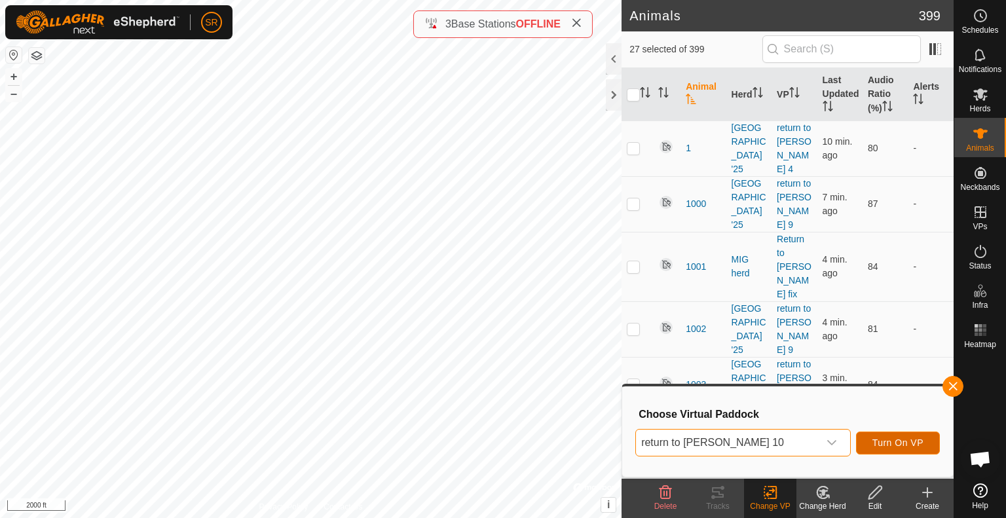
click at [891, 443] on span "Turn On VP" at bounding box center [897, 443] width 51 height 10
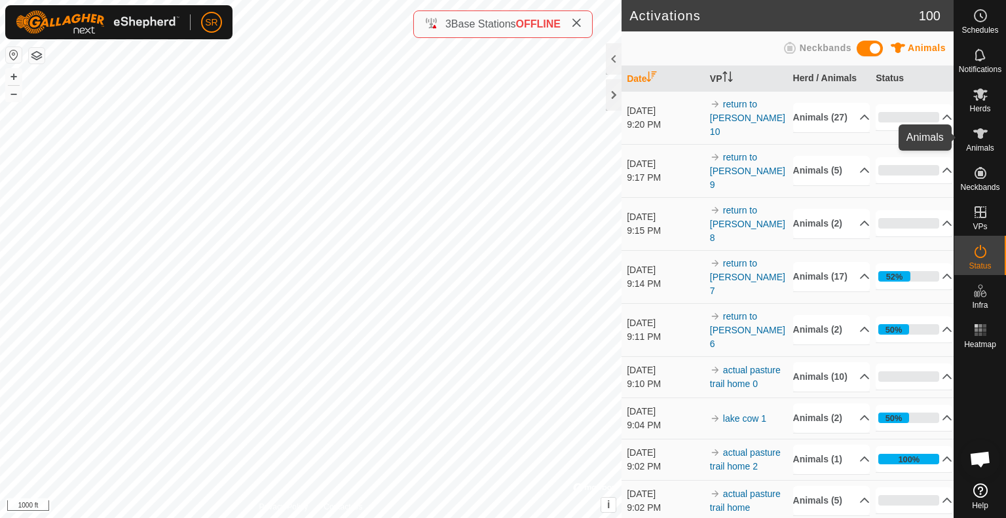
click at [987, 134] on icon at bounding box center [981, 134] width 16 height 16
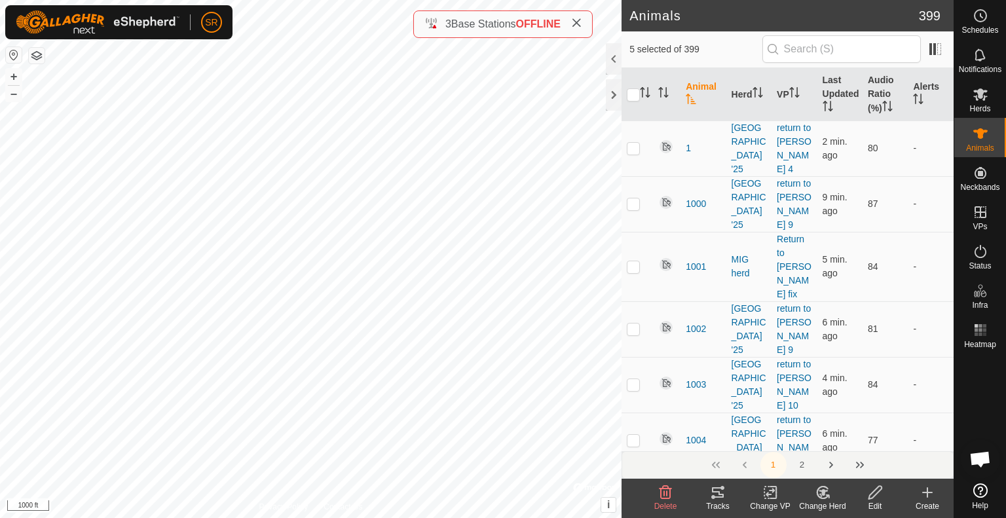
click at [320, 491] on div "288 3916465379 [GEOGRAPHIC_DATA] '25 DC3-DC point big + – ⇧ i © Mapbox , © Open…" at bounding box center [311, 259] width 622 height 518
click at [763, 497] on icon at bounding box center [770, 493] width 16 height 16
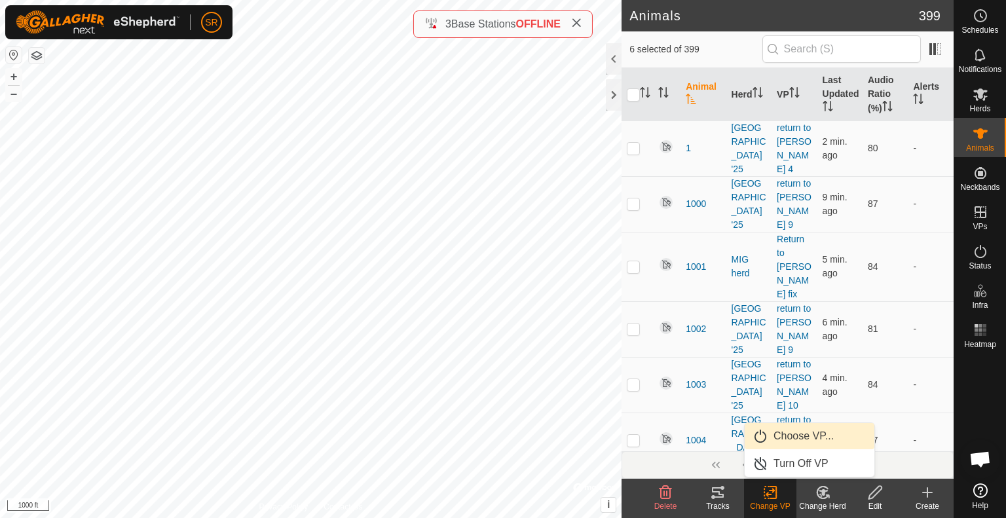
click at [770, 438] on link "Choose VP..." at bounding box center [810, 436] width 130 height 26
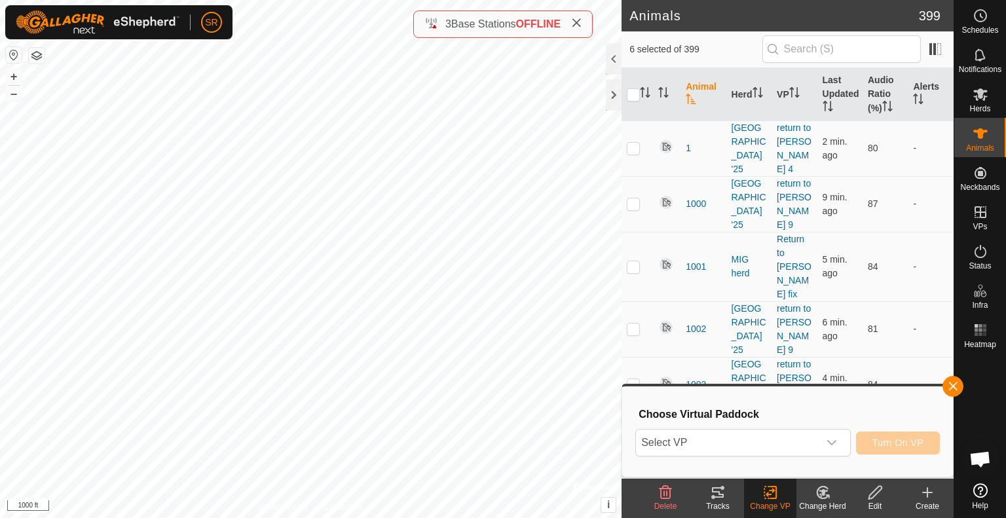
click at [770, 438] on span "Select VP" at bounding box center [727, 443] width 183 height 26
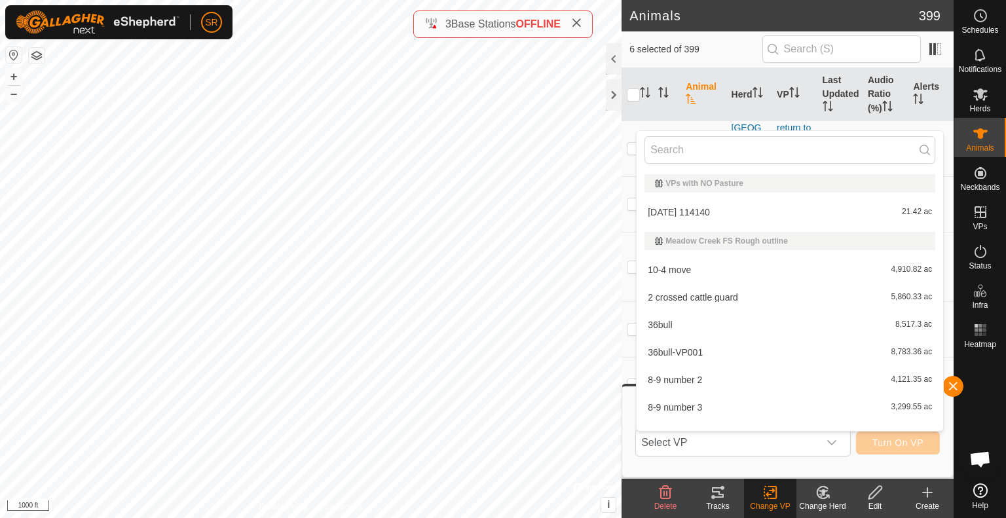
click at [770, 438] on span "Select VP" at bounding box center [727, 443] width 183 height 26
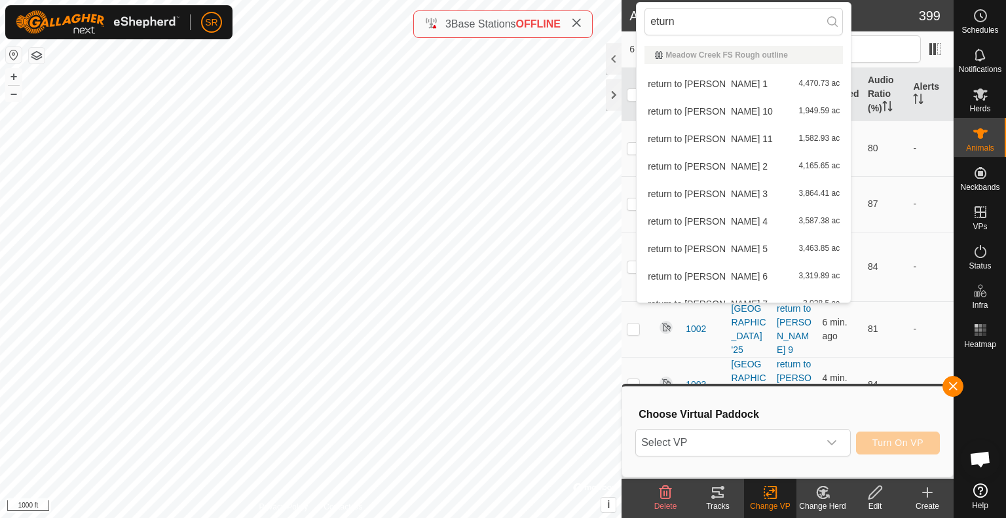
scroll to position [97, 0]
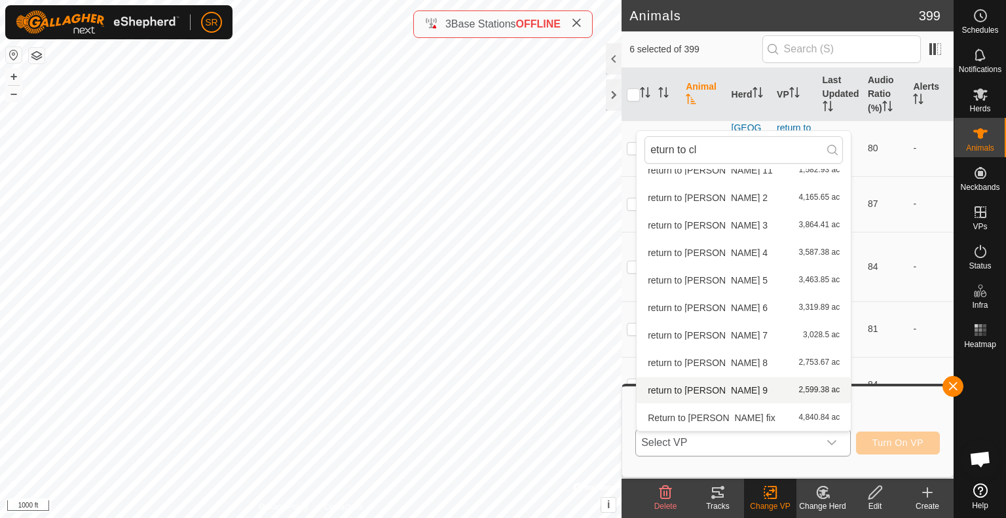
click at [738, 399] on li "return to [PERSON_NAME] 9 2,599.38 ac" at bounding box center [744, 390] width 214 height 26
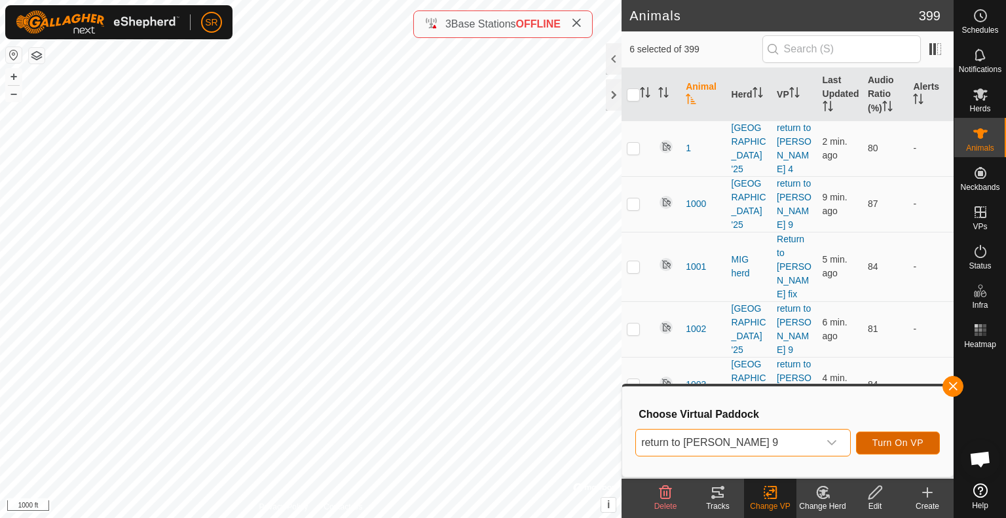
click at [921, 448] on span "Turn On VP" at bounding box center [897, 443] width 51 height 10
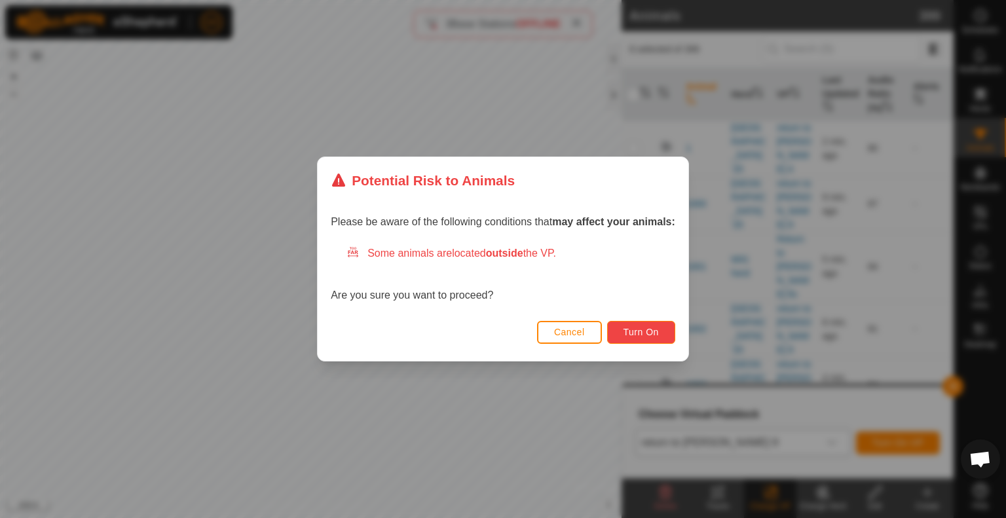
click at [631, 327] on span "Turn On" at bounding box center [641, 332] width 35 height 10
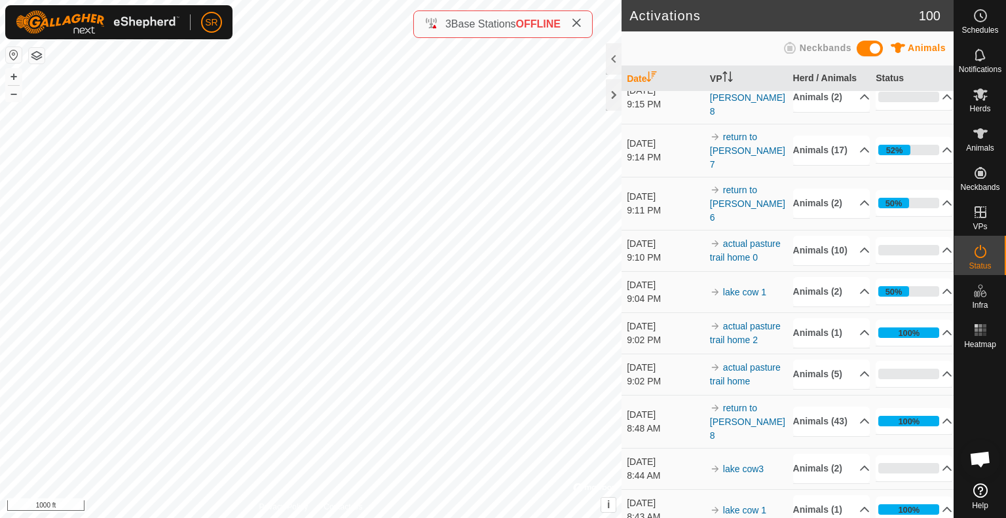
scroll to position [178, 0]
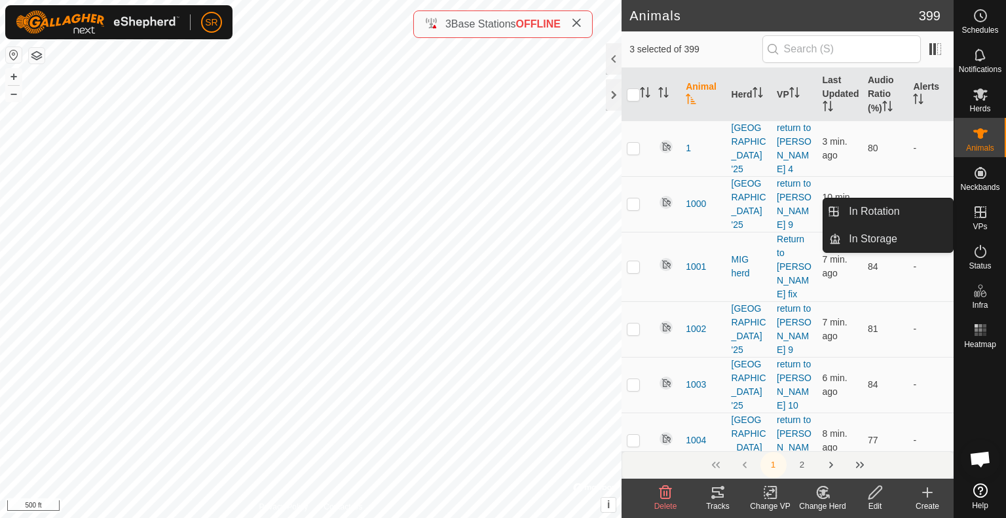
click at [985, 208] on icon at bounding box center [981, 212] width 16 height 16
click at [929, 215] on link "In Rotation" at bounding box center [897, 211] width 112 height 26
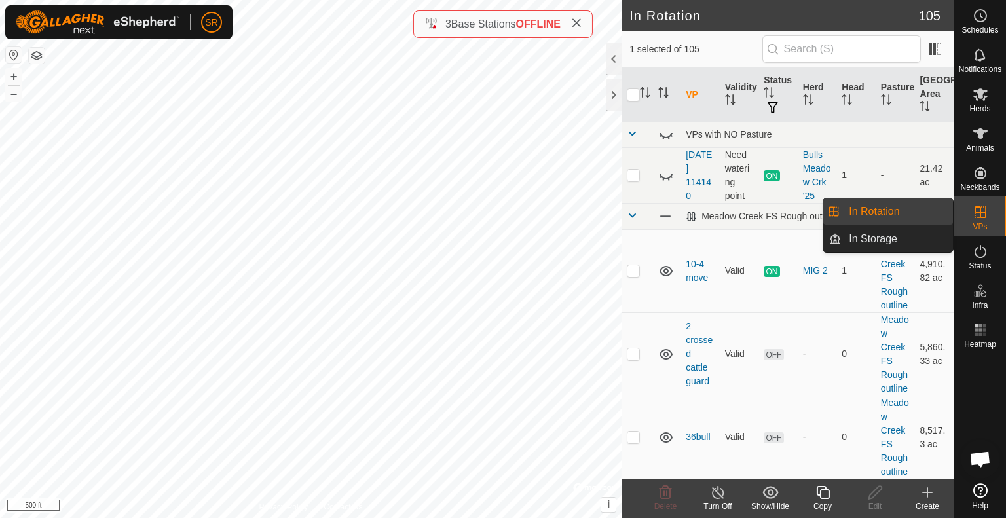
click at [916, 219] on link "In Rotation" at bounding box center [897, 211] width 112 height 26
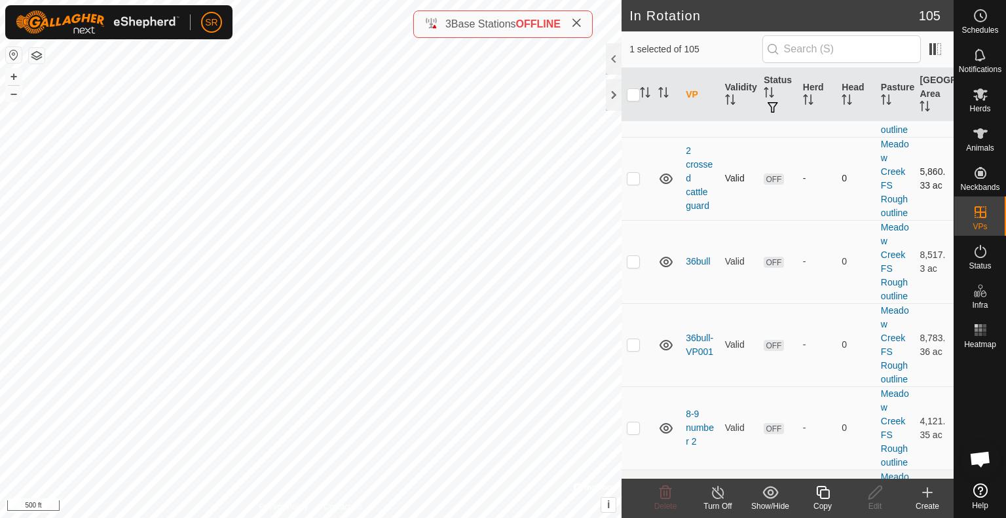
scroll to position [180, 0]
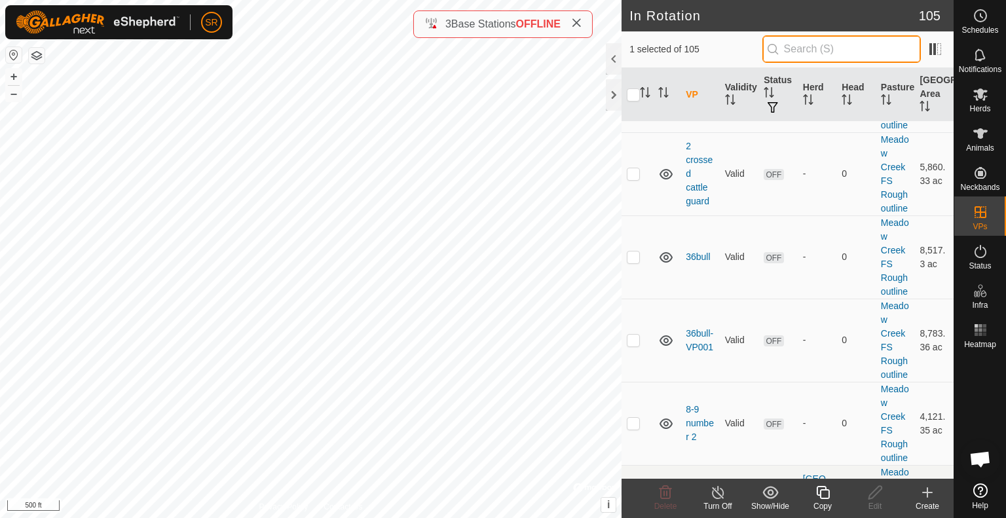
click at [840, 39] on input "text" at bounding box center [841, 49] width 159 height 28
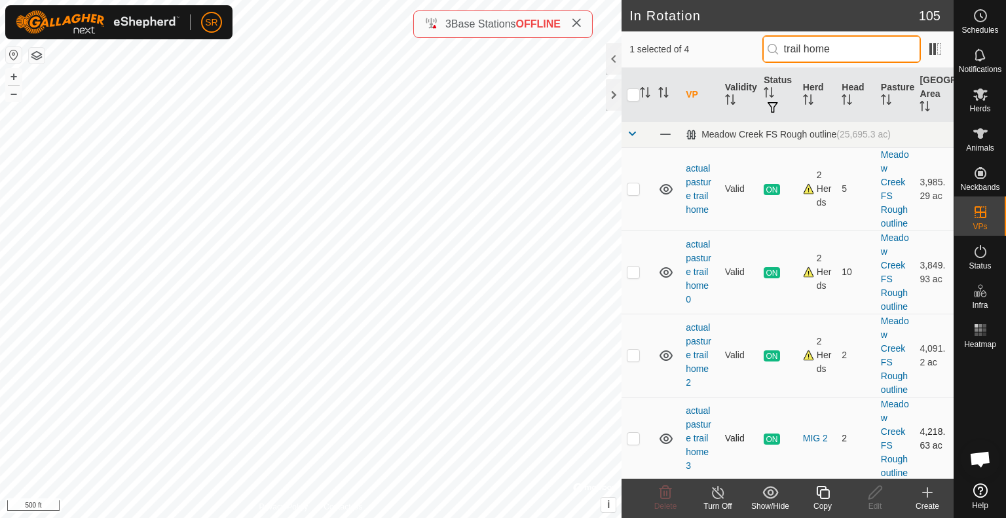
type input "trail home"
click at [637, 435] on p-checkbox at bounding box center [633, 438] width 13 height 10
checkbox input "true"
click at [636, 90] on input "checkbox" at bounding box center [633, 94] width 13 height 13
checkbox input "true"
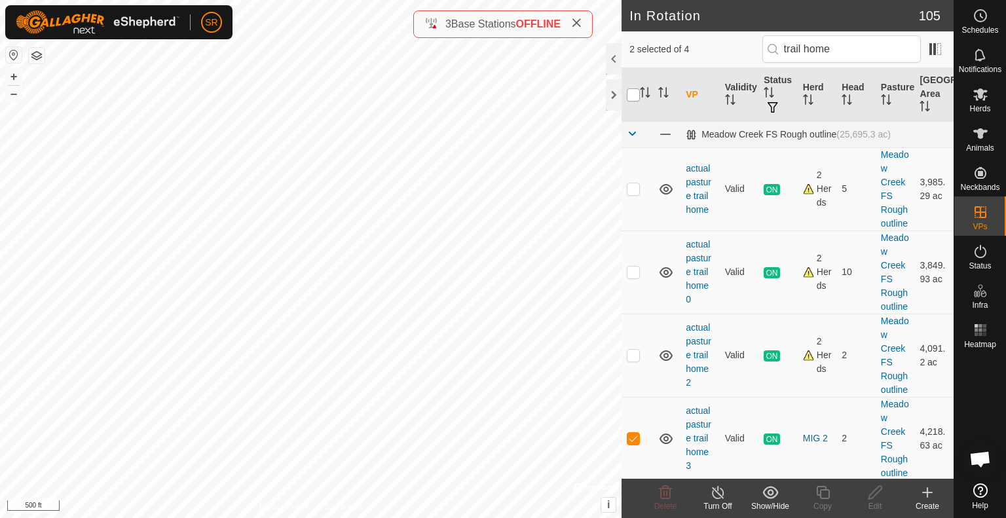
checkbox input "true"
click at [636, 90] on input "checkbox" at bounding box center [633, 94] width 13 height 13
checkbox input "false"
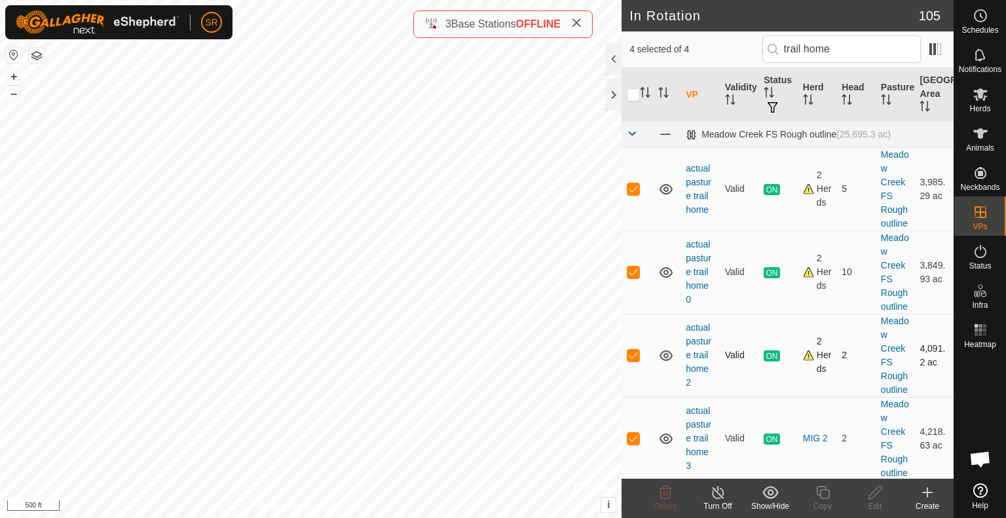
click at [635, 352] on p-checkbox at bounding box center [633, 355] width 13 height 10
checkbox input "false"
click at [640, 272] on td at bounding box center [637, 272] width 31 height 83
checkbox input "false"
click at [629, 188] on p-checkbox at bounding box center [633, 188] width 13 height 10
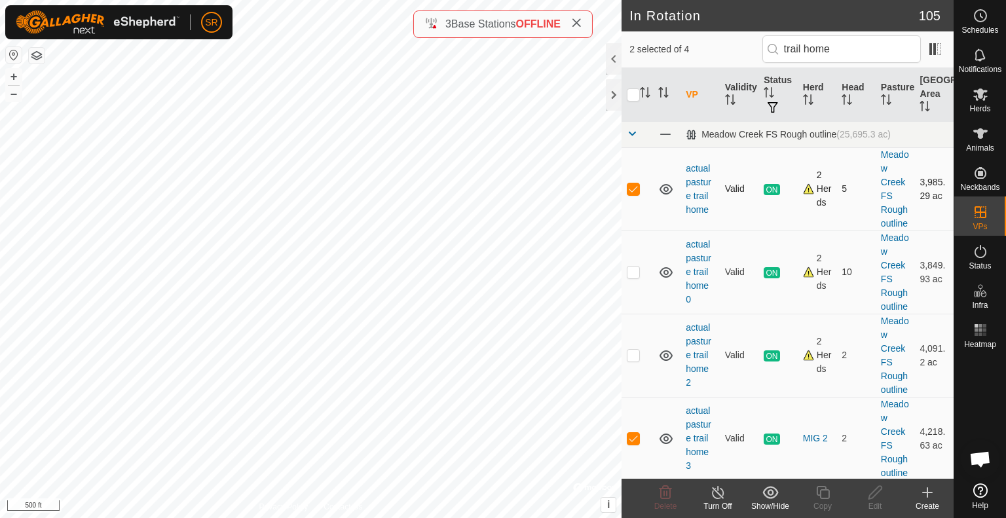
checkbox input "false"
click at [819, 496] on icon at bounding box center [823, 493] width 16 height 16
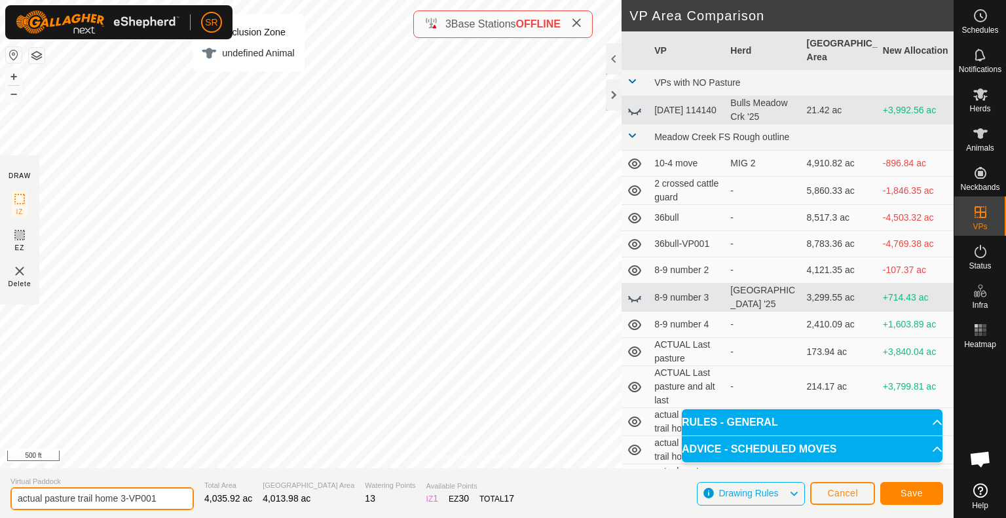
drag, startPoint x: 162, startPoint y: 504, endPoint x: 125, endPoint y: 508, distance: 37.6
click at [125, 508] on input "actual pasture trail home 3-VP001" at bounding box center [101, 498] width 183 height 23
type input "actual pasture trail home 4"
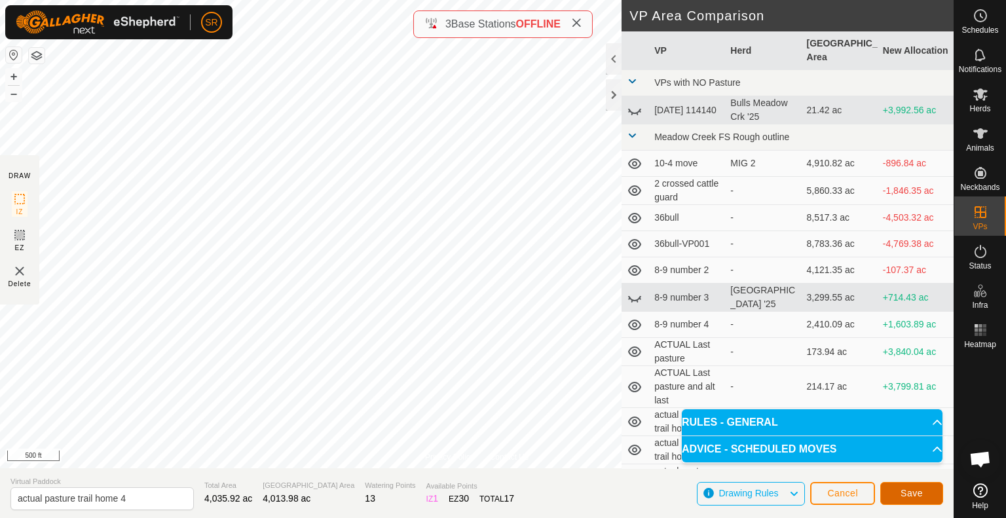
click at [907, 491] on span "Save" at bounding box center [912, 493] width 22 height 10
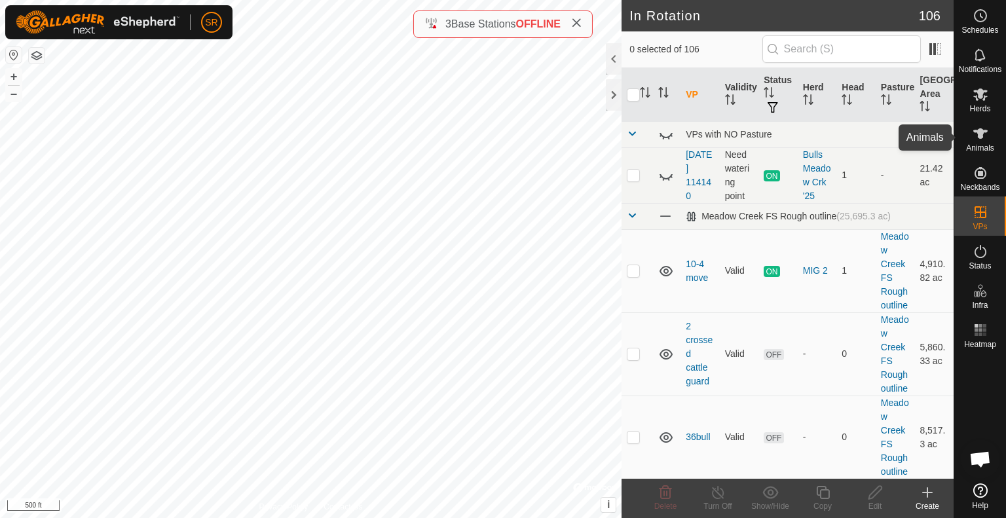
click at [980, 145] on span "Animals" at bounding box center [980, 148] width 28 height 8
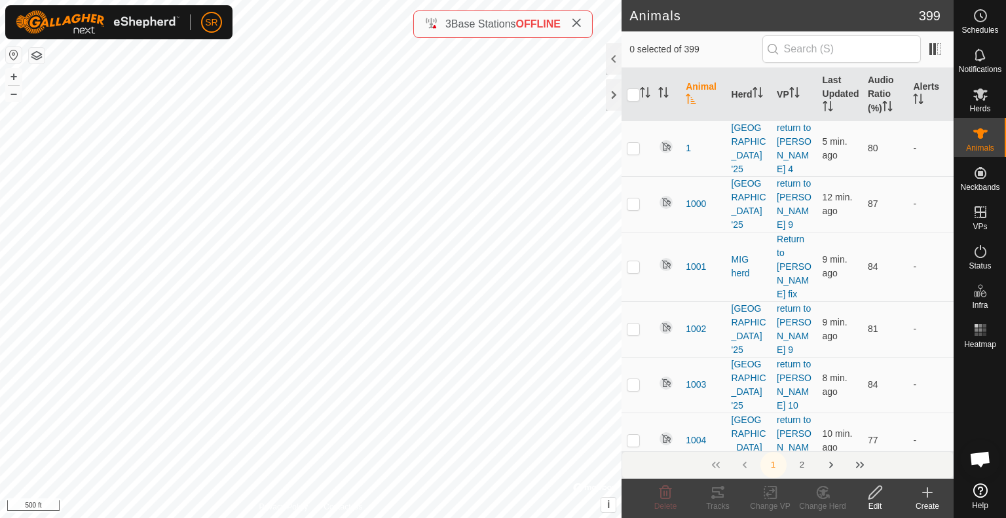
click at [73, 111] on div "Type: Inclusion Zone undefined Animal + – ⇧ i © Mapbox , © OpenStreetMap , Impr…" at bounding box center [311, 259] width 622 height 518
checkbox input "true"
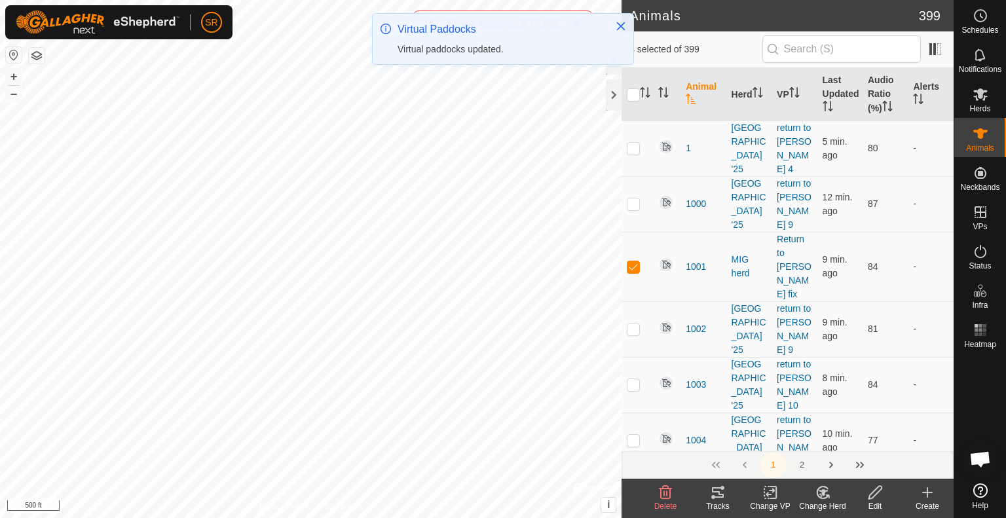
click at [766, 498] on icon at bounding box center [770, 493] width 16 height 16
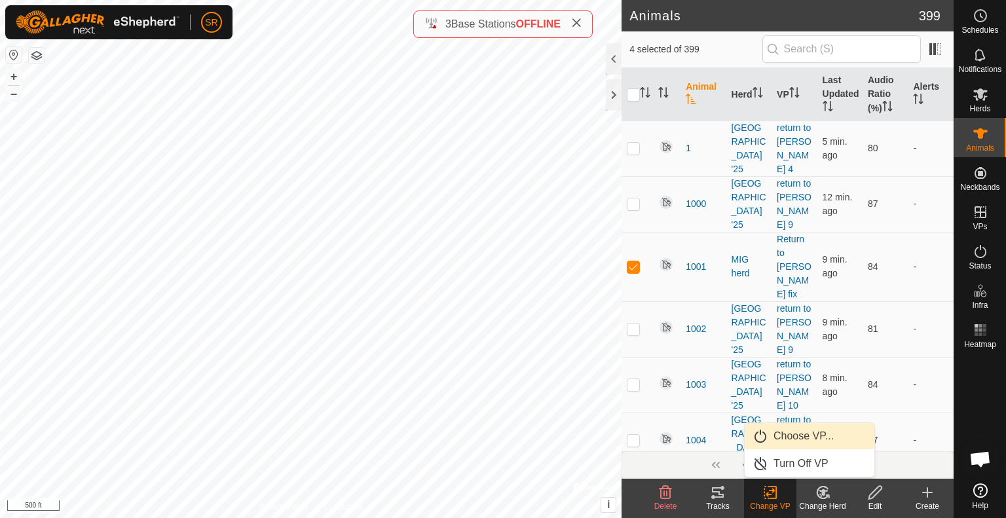
click at [800, 443] on link "Choose VP..." at bounding box center [810, 436] width 130 height 26
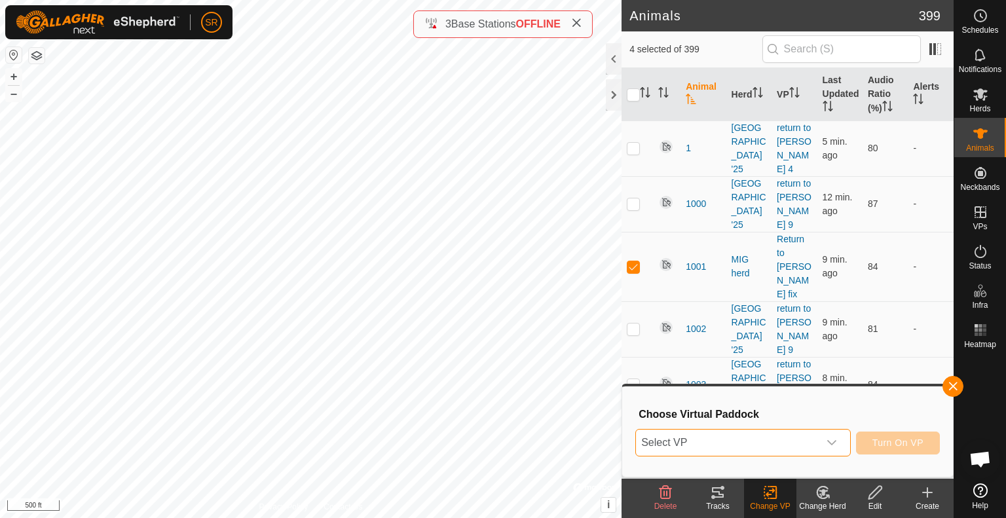
click at [759, 449] on span "Select VP" at bounding box center [727, 443] width 183 height 26
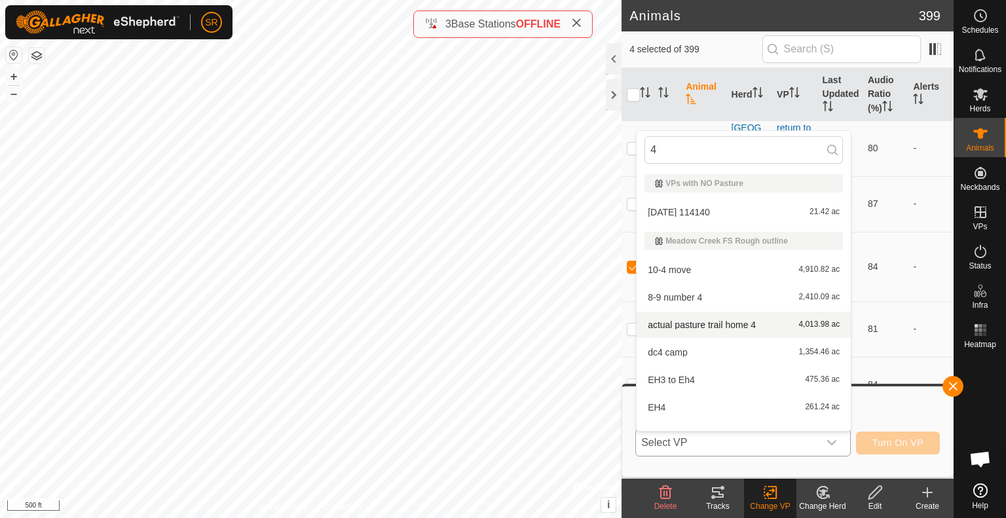
type input "4"
click at [698, 329] on li "actual pasture trail home 4 4,013.98 ac" at bounding box center [744, 325] width 214 height 26
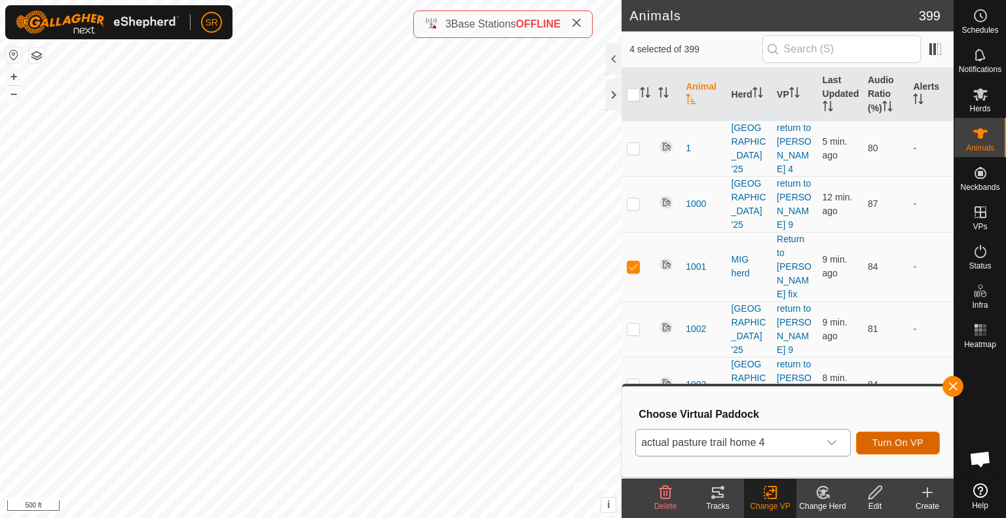
click at [881, 438] on span "Turn On VP" at bounding box center [897, 443] width 51 height 10
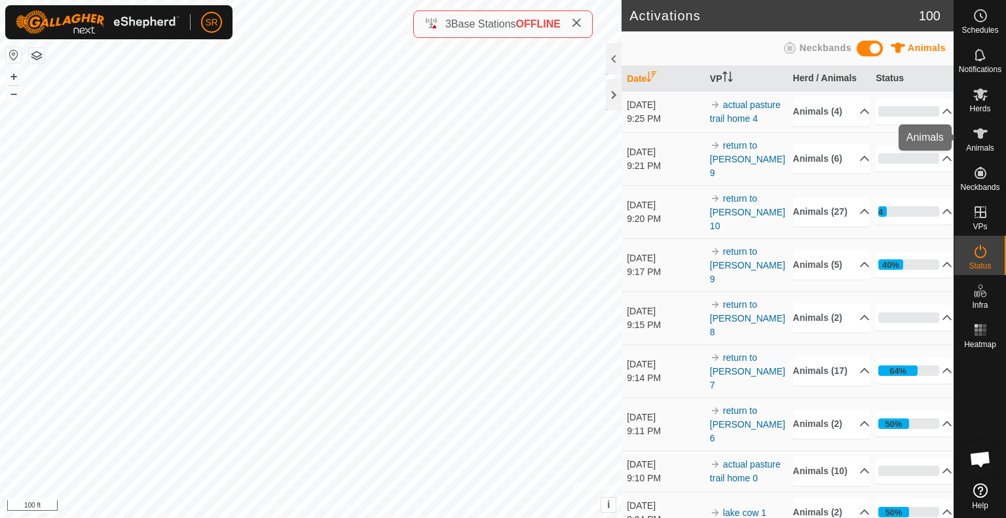
click at [979, 151] on span "Animals" at bounding box center [980, 148] width 28 height 8
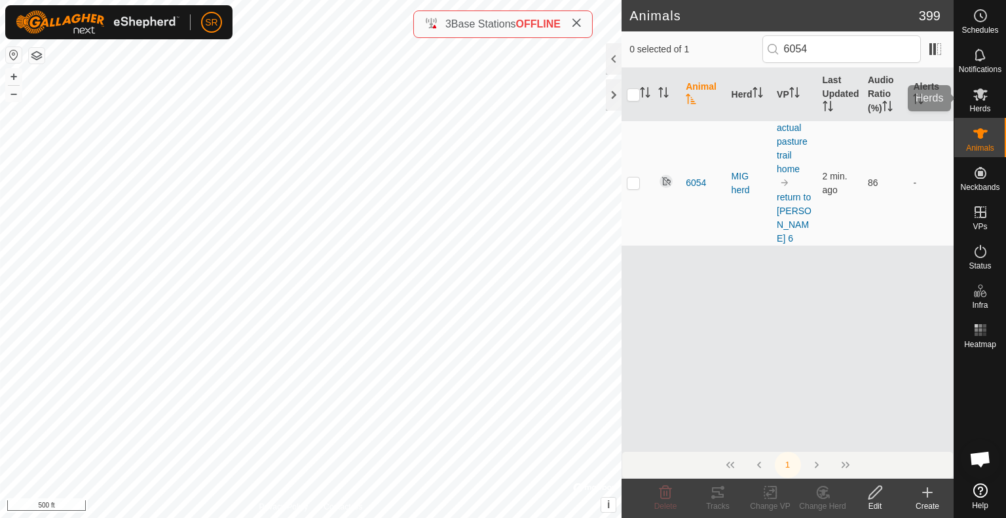
type input "6054"
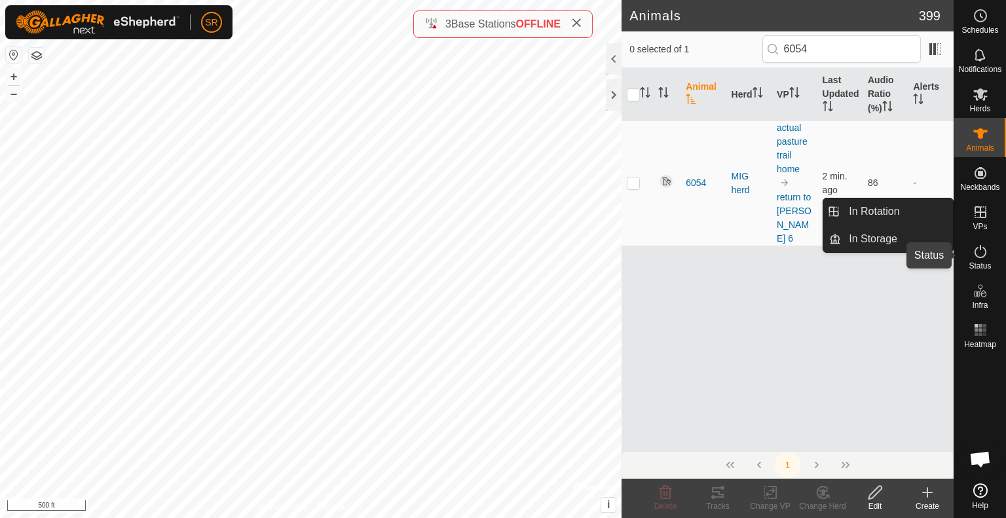
click at [980, 251] on icon at bounding box center [981, 252] width 16 height 16
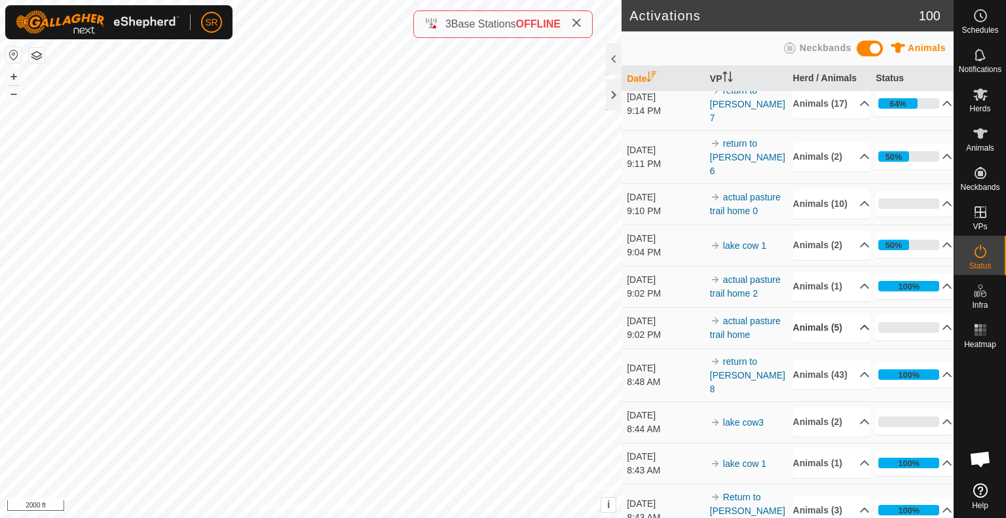
scroll to position [262, 0]
